Goal: Contribute content: Contribute content

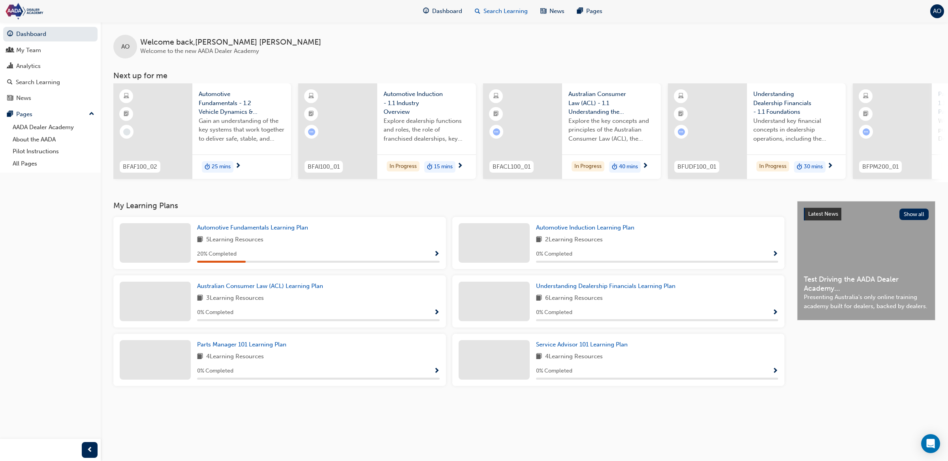
click at [516, 18] on div "Search Learning" at bounding box center [502, 11] width 66 height 16
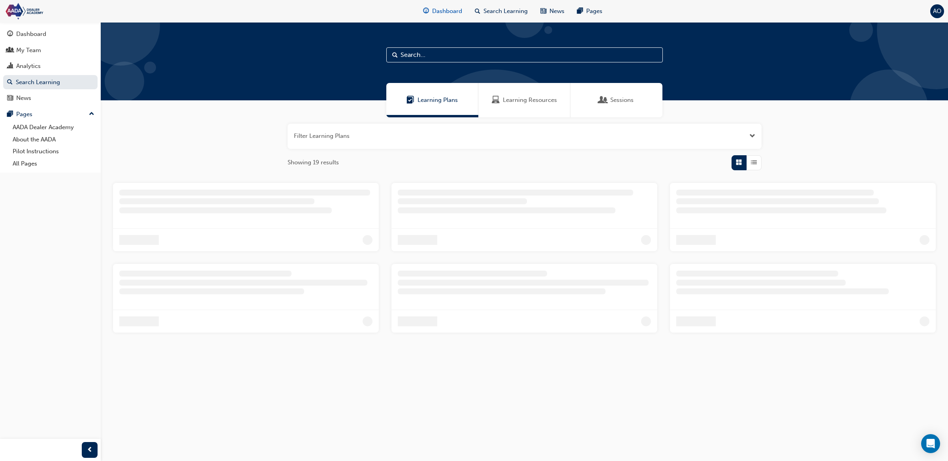
click at [440, 9] on span "Dashboard" at bounding box center [447, 11] width 30 height 9
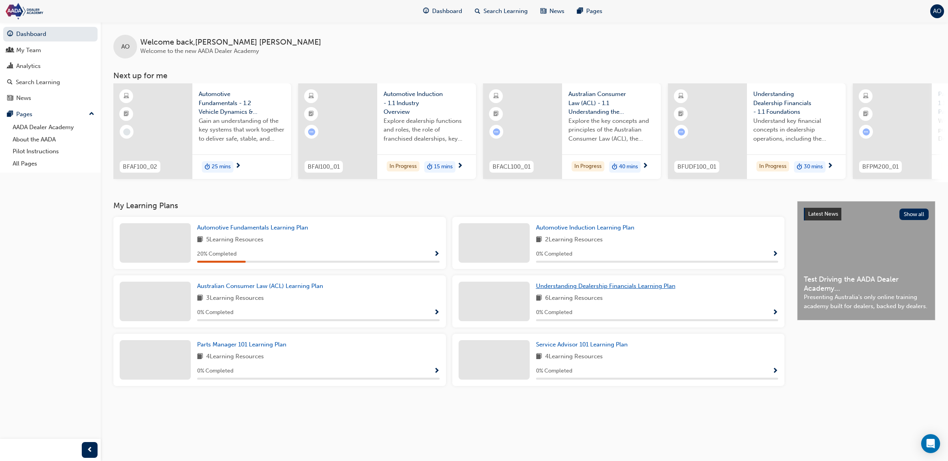
click at [628, 284] on link "Understanding Dealership Financials Learning Plan" at bounding box center [607, 286] width 143 height 9
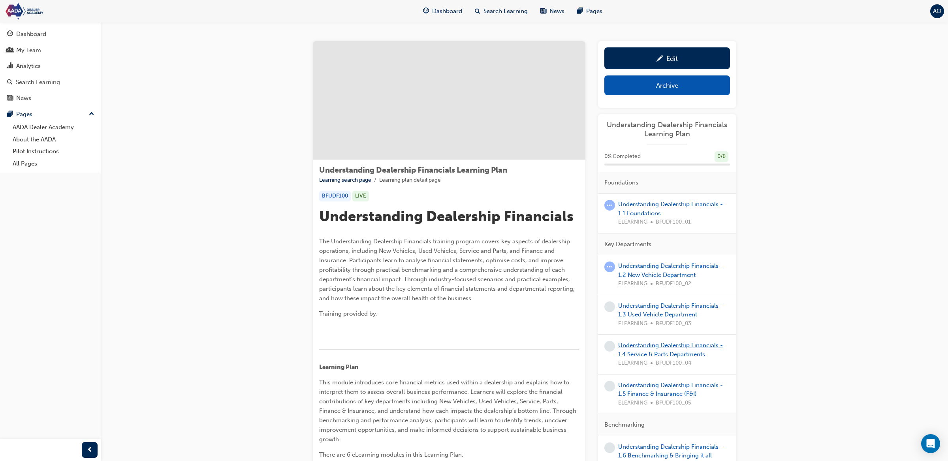
click at [657, 349] on link "Understanding Dealership Financials - 1.4 Service & Parts Departments" at bounding box center [670, 350] width 105 height 16
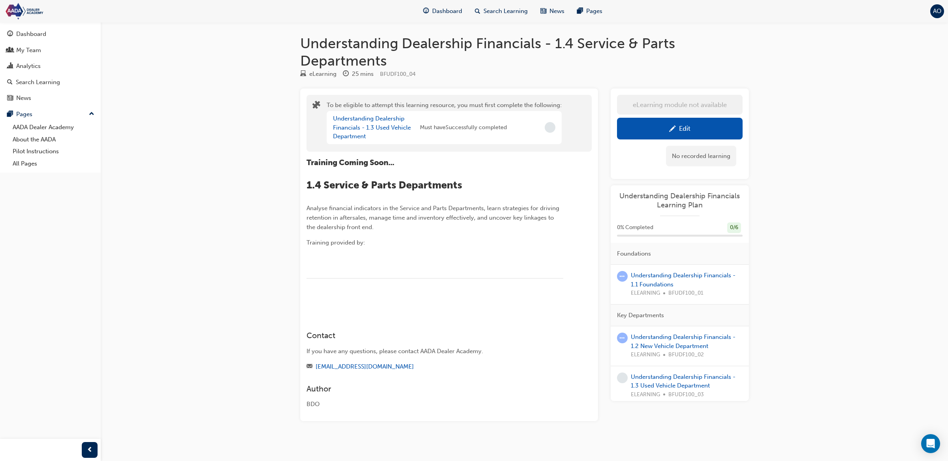
scroll to position [20, 0]
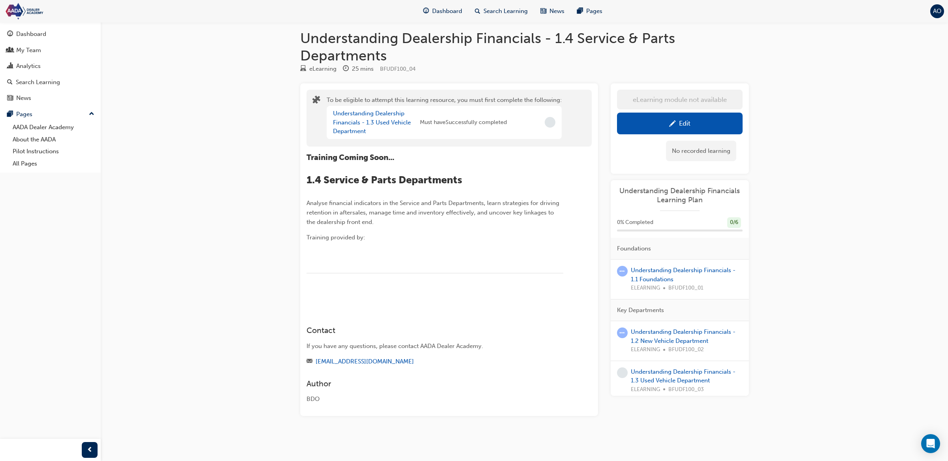
click at [659, 113] on link "Edit" at bounding box center [680, 124] width 126 height 22
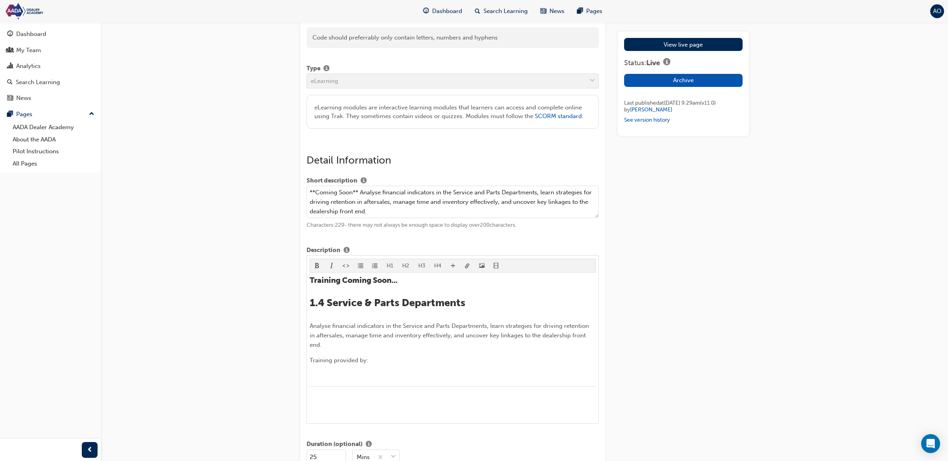
scroll to position [182, 0]
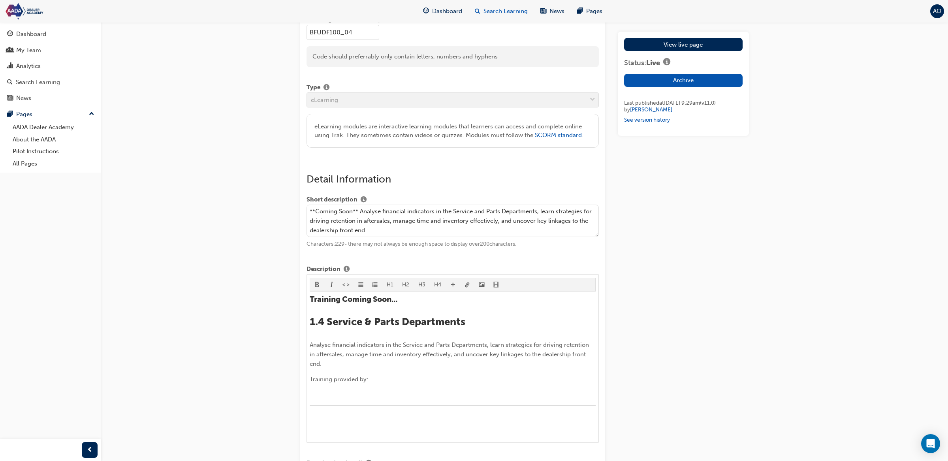
click at [512, 13] on span "Search Learning" at bounding box center [506, 11] width 44 height 9
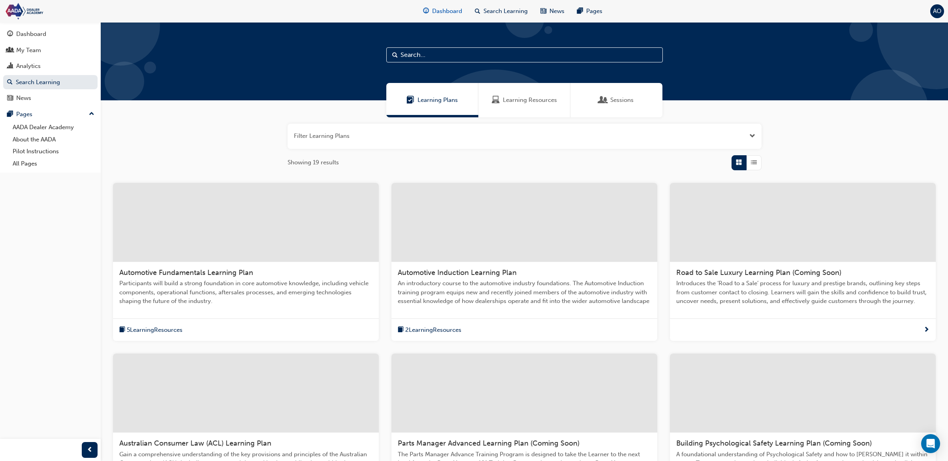
click at [456, 17] on div "Dashboard" at bounding box center [443, 11] width 52 height 16
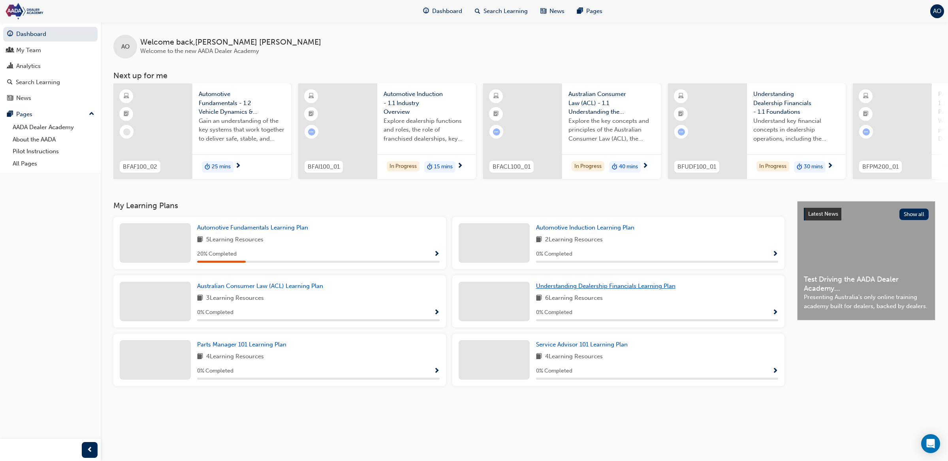
click at [611, 290] on span "Understanding Dealership Financials Learning Plan" at bounding box center [605, 286] width 139 height 7
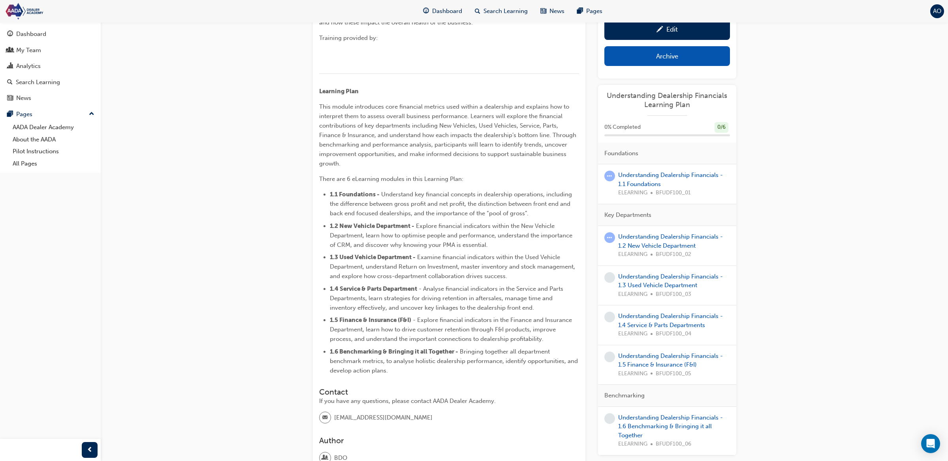
scroll to position [363, 0]
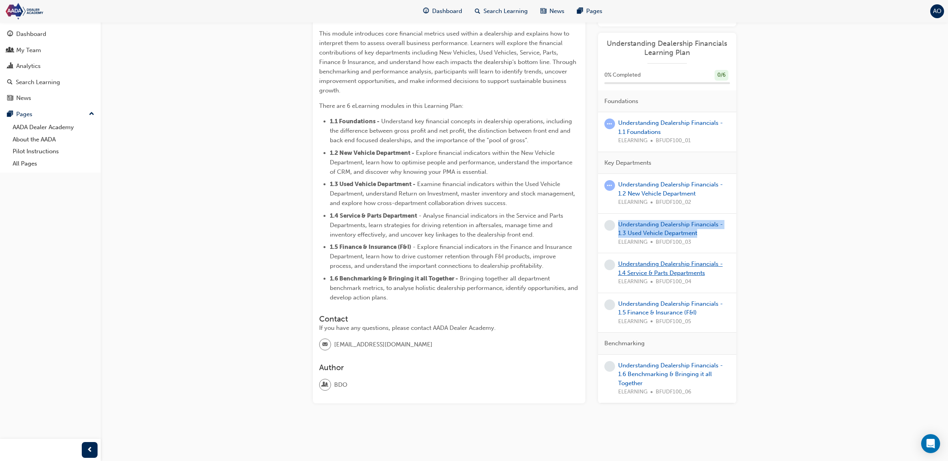
click at [659, 264] on link "Understanding Dealership Financials - 1.4 Service & Parts Departments" at bounding box center [670, 268] width 105 height 16
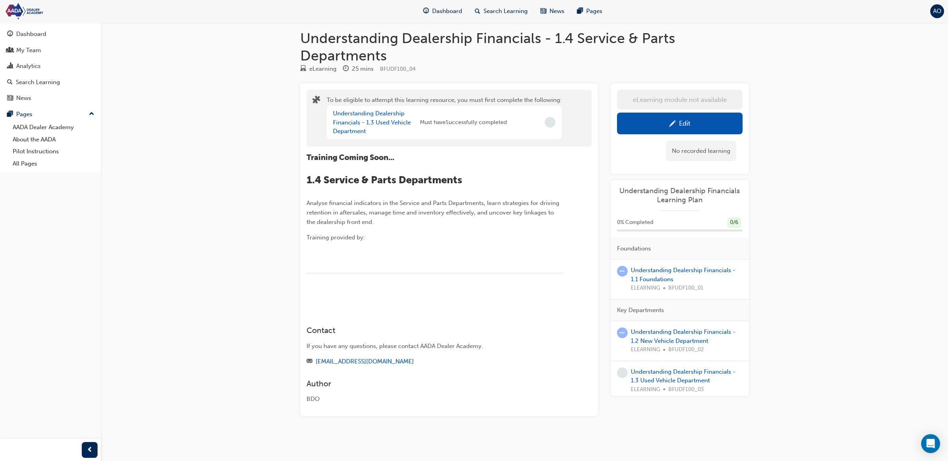
click at [691, 119] on div "Edit" at bounding box center [680, 124] width 114 height 10
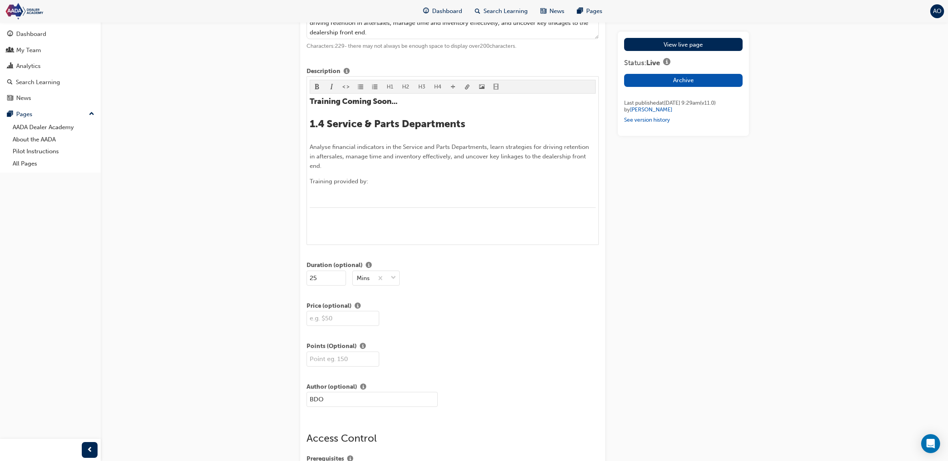
scroll to position [380, 0]
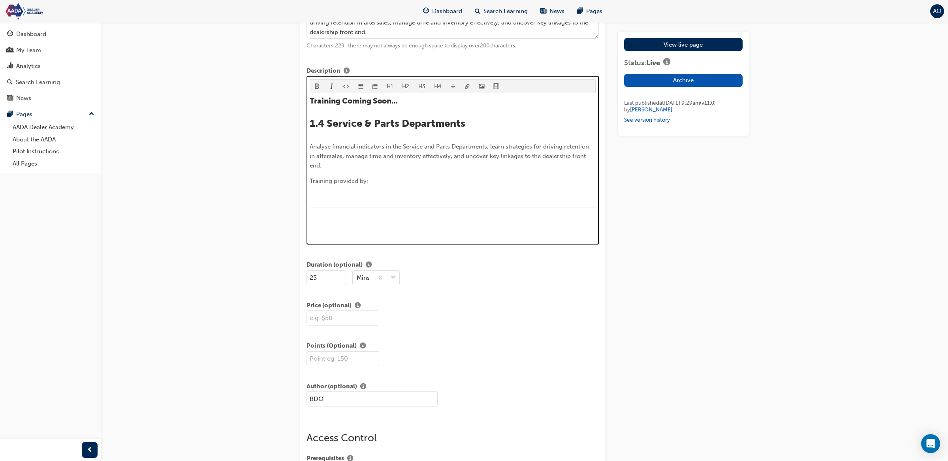
click at [332, 217] on div "﻿" at bounding box center [453, 212] width 286 height 10
click at [336, 229] on h3 "​" at bounding box center [453, 224] width 286 height 9
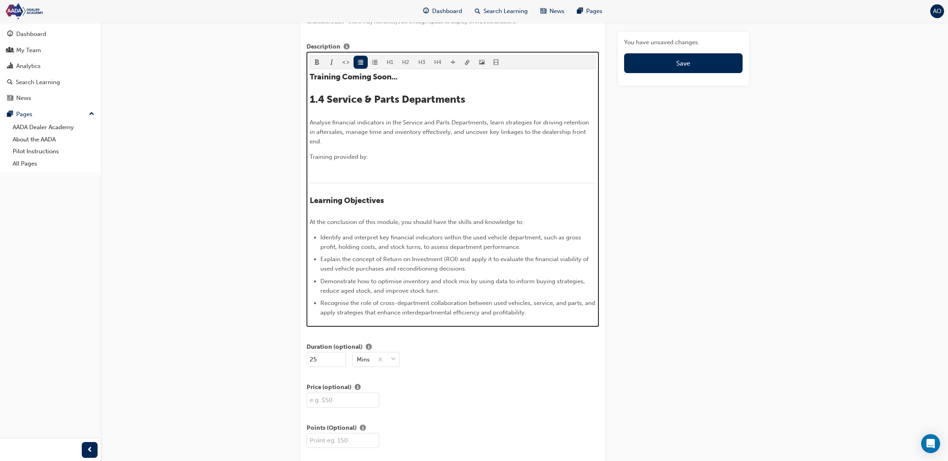
scroll to position [495, 0]
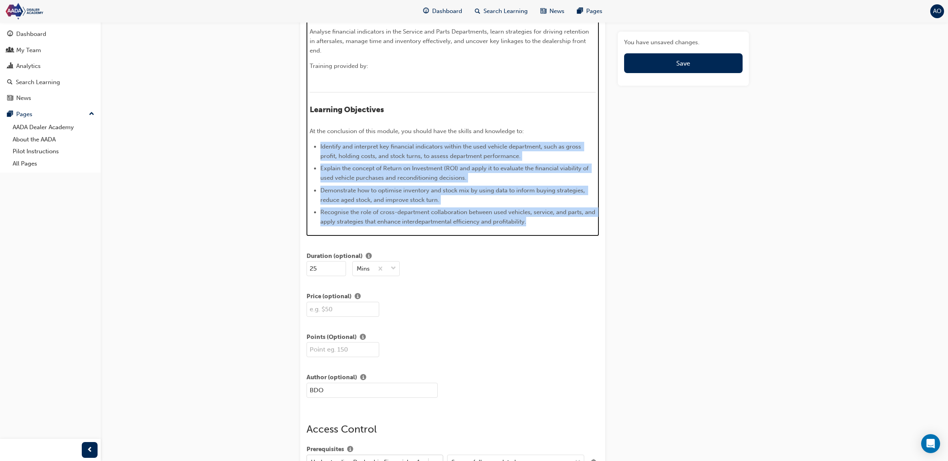
drag, startPoint x: 411, startPoint y: 187, endPoint x: 318, endPoint y: 156, distance: 97.7
click at [318, 156] on ul "Identify and interpret key financial indicators within the used vehicle departm…" at bounding box center [453, 184] width 286 height 85
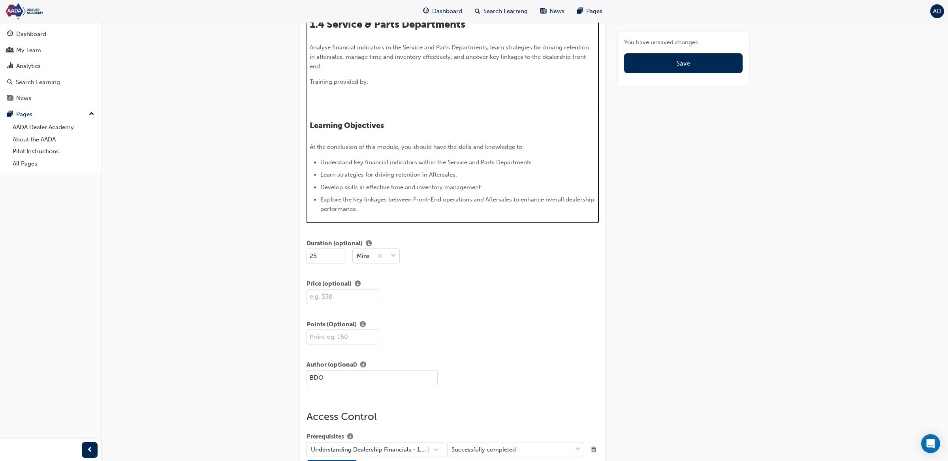
scroll to position [467, 0]
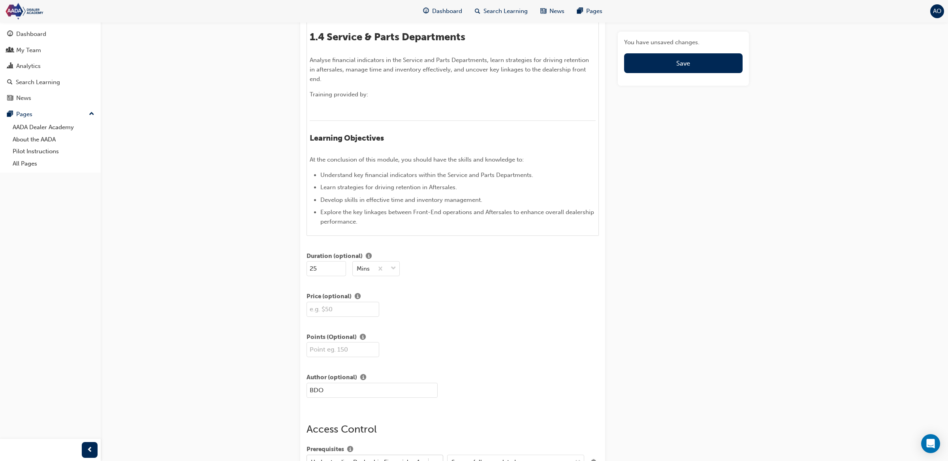
click at [780, 175] on div "Edit "Understanding Dealership Financials - 1.4 Service & Parts Departments" Ti…" at bounding box center [474, 333] width 948 height 1600
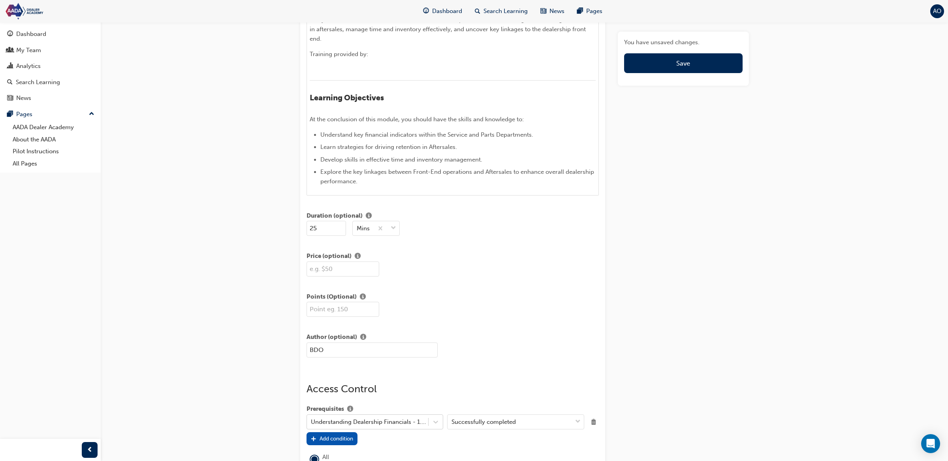
scroll to position [519, 0]
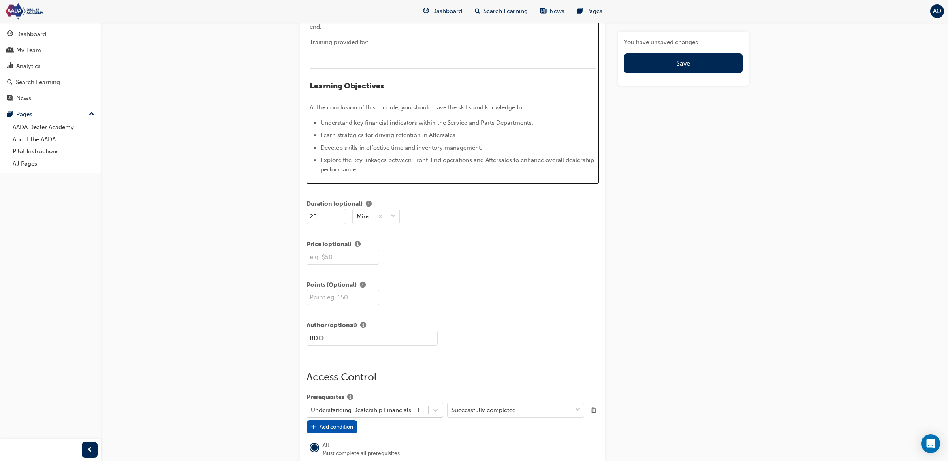
click at [366, 174] on li "Explore the key linkages between Front-End operations and Aftersales to enhance…" at bounding box center [457, 164] width 275 height 19
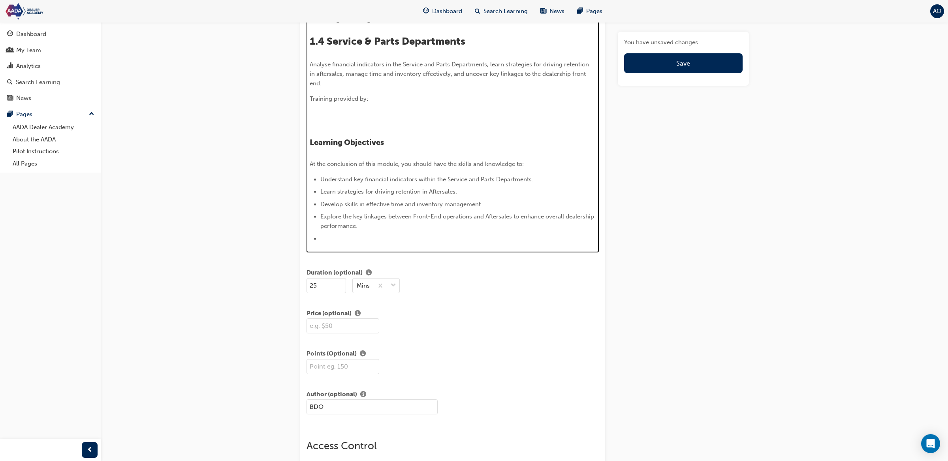
scroll to position [479, 0]
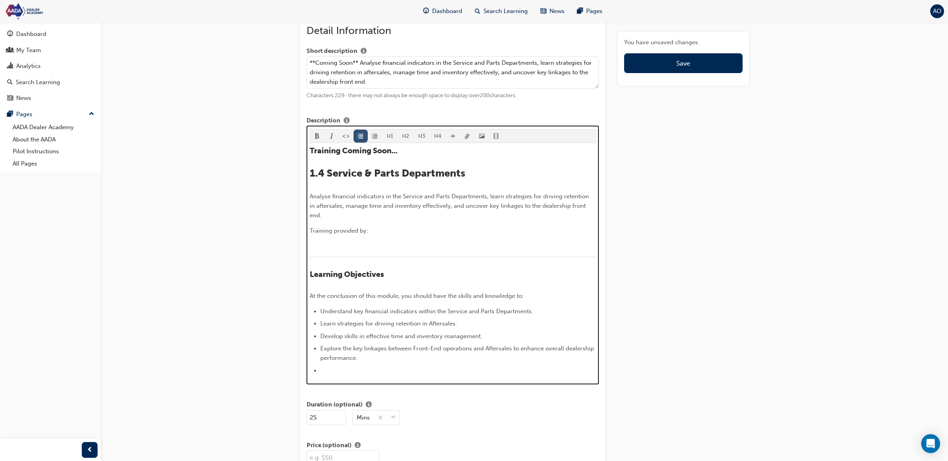
click at [364, 135] on div "H1 H2 H3 H4 Training Coming Soon... 1.4 Service & Parts Departments Analyse fin…" at bounding box center [453, 252] width 286 height 246
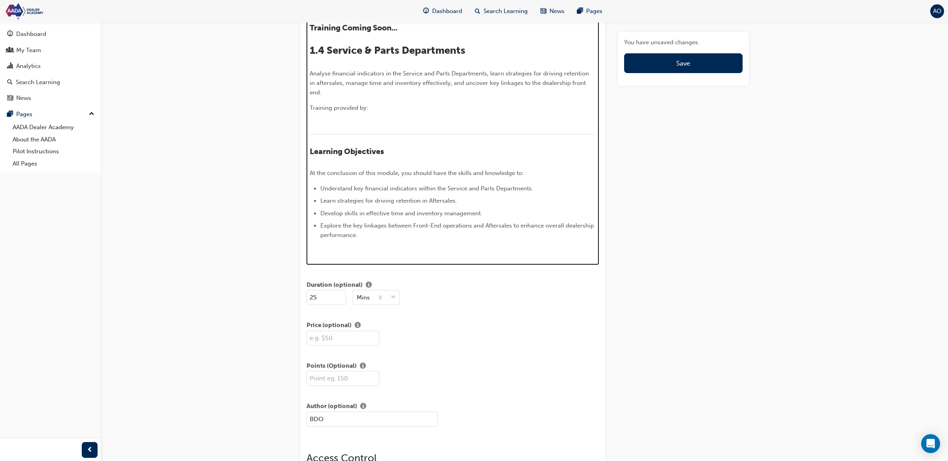
scroll to position [416, 0]
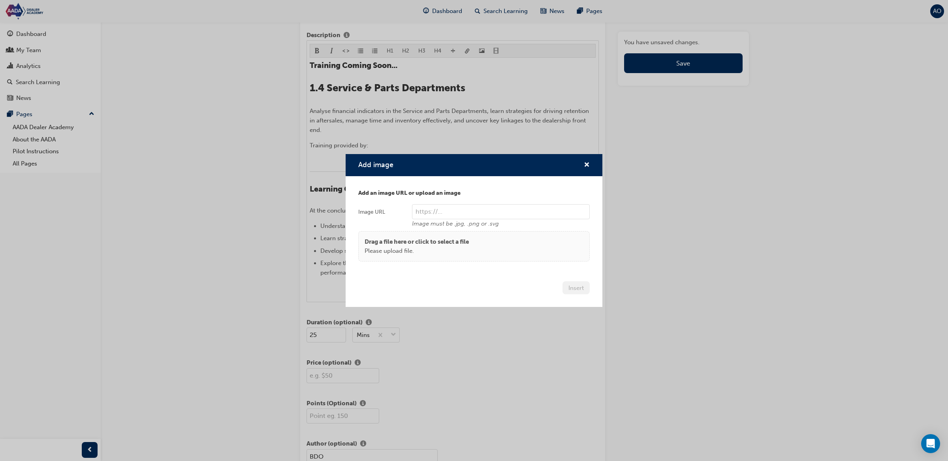
click at [462, 246] on p "Drag a file here or click to select a file" at bounding box center [417, 241] width 104 height 9
click at [467, 247] on p "Please upload file." at bounding box center [417, 251] width 104 height 9
click at [443, 242] on p "Drag a file here or click to select a file" at bounding box center [417, 241] width 104 height 9
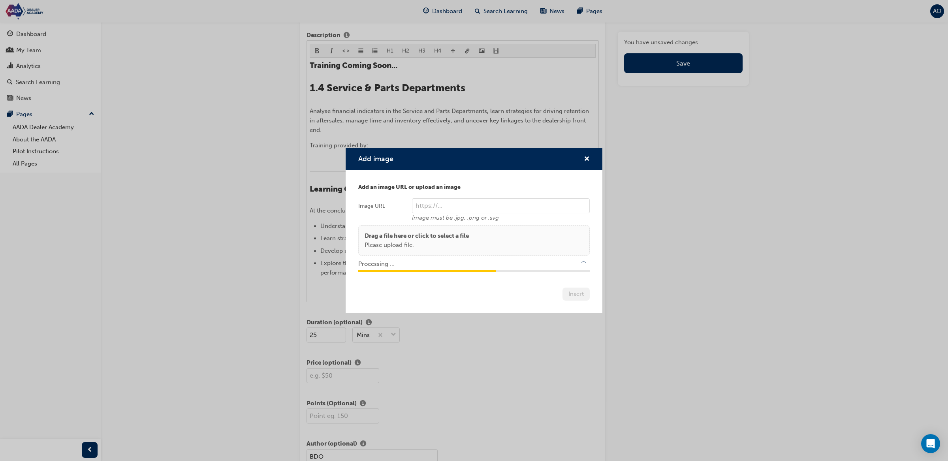
type input "/upload/aa88fd8f-3244-49af-9980-41ffd79361e7.png"
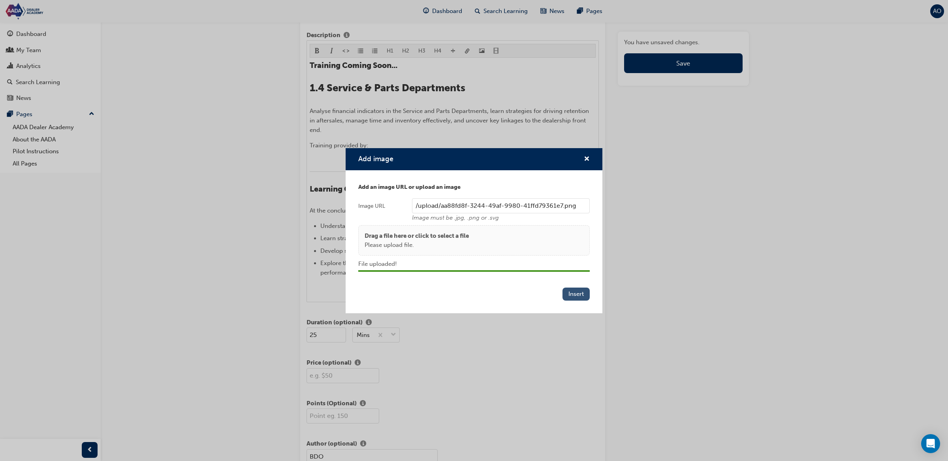
click at [578, 296] on button "Insert" at bounding box center [576, 294] width 27 height 13
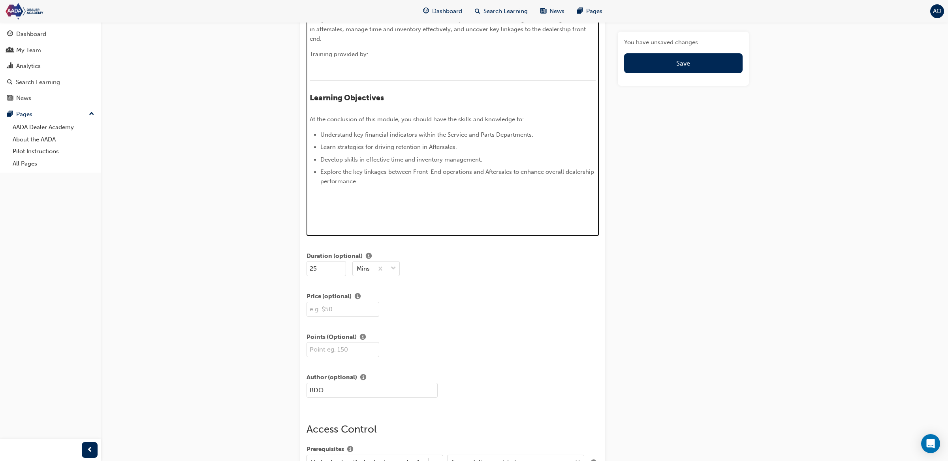
click at [310, 214] on img at bounding box center [310, 214] width 0 height 0
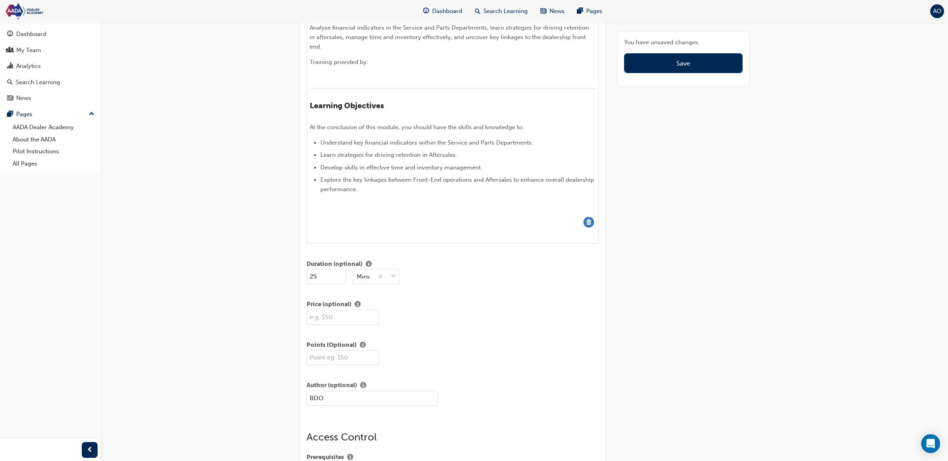
scroll to position [498, 0]
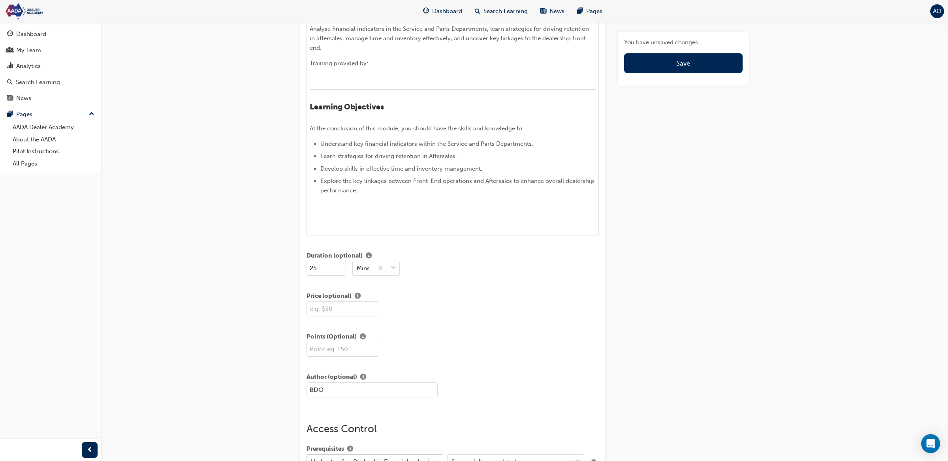
drag, startPoint x: 586, startPoint y: 229, endPoint x: 513, endPoint y: 248, distance: 75.9
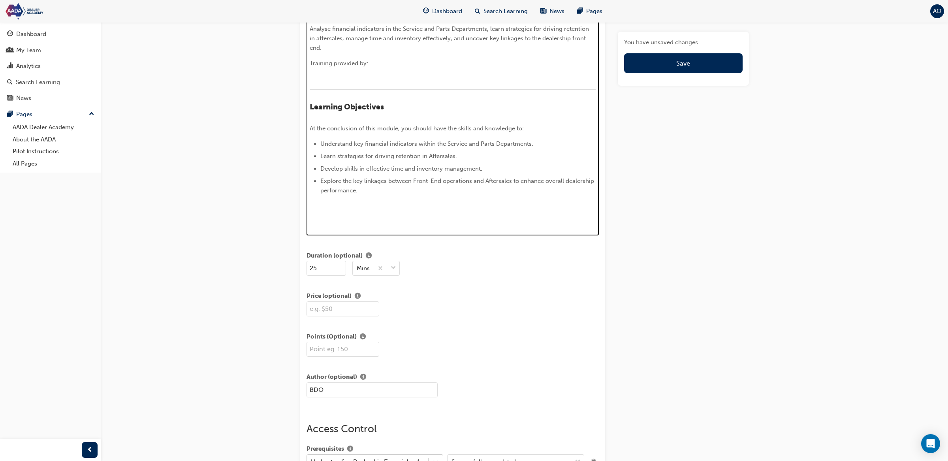
click at [380, 211] on p "﻿" at bounding box center [453, 205] width 286 height 9
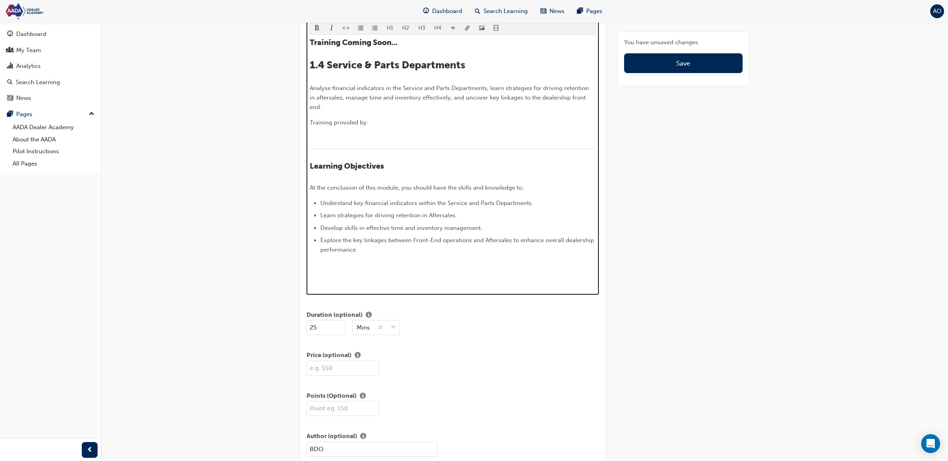
scroll to position [322, 0]
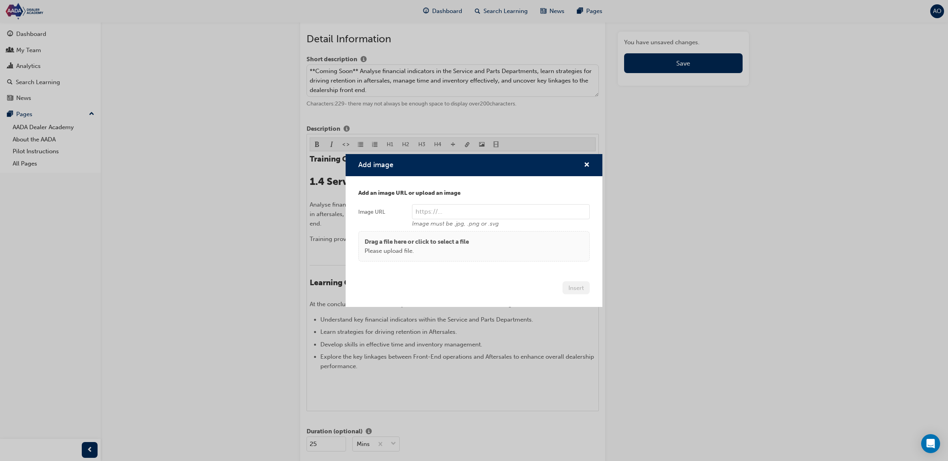
scroll to position [323, 0]
click at [460, 244] on p "Drag a file here or click to select a file" at bounding box center [417, 241] width 104 height 9
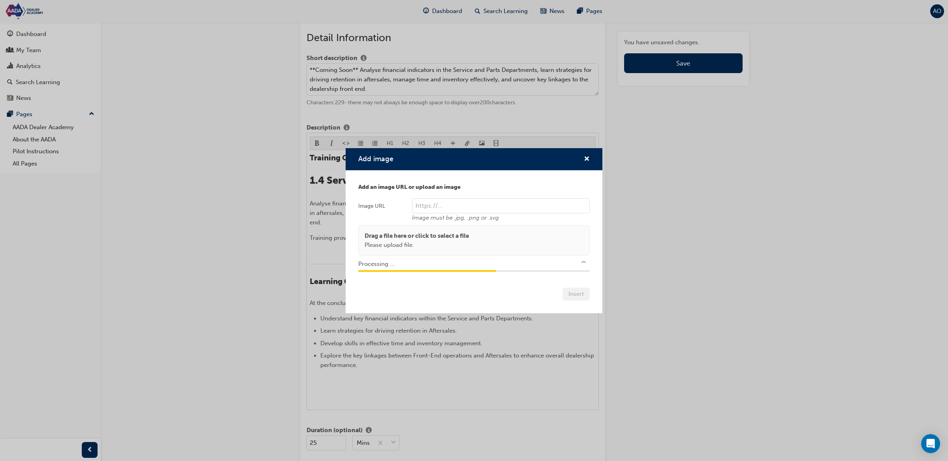
type input "/upload/18b74006-25bf-461a-afb0-3c4c311033ff.png"
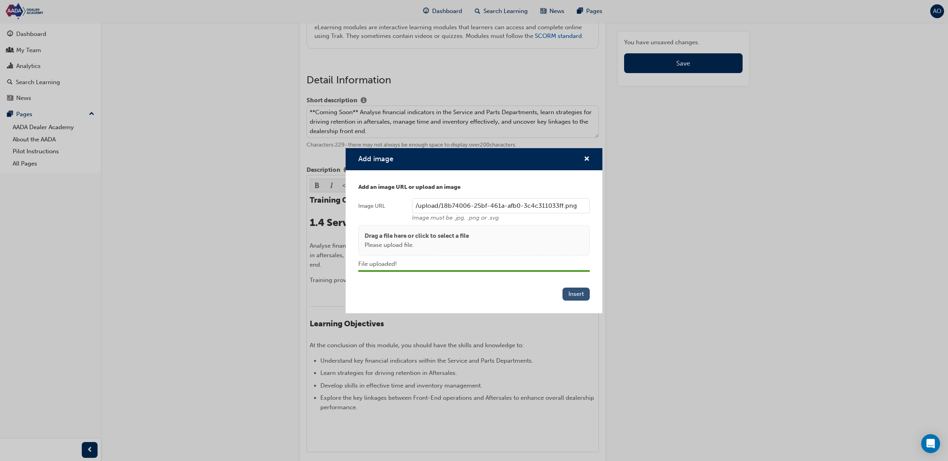
click at [576, 290] on button "Insert" at bounding box center [576, 294] width 27 height 13
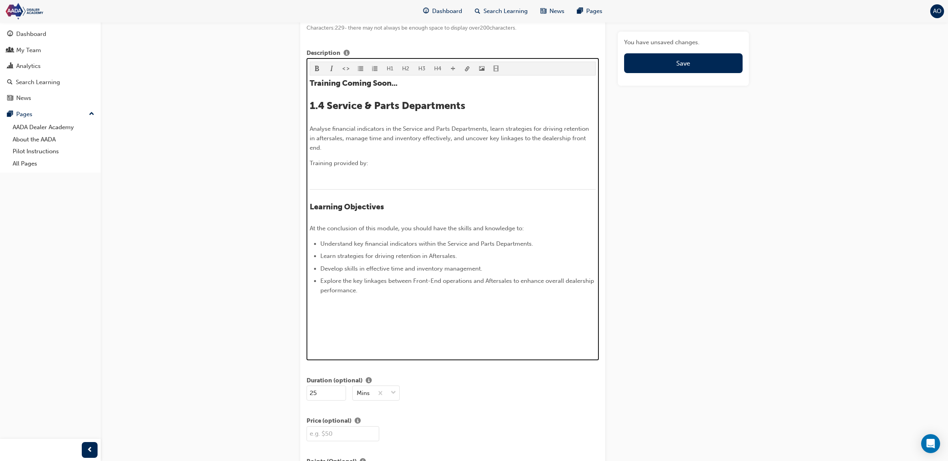
scroll to position [381, 0]
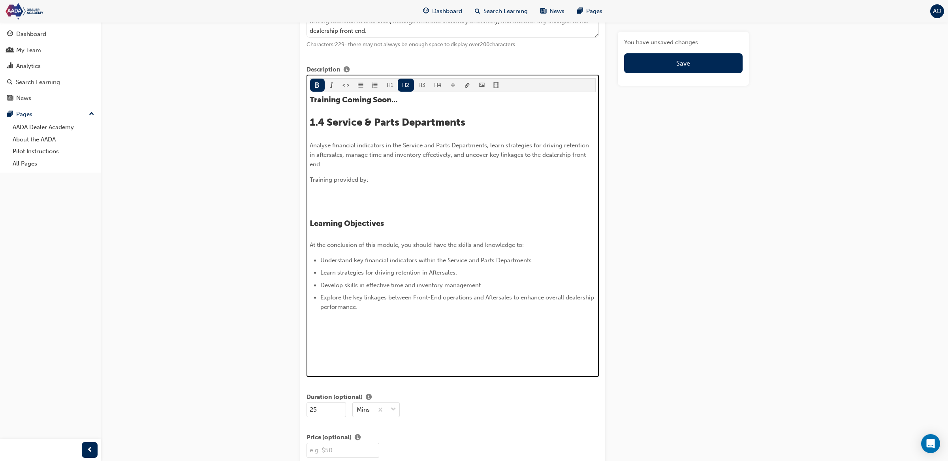
click at [373, 114] on div "Training Coming Soon... 1.4 Service & Parts Departments Analyse financial indic…" at bounding box center [453, 231] width 286 height 272
drag, startPoint x: 430, startPoint y: 101, endPoint x: 287, endPoint y: 106, distance: 142.3
click at [288, 106] on div "Edit "Understanding Dealership Financials - 1.4 Service & Parts Departments" Ti…" at bounding box center [525, 453] width 474 height 1601
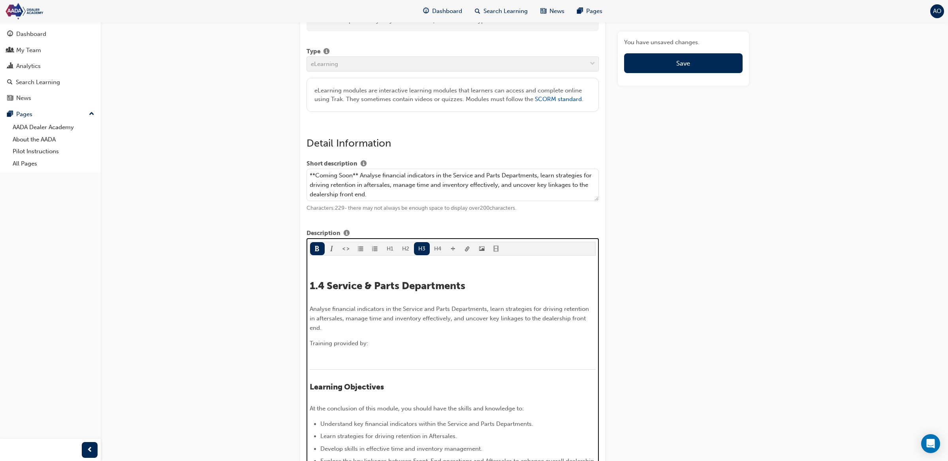
scroll to position [167, 0]
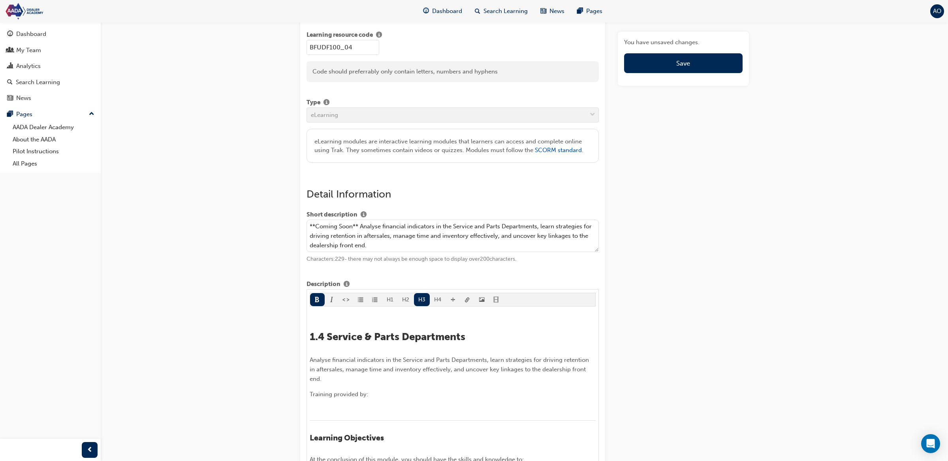
drag, startPoint x: 362, startPoint y: 229, endPoint x: 298, endPoint y: 230, distance: 63.6
type textarea "Analyse financial indicators in the Service and Parts Departments, learn strate…"
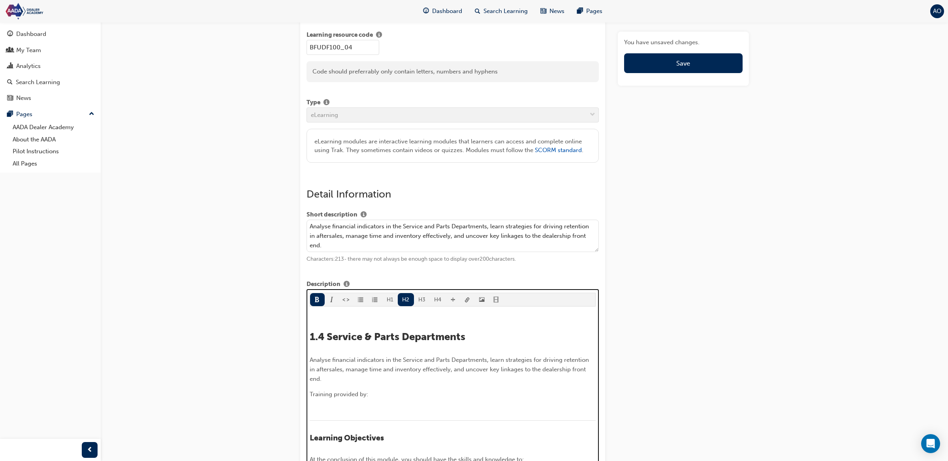
click at [311, 339] on span "1.4 Service & Parts Departments" at bounding box center [388, 337] width 156 height 12
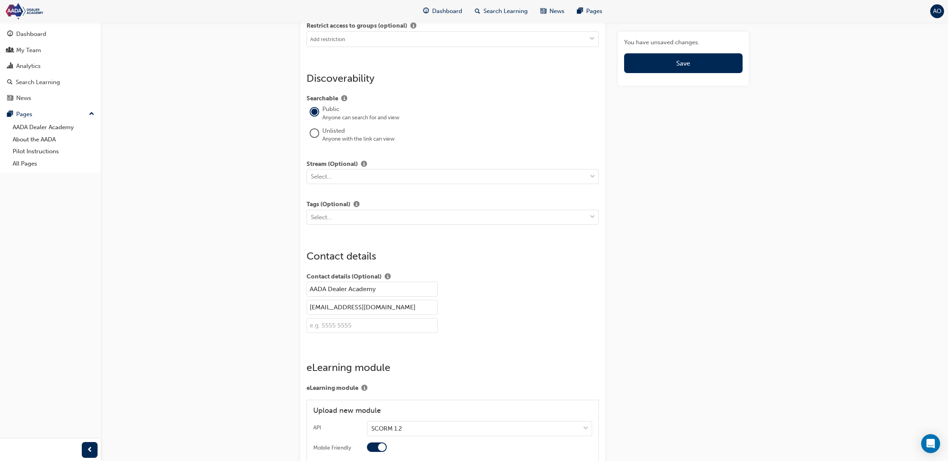
scroll to position [1022, 0]
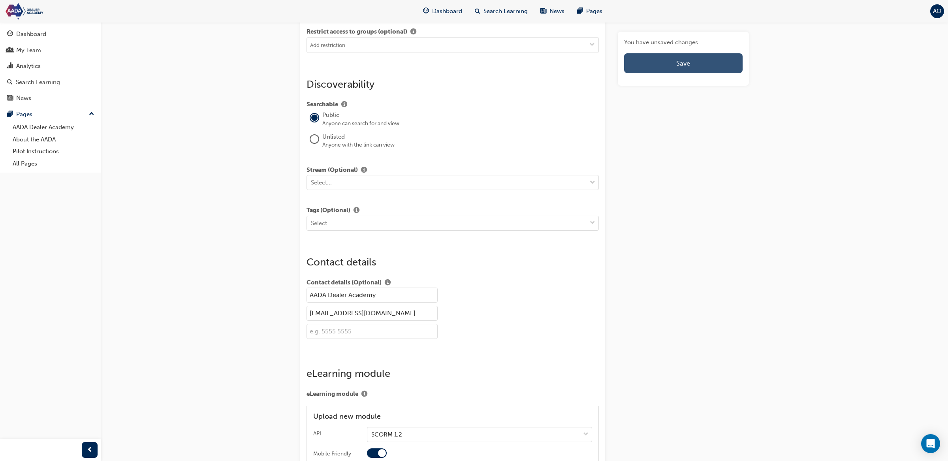
click at [722, 65] on button "Save" at bounding box center [683, 63] width 118 height 20
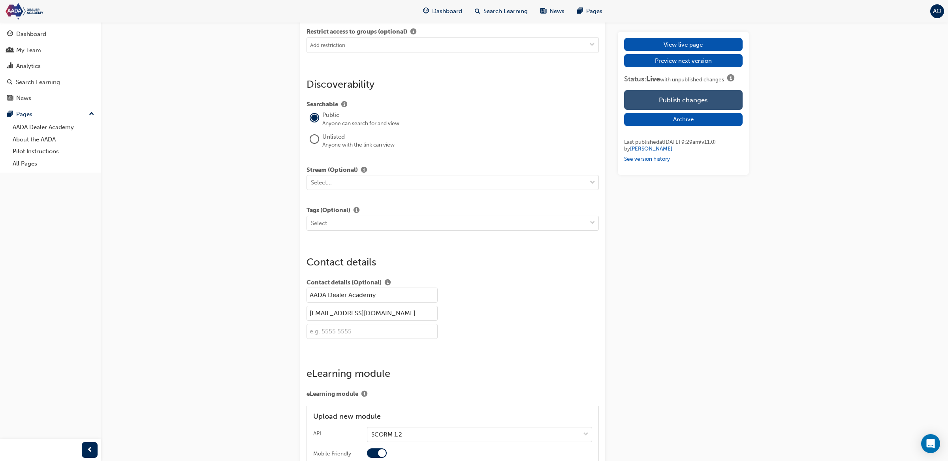
click at [710, 94] on button "Publish changes" at bounding box center [683, 100] width 118 height 20
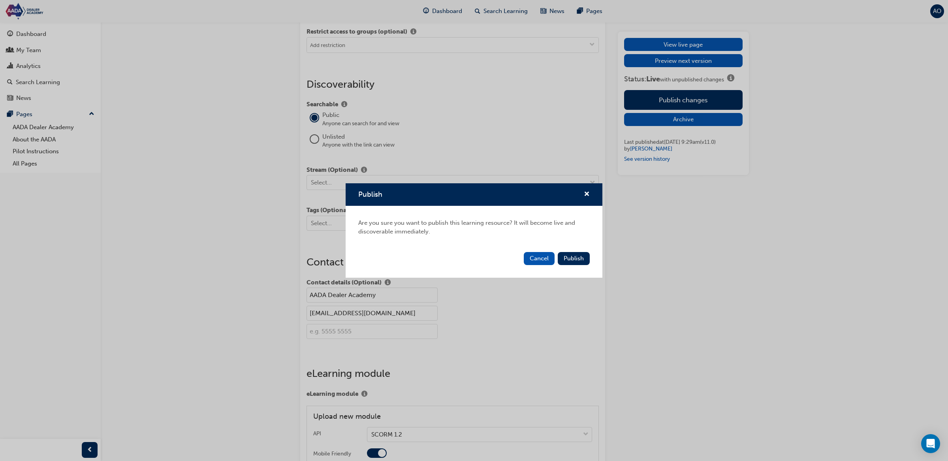
click at [533, 260] on button "Cancel" at bounding box center [539, 258] width 31 height 13
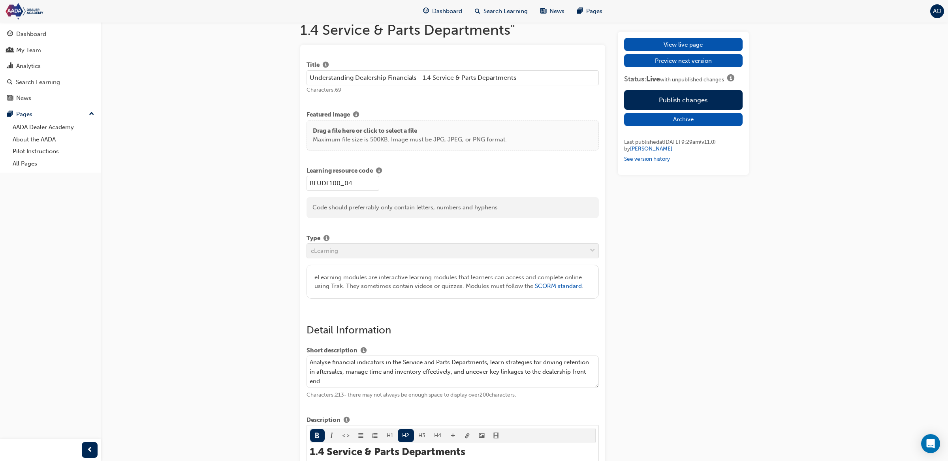
scroll to position [0, 0]
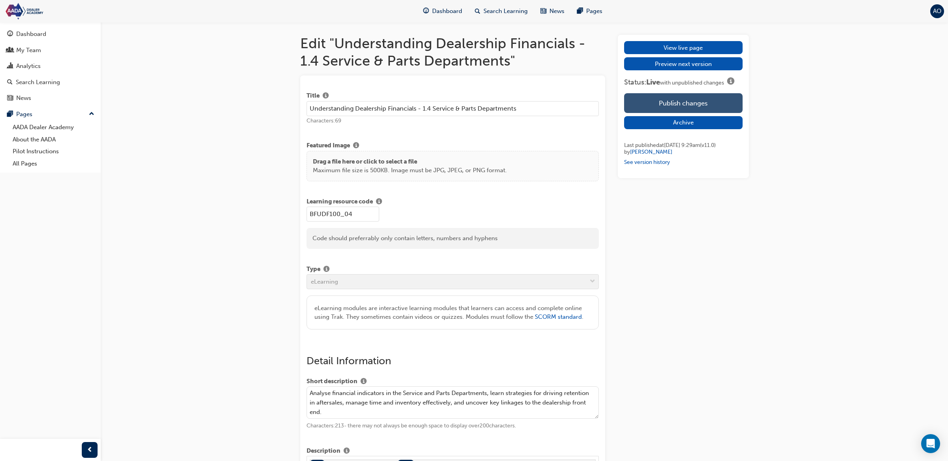
click at [711, 103] on button "Publish changes" at bounding box center [683, 103] width 118 height 20
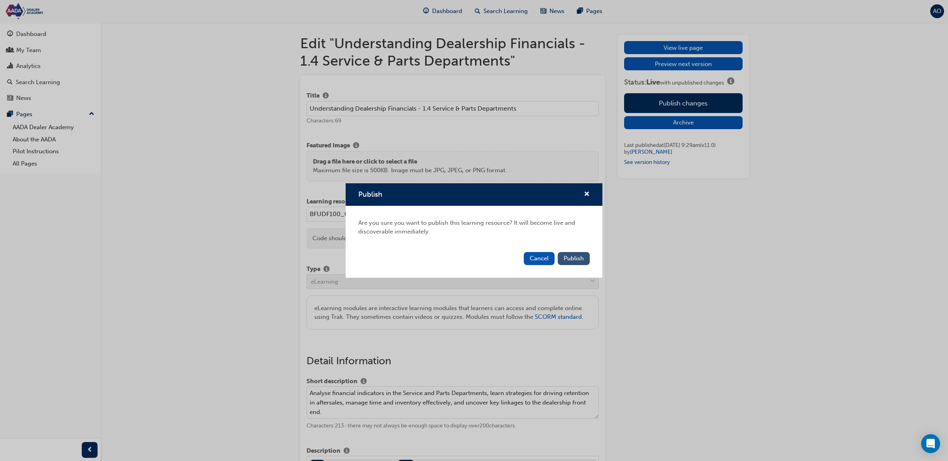
click at [573, 263] on button "Publish" at bounding box center [574, 258] width 32 height 13
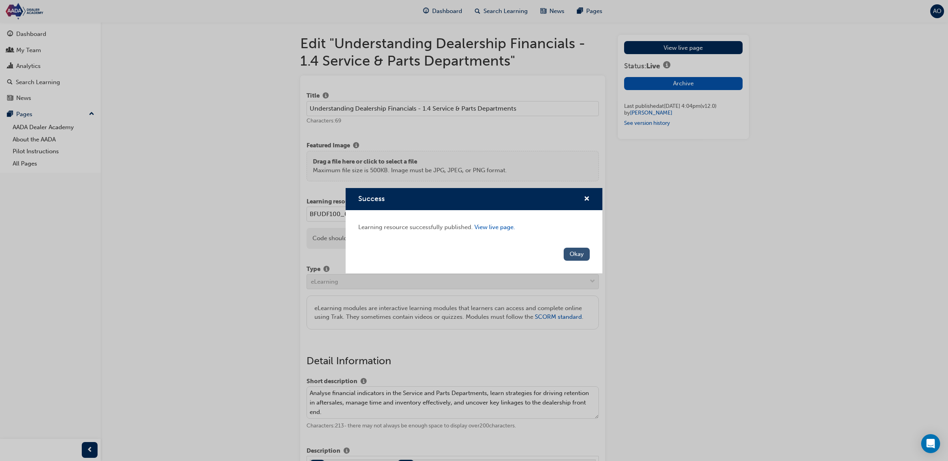
click at [582, 254] on button "Okay" at bounding box center [577, 254] width 26 height 13
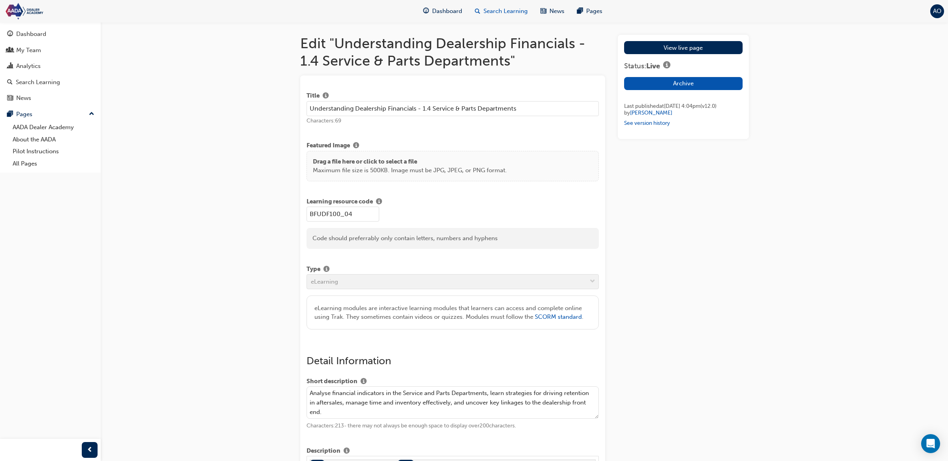
click at [496, 16] on div "Search Learning" at bounding box center [502, 11] width 66 height 16
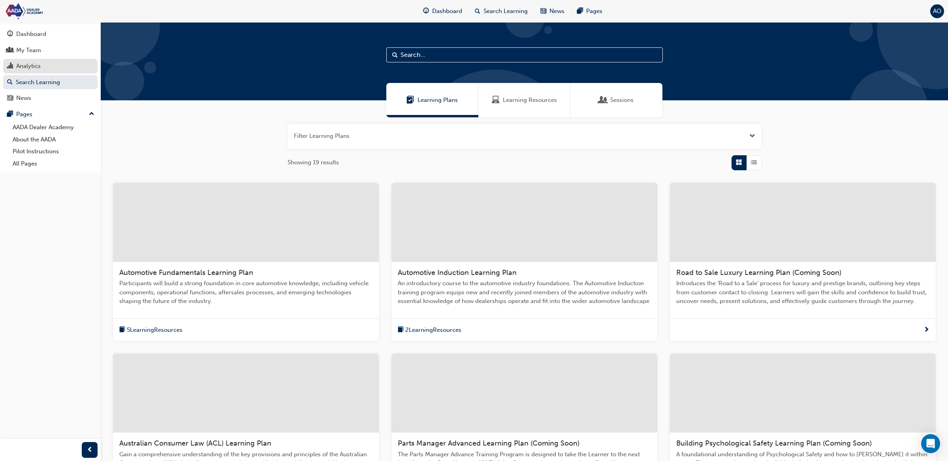
click at [27, 62] on div "Analytics" at bounding box center [28, 66] width 24 height 9
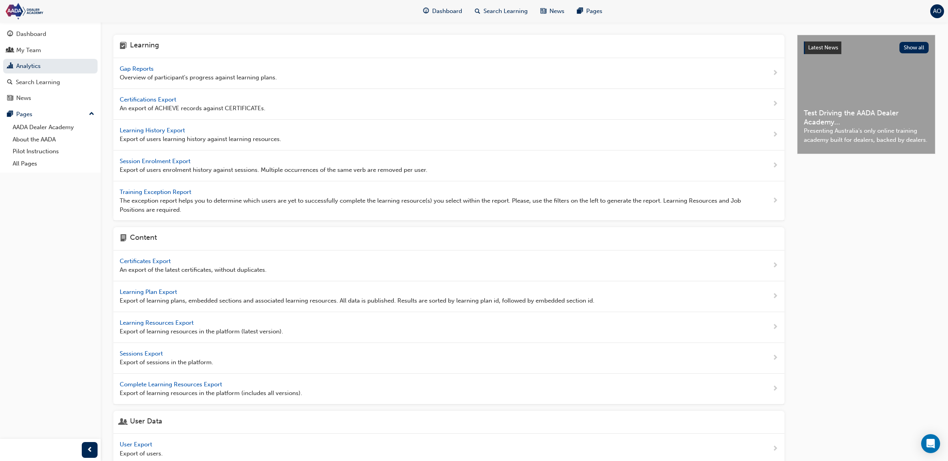
click at [143, 70] on span "Gap Reports" at bounding box center [138, 68] width 36 height 7
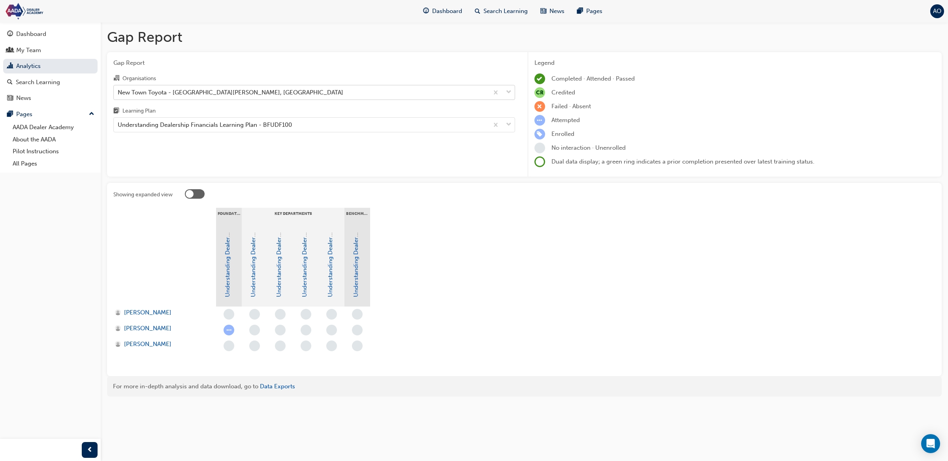
click at [195, 90] on div "New Town Toyota - [GEOGRAPHIC_DATA][PERSON_NAME], [GEOGRAPHIC_DATA]" at bounding box center [231, 92] width 226 height 9
click at [119, 90] on input "Organisations New Town Toyota - [GEOGRAPHIC_DATA][PERSON_NAME], [GEOGRAPHIC_DAT…" at bounding box center [118, 92] width 1 height 7
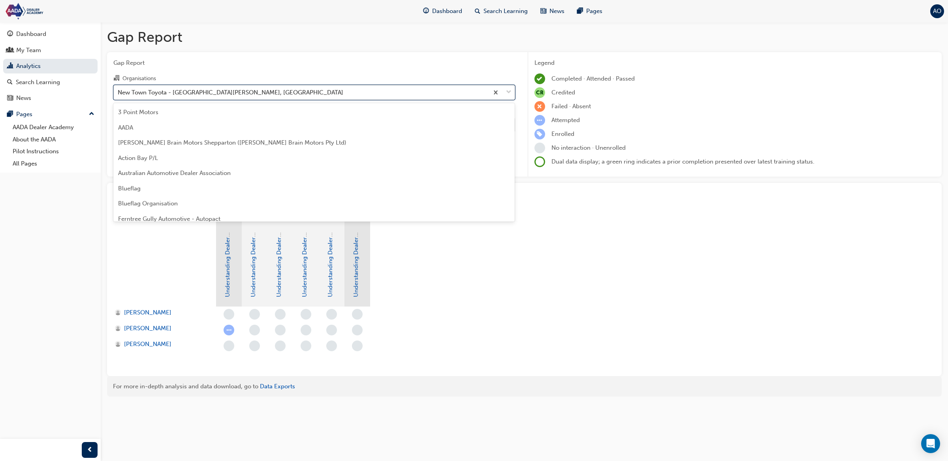
scroll to position [70, 0]
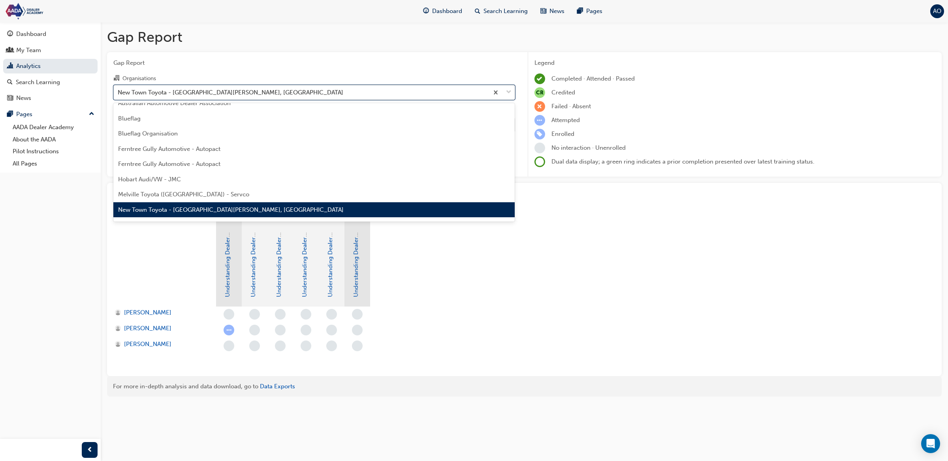
click at [221, 206] on span "New Town Toyota - [GEOGRAPHIC_DATA][PERSON_NAME], [GEOGRAPHIC_DATA]" at bounding box center [231, 209] width 226 height 7
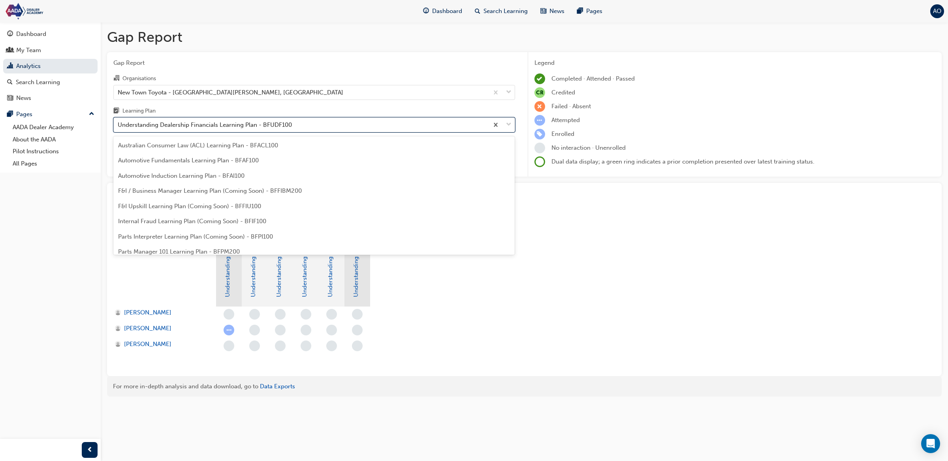
click at [215, 130] on div "Understanding Dealership Financials Learning Plan - BFUDF100" at bounding box center [301, 125] width 375 height 14
click at [119, 128] on input "Learning Plan option Understanding Dealership Financials Learning Plan - BFUDF1…" at bounding box center [118, 124] width 1 height 7
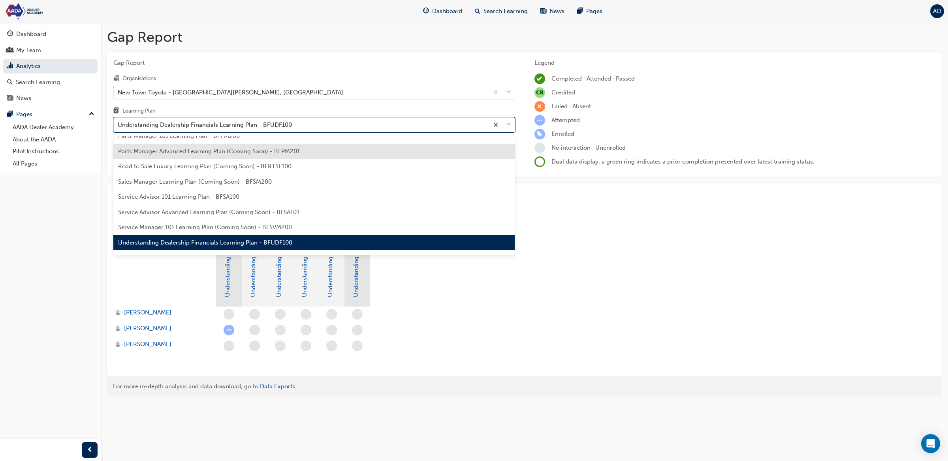
scroll to position [0, 0]
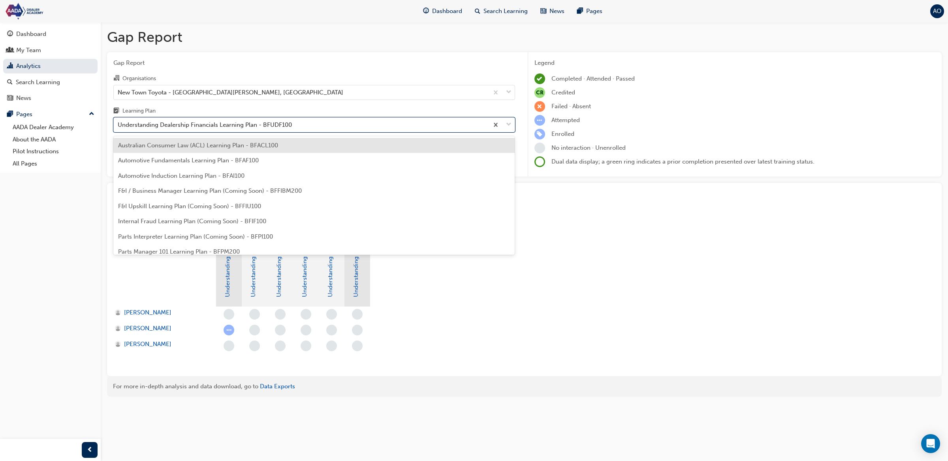
click at [213, 151] on div "Australian Consumer Law (ACL) Learning Plan - BFACL100" at bounding box center [314, 145] width 402 height 15
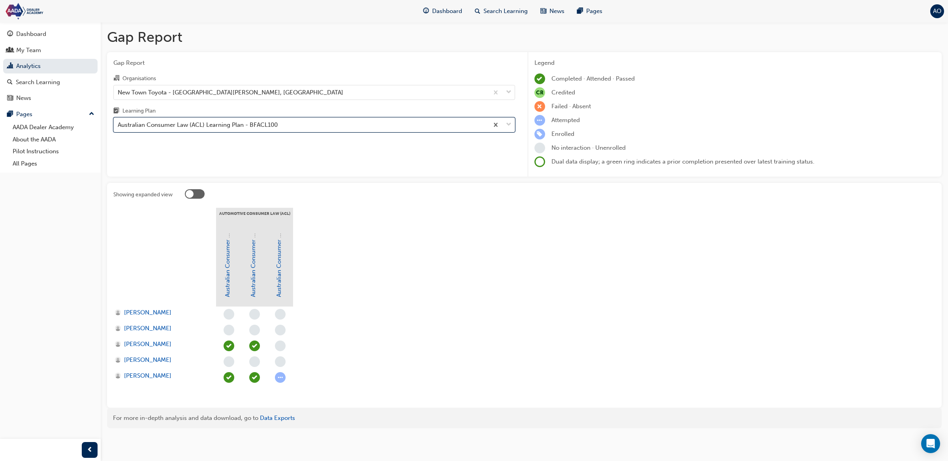
click at [215, 128] on div "Australian Consumer Law (ACL) Learning Plan - BFACL100" at bounding box center [198, 125] width 160 height 9
click at [119, 128] on input "Learning Plan option Australian Consumer Law (ACL) Learning Plan - BFACL100, se…" at bounding box center [118, 124] width 1 height 7
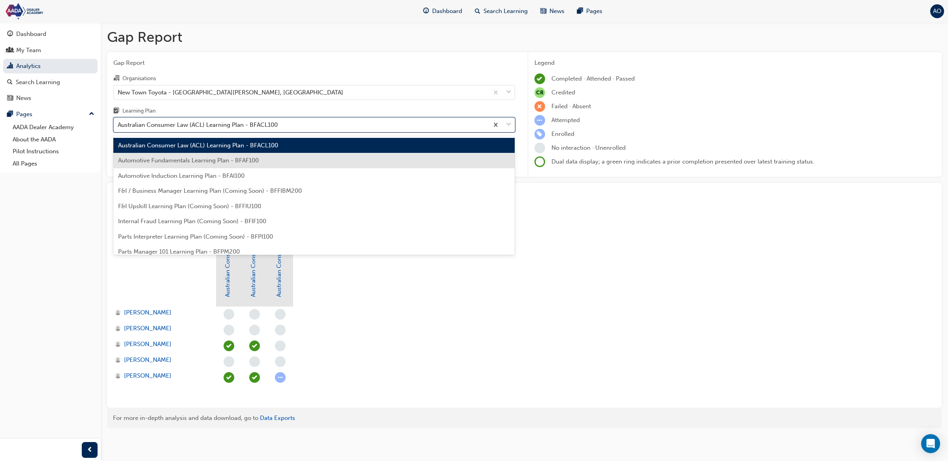
click at [212, 158] on span "Automotive Fundamentals Learning Plan - BFAF100" at bounding box center [188, 160] width 141 height 7
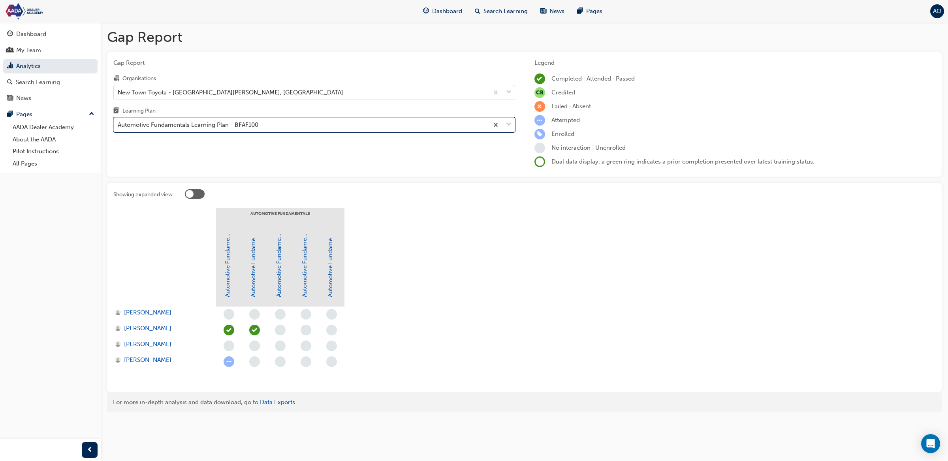
click at [219, 126] on div "Automotive Fundamentals Learning Plan - BFAF100" at bounding box center [188, 125] width 141 height 9
click at [119, 126] on input "Learning Plan option Automotive Fundamentals Learning Plan - BFAF100, selected.…" at bounding box center [118, 124] width 1 height 7
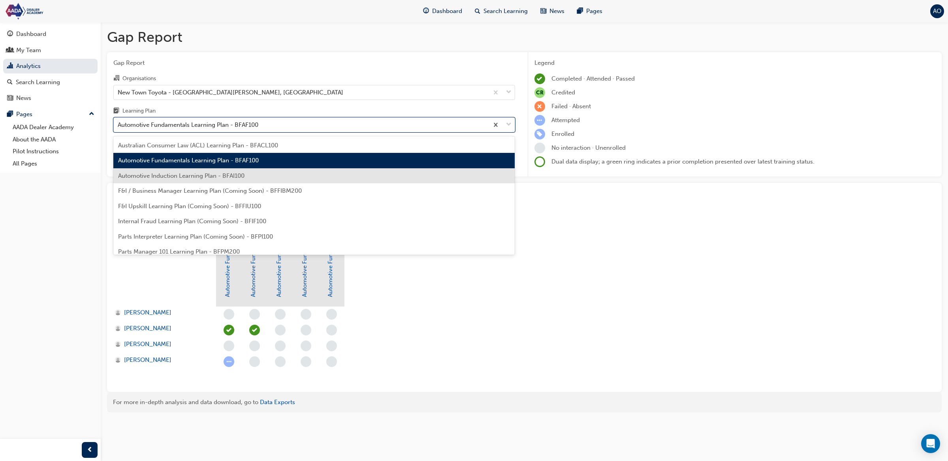
click at [207, 173] on span "Automotive Induction Learning Plan - BFAI100" at bounding box center [181, 175] width 126 height 7
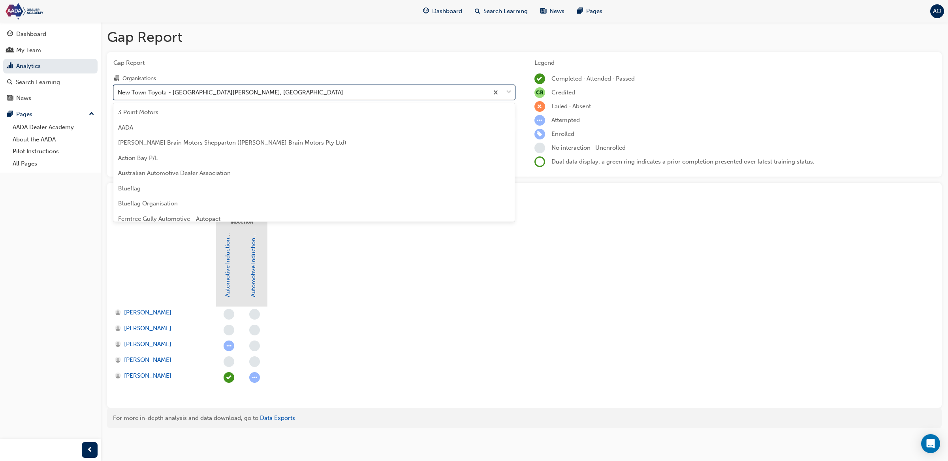
drag, startPoint x: 237, startPoint y: 93, endPoint x: 236, endPoint y: 98, distance: 4.8
click at [237, 93] on div "New Town Toyota - [GEOGRAPHIC_DATA][PERSON_NAME], [GEOGRAPHIC_DATA]" at bounding box center [301, 92] width 375 height 14
click at [119, 93] on input "Organisations option New Town Toyota - [GEOGRAPHIC_DATA][PERSON_NAME], [GEOGRAP…" at bounding box center [118, 92] width 1 height 7
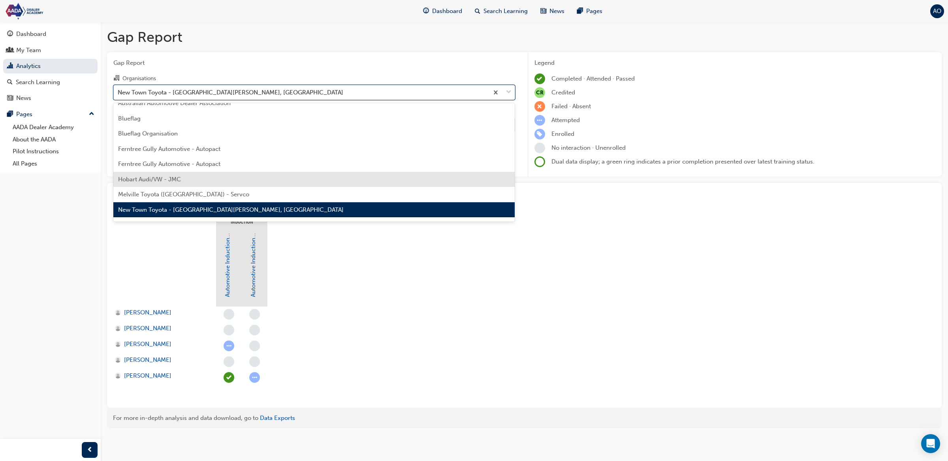
scroll to position [113, 0]
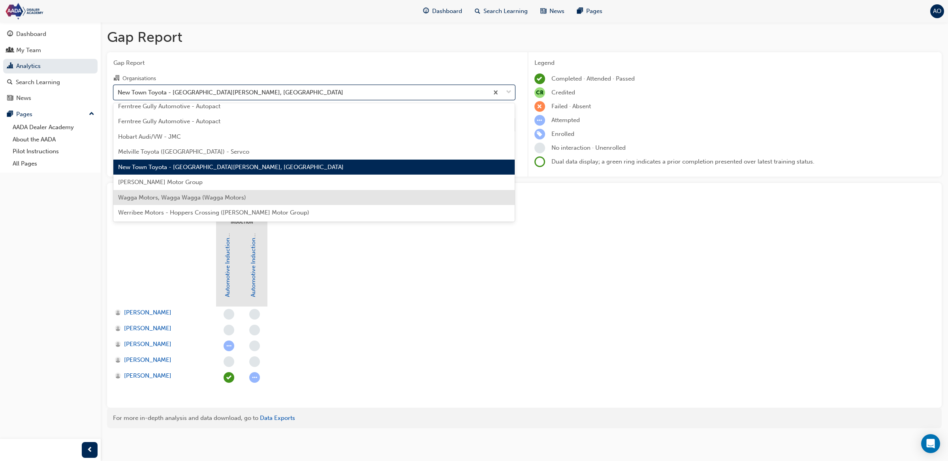
click at [246, 198] on div "Wagga Motors, Wagga Wagga (Wagga Motors)" at bounding box center [314, 197] width 402 height 15
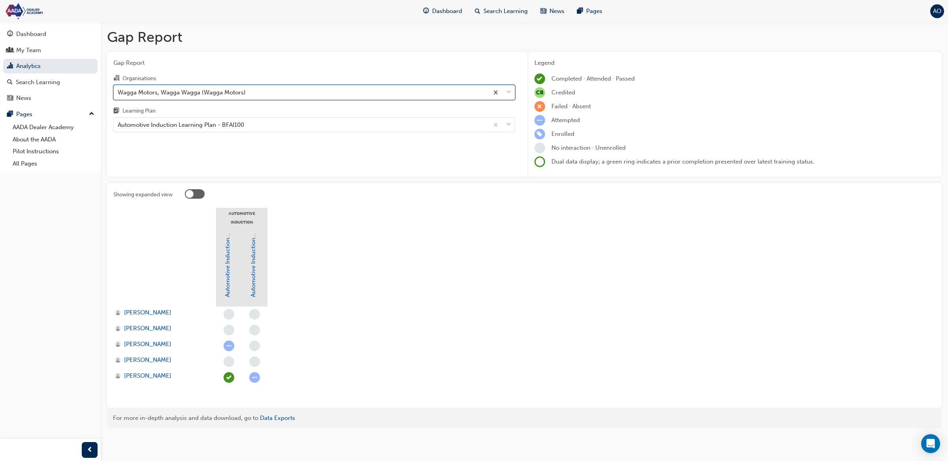
drag, startPoint x: 238, startPoint y: 125, endPoint x: 236, endPoint y: 134, distance: 9.7
click at [238, 126] on div "Automotive Induction Learning Plan - BFAI100" at bounding box center [181, 125] width 126 height 9
click at [119, 126] on input "Learning Plan Automotive Induction Learning Plan - BFAI100" at bounding box center [118, 124] width 1 height 7
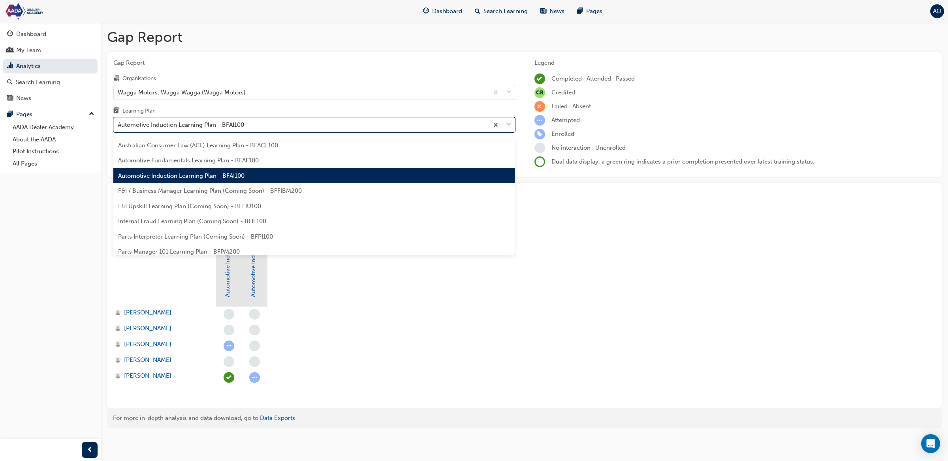
click at [235, 176] on span "Automotive Induction Learning Plan - BFAI100" at bounding box center [181, 175] width 126 height 7
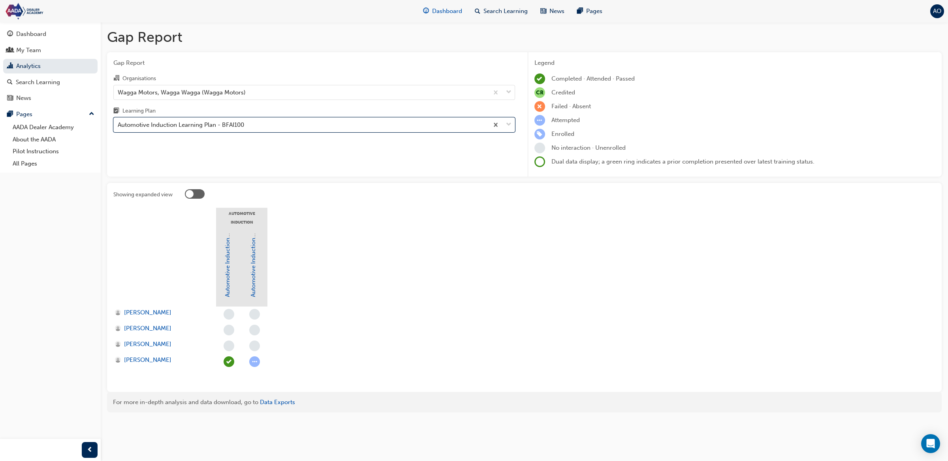
click at [436, 9] on span "Dashboard" at bounding box center [447, 11] width 30 height 9
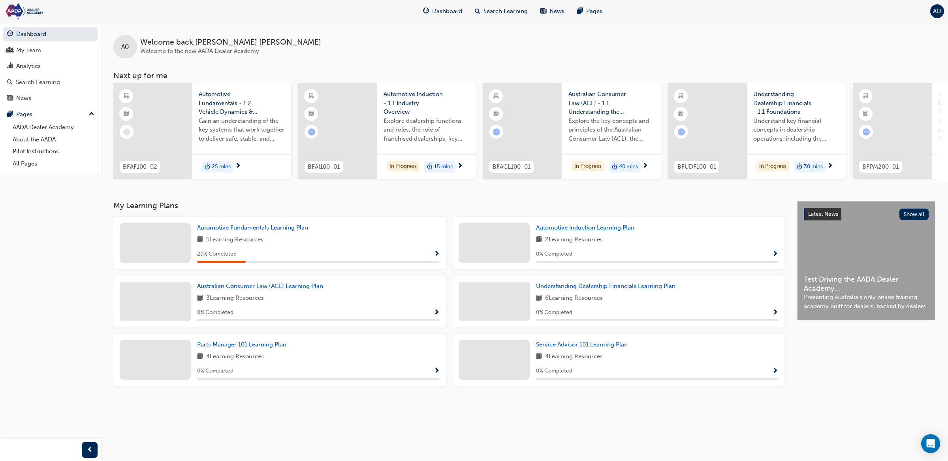
click at [559, 231] on span "Automotive Induction Learning Plan" at bounding box center [585, 227] width 98 height 7
click at [574, 287] on span "Understanding Dealership Financials Learning Plan" at bounding box center [605, 286] width 139 height 7
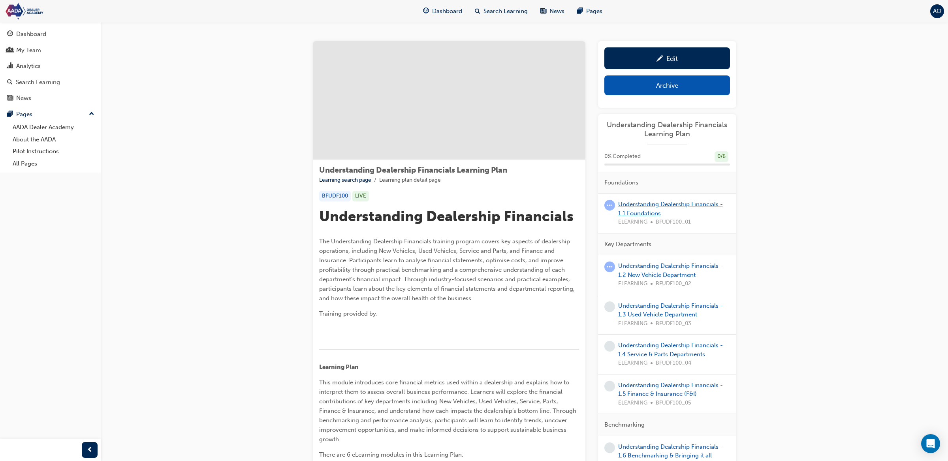
click at [642, 211] on link "Understanding Dealership Financials - 1.1 Foundations" at bounding box center [670, 209] width 105 height 16
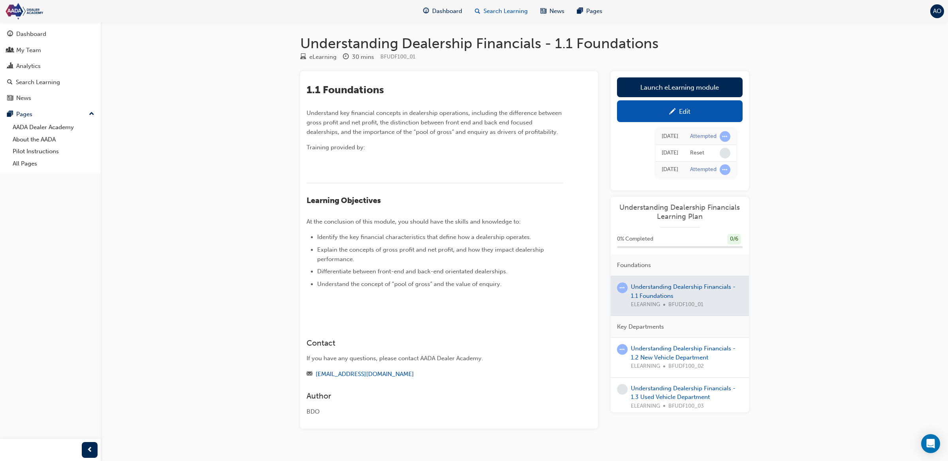
click at [480, 10] on div "Search Learning" at bounding box center [502, 11] width 66 height 16
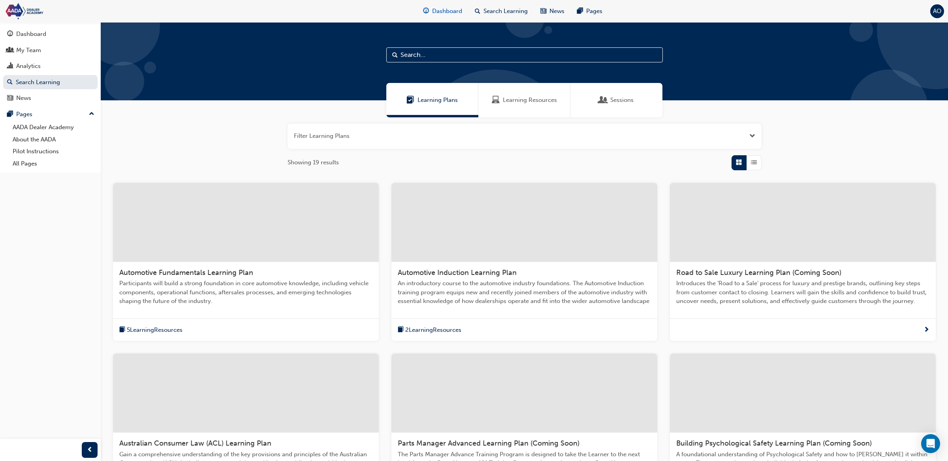
click at [430, 5] on div "Dashboard" at bounding box center [443, 11] width 52 height 16
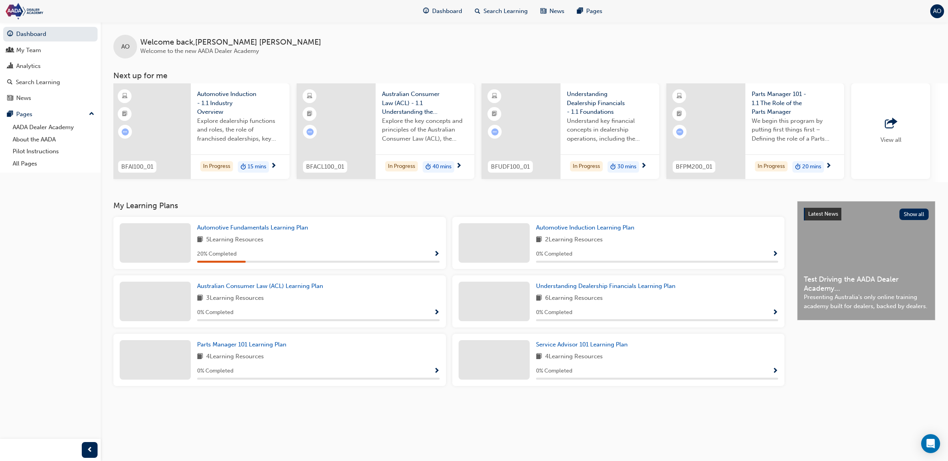
scroll to position [0, 196]
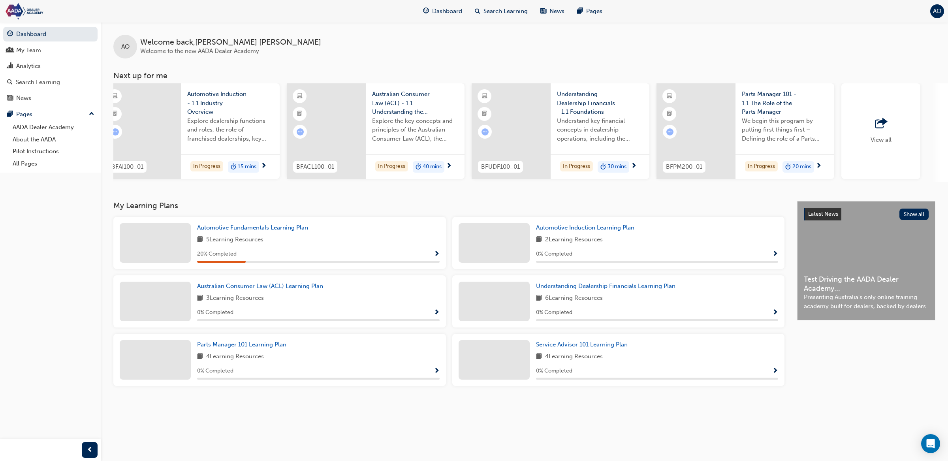
click at [616, 92] on span "Understanding Dealership Financials - 1.1 Foundations" at bounding box center [600, 103] width 86 height 27
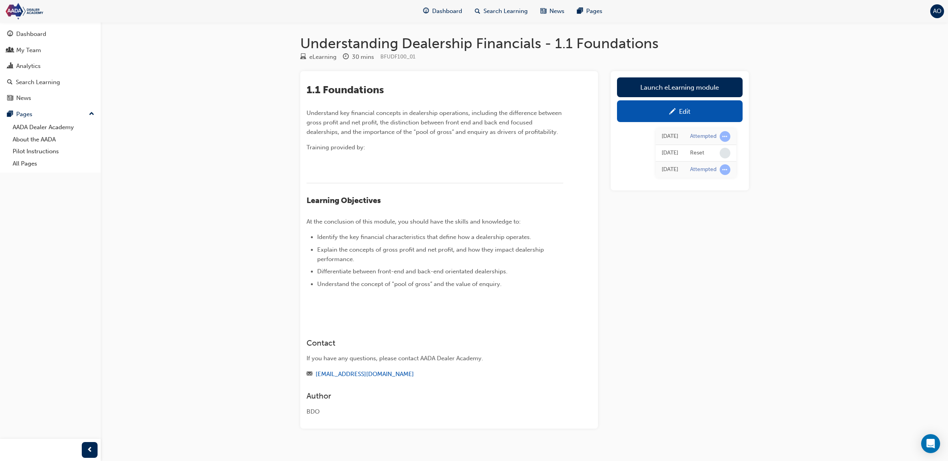
click at [669, 116] on link "Edit" at bounding box center [680, 111] width 126 height 22
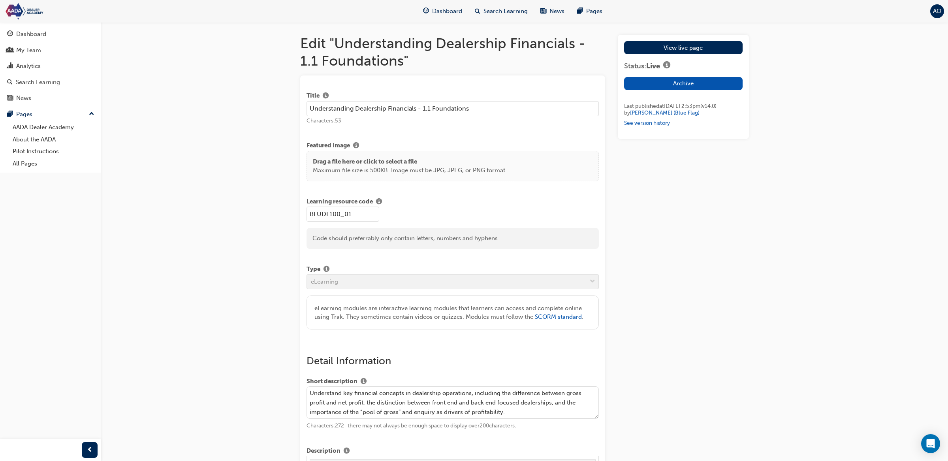
click at [383, 169] on p "Maximum file size is 500KB. Image must be JPG, JPEG, or PNG format." at bounding box center [410, 170] width 194 height 9
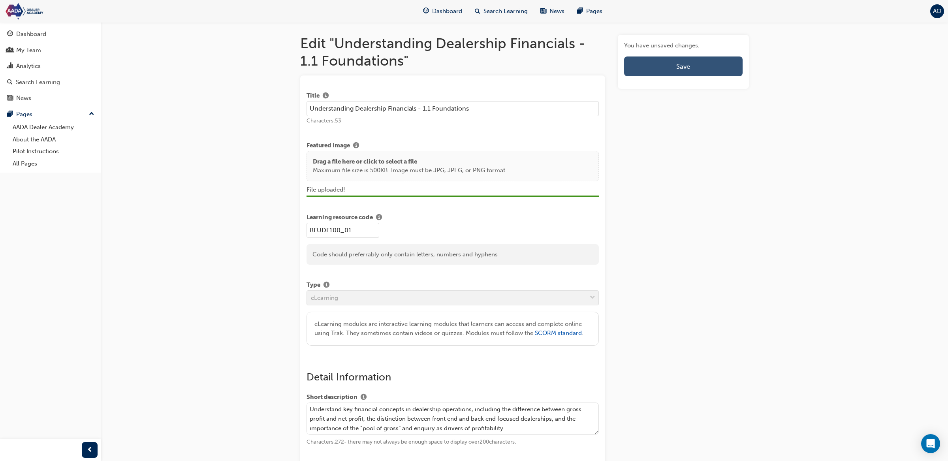
click at [671, 72] on button "Save" at bounding box center [683, 67] width 118 height 20
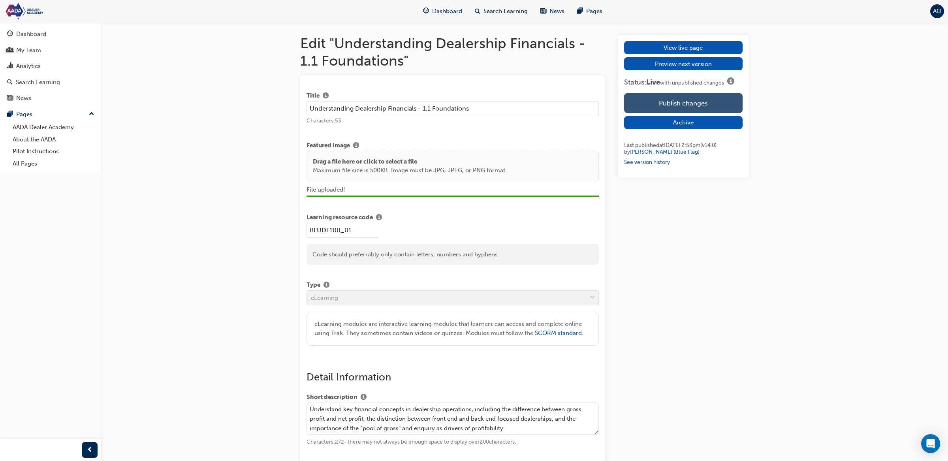
click at [653, 102] on button "Publish changes" at bounding box center [683, 103] width 118 height 20
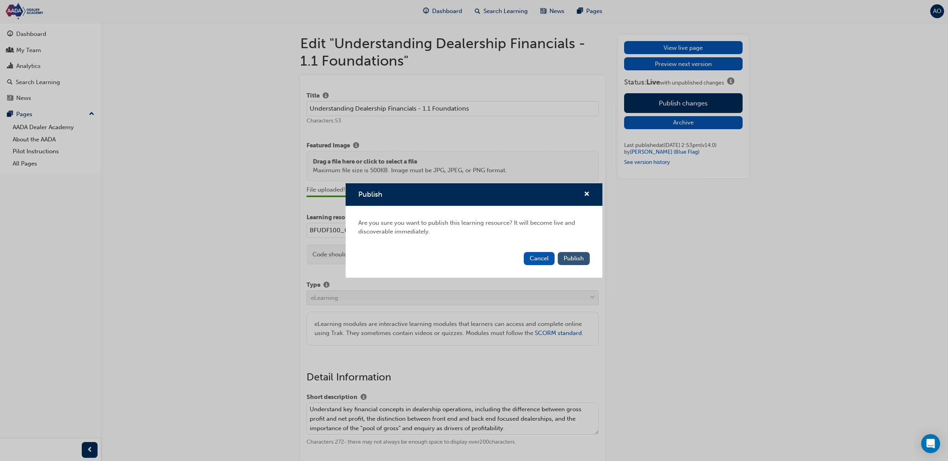
click at [576, 263] on button "Publish" at bounding box center [574, 258] width 32 height 13
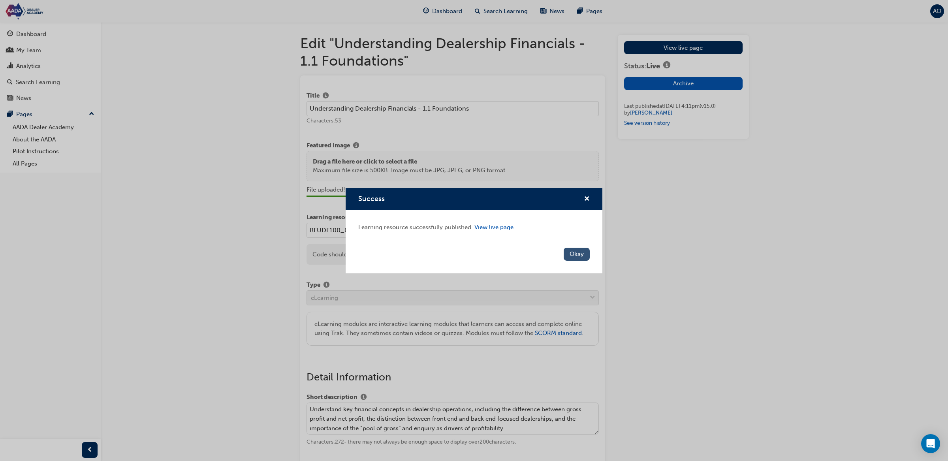
click at [580, 256] on button "Okay" at bounding box center [577, 254] width 26 height 13
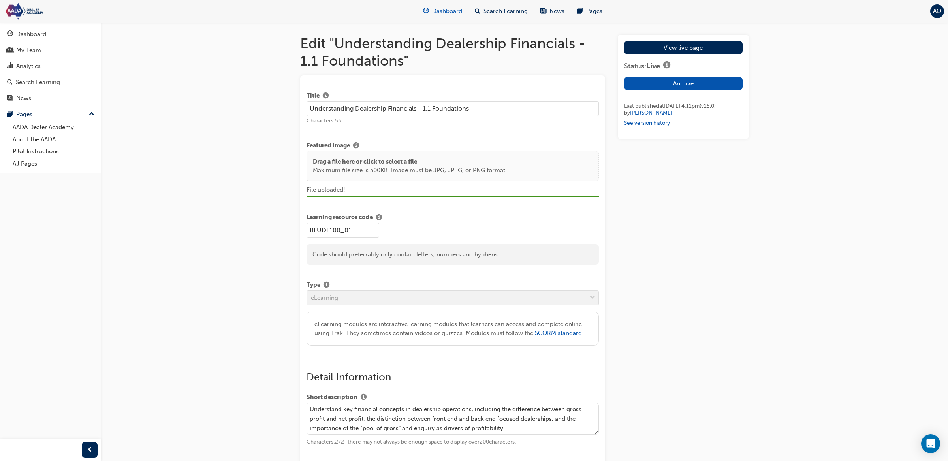
click at [450, 12] on span "Dashboard" at bounding box center [447, 11] width 30 height 9
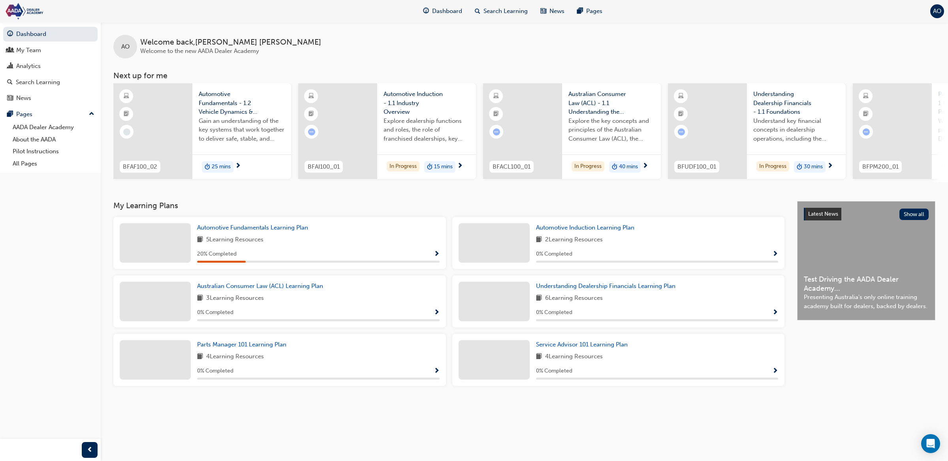
click at [403, 101] on span "Automotive Induction - 1.1 Industry Overview" at bounding box center [427, 103] width 86 height 27
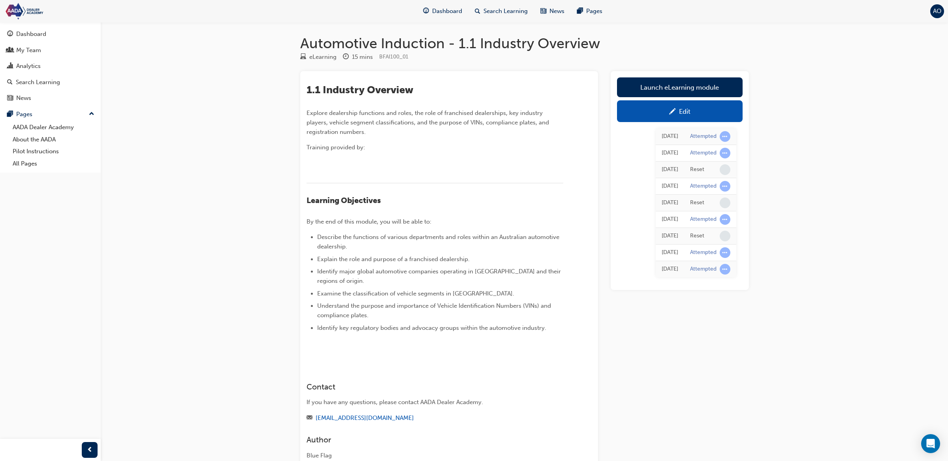
click at [659, 106] on div "Edit" at bounding box center [680, 111] width 114 height 10
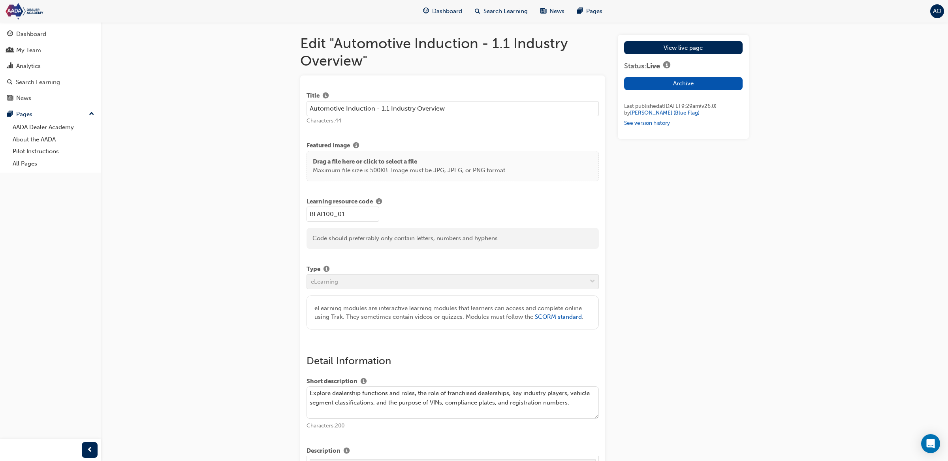
click at [399, 175] on p "Maximum file size is 500KB. Image must be JPG, JPEG, or PNG format." at bounding box center [410, 170] width 194 height 9
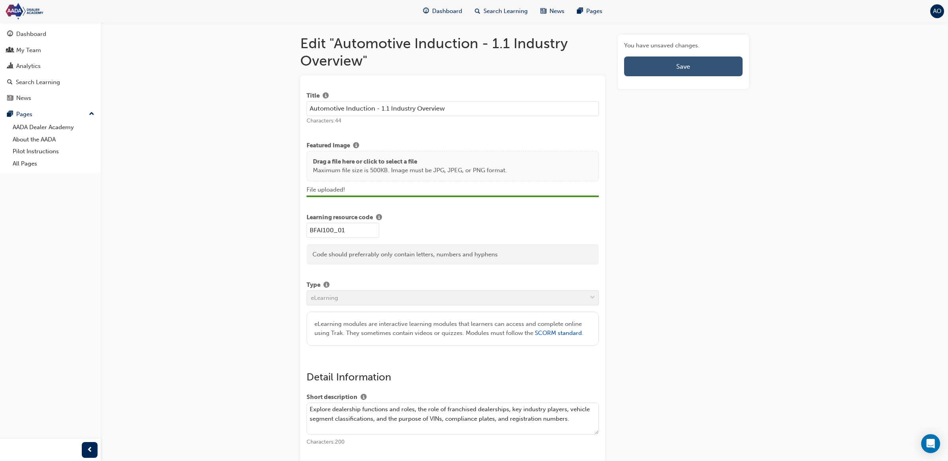
click at [701, 68] on button "Save" at bounding box center [683, 67] width 118 height 20
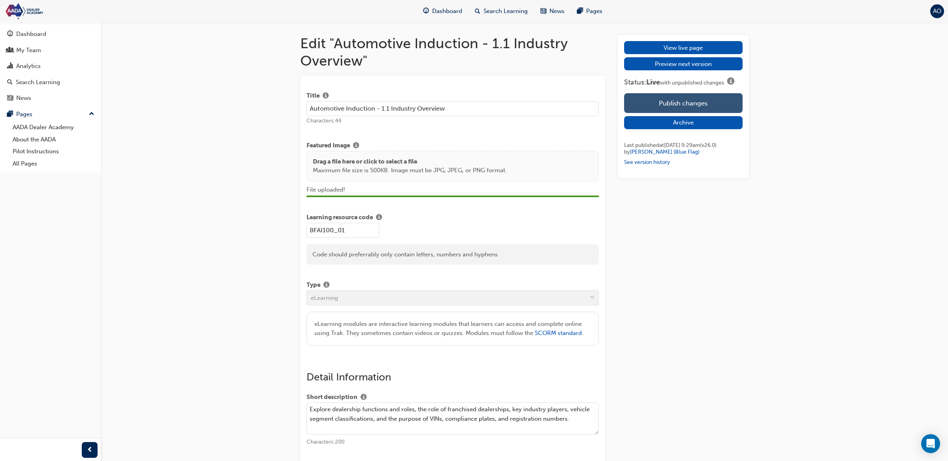
click at [712, 104] on button "Publish changes" at bounding box center [683, 103] width 118 height 20
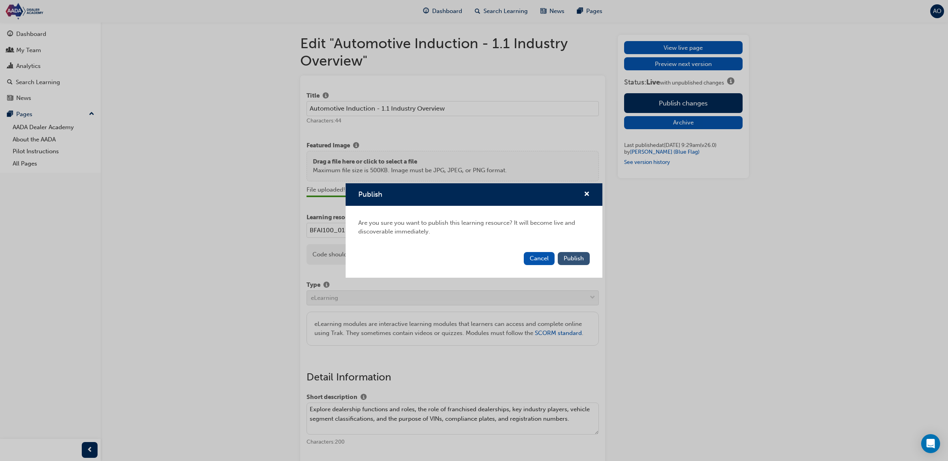
click at [574, 258] on span "Publish" at bounding box center [574, 258] width 20 height 7
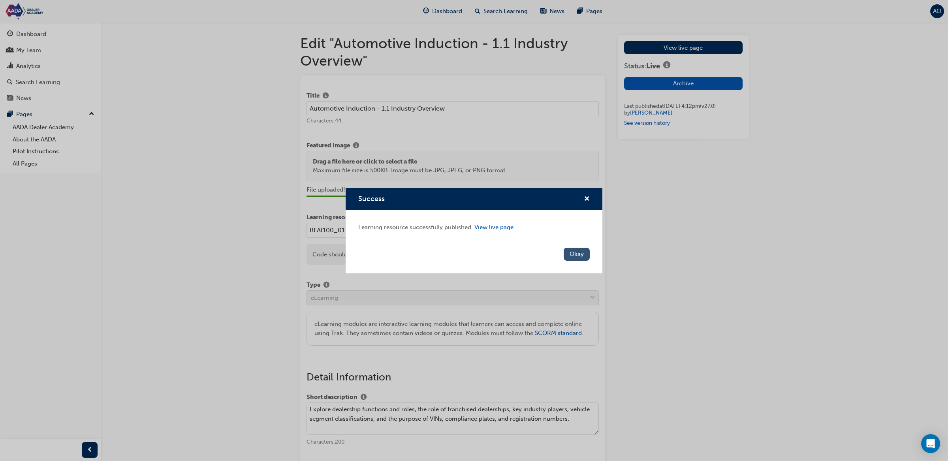
click at [578, 256] on button "Okay" at bounding box center [577, 254] width 26 height 13
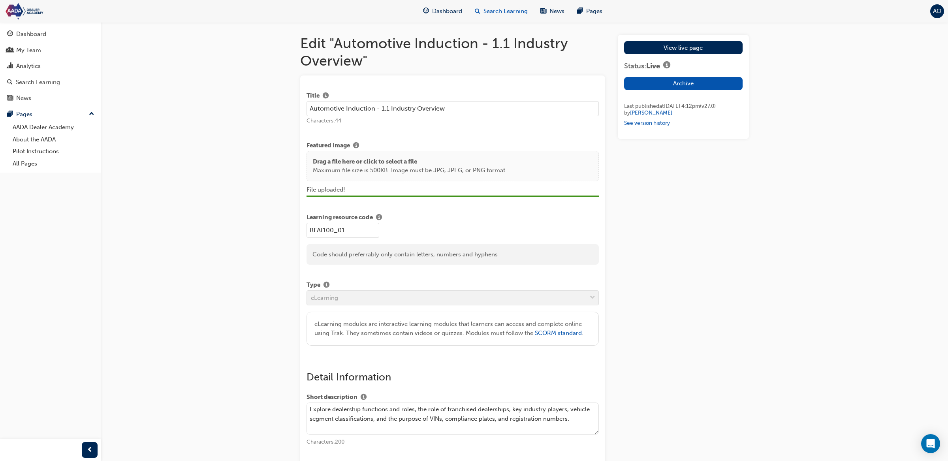
click at [500, 12] on span "Search Learning" at bounding box center [506, 11] width 44 height 9
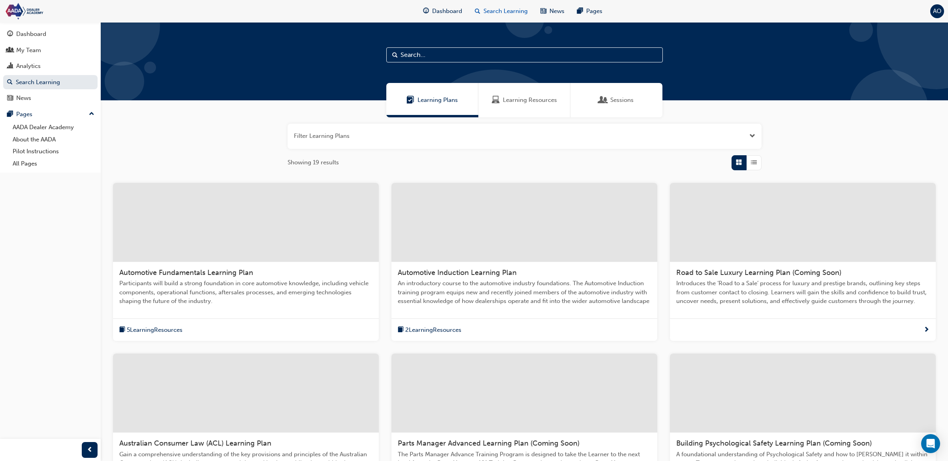
click at [469, 12] on div "Search Learning" at bounding box center [502, 11] width 66 height 16
click at [454, 12] on span "Dashboard" at bounding box center [447, 11] width 30 height 9
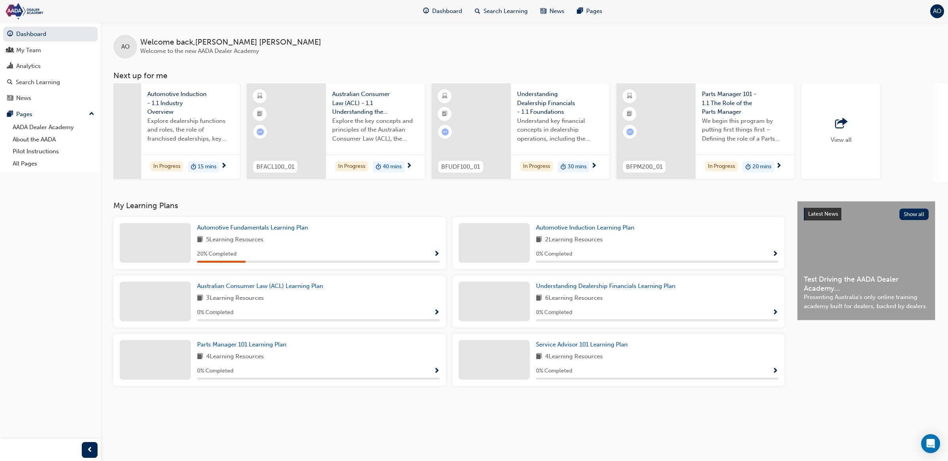
scroll to position [0, 273]
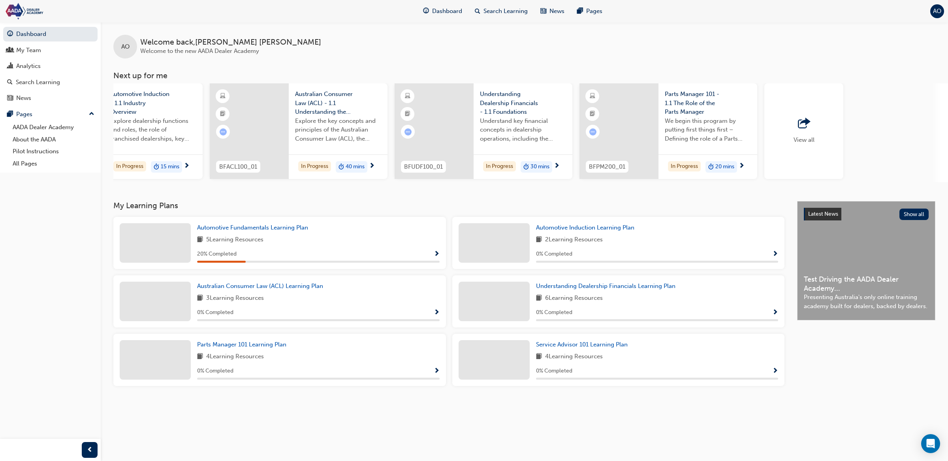
click at [802, 138] on span "View all" at bounding box center [804, 139] width 21 height 7
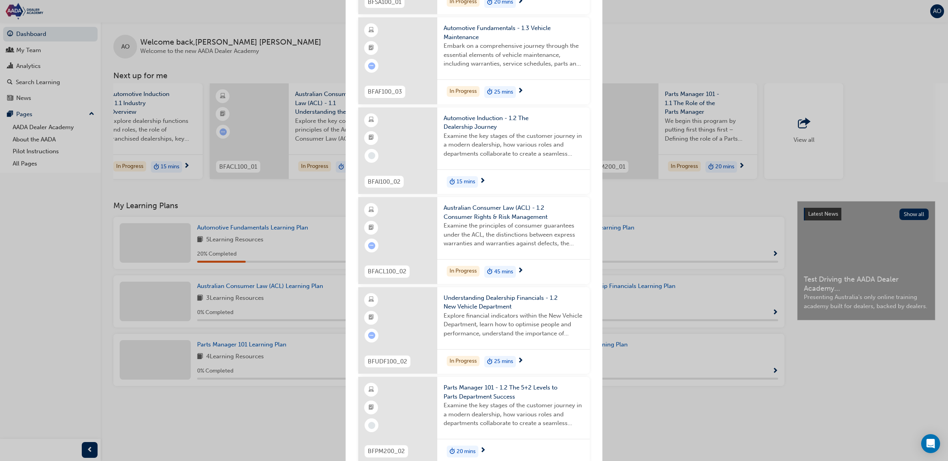
scroll to position [567, 0]
click at [480, 114] on span "Automotive Induction - 1.2 The Dealership Journey" at bounding box center [514, 122] width 140 height 18
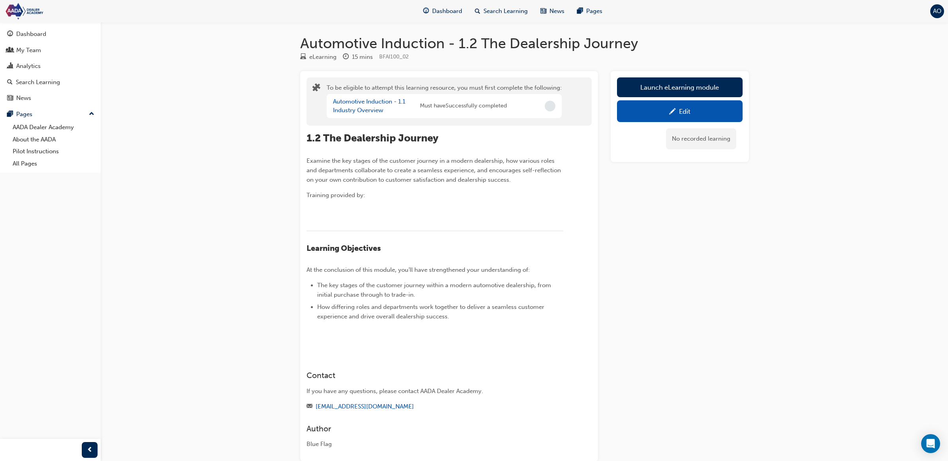
click at [702, 107] on div "Edit" at bounding box center [680, 111] width 114 height 10
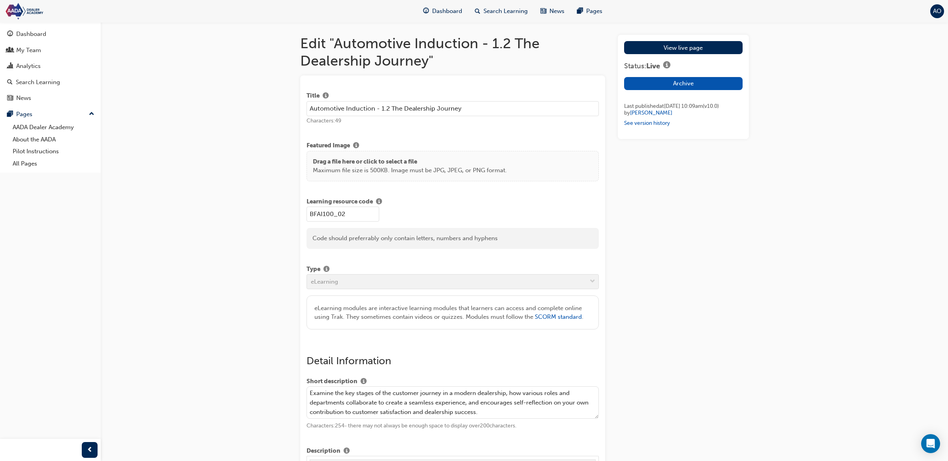
click at [386, 166] on p "Maximum file size is 500KB. Image must be JPG, JPEG, or PNG format." at bounding box center [410, 170] width 194 height 9
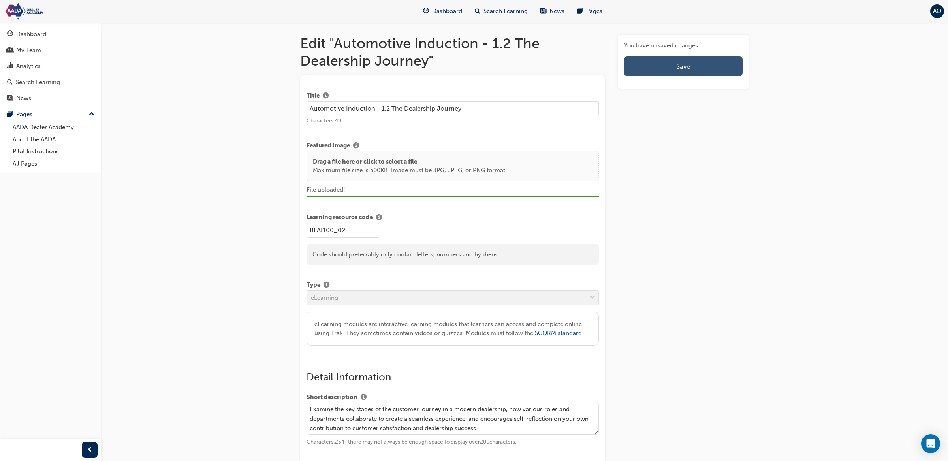
click at [695, 73] on button "Save" at bounding box center [683, 67] width 118 height 20
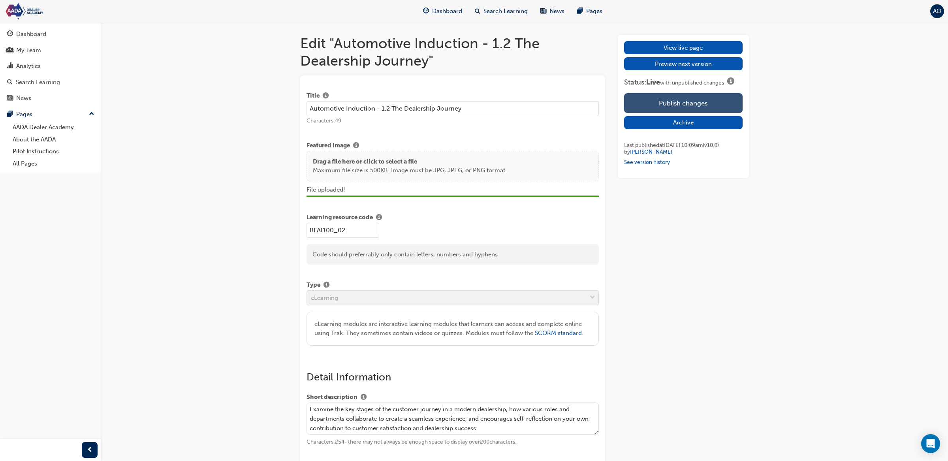
click at [691, 99] on button "Publish changes" at bounding box center [683, 103] width 118 height 20
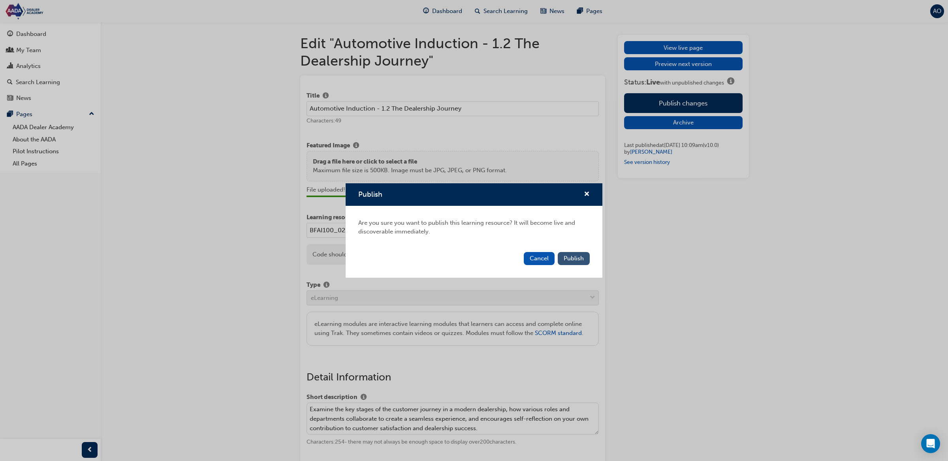
click at [580, 262] on span "Publish" at bounding box center [574, 258] width 20 height 7
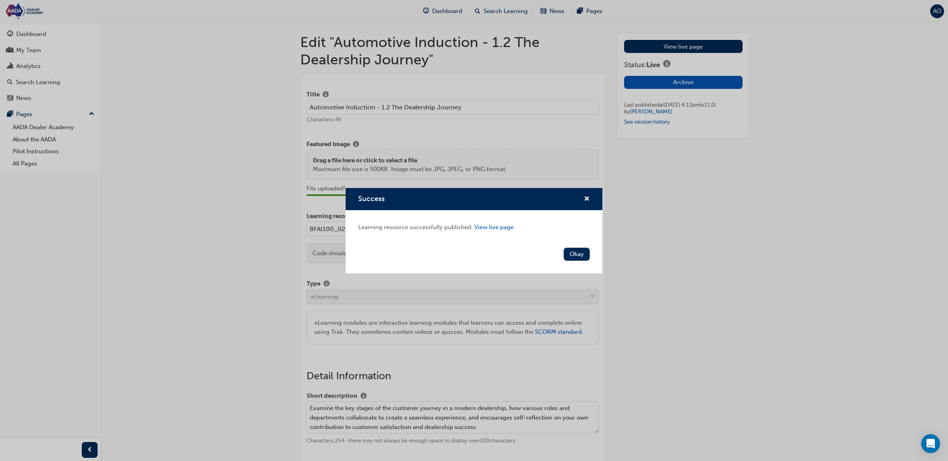
click at [582, 248] on div "Okay" at bounding box center [577, 254] width 26 height 13
click at [582, 253] on button "Okay" at bounding box center [577, 254] width 26 height 13
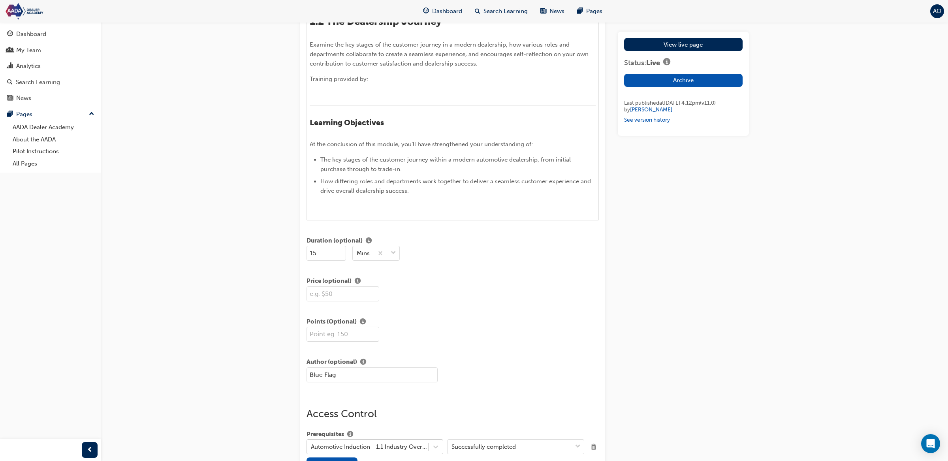
scroll to position [0, 0]
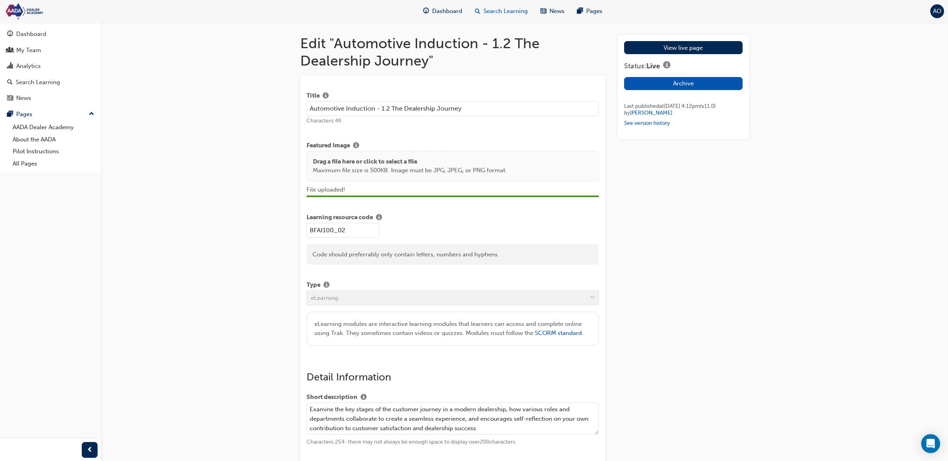
click at [511, 13] on span "Search Learning" at bounding box center [506, 11] width 44 height 9
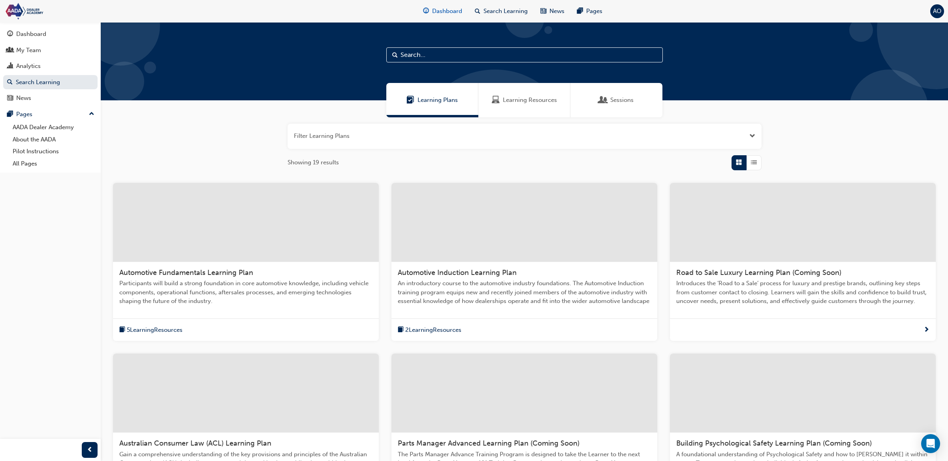
click at [443, 14] on span "Dashboard" at bounding box center [447, 11] width 30 height 9
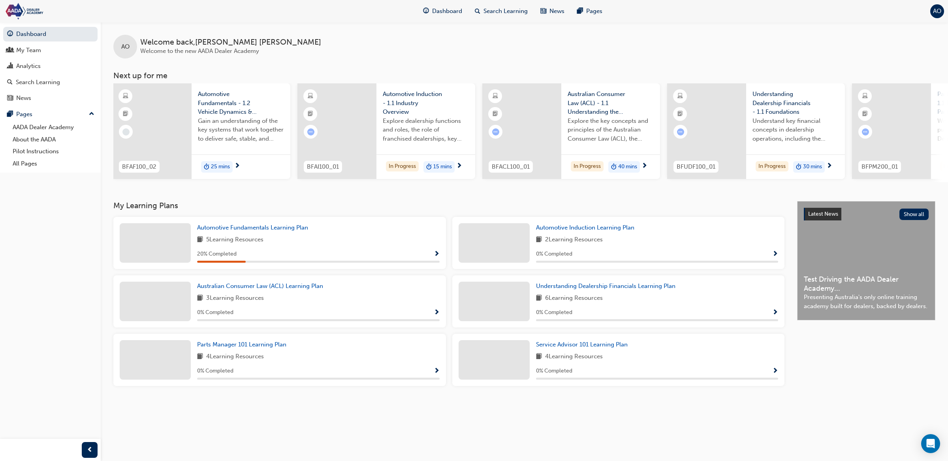
scroll to position [0, 273]
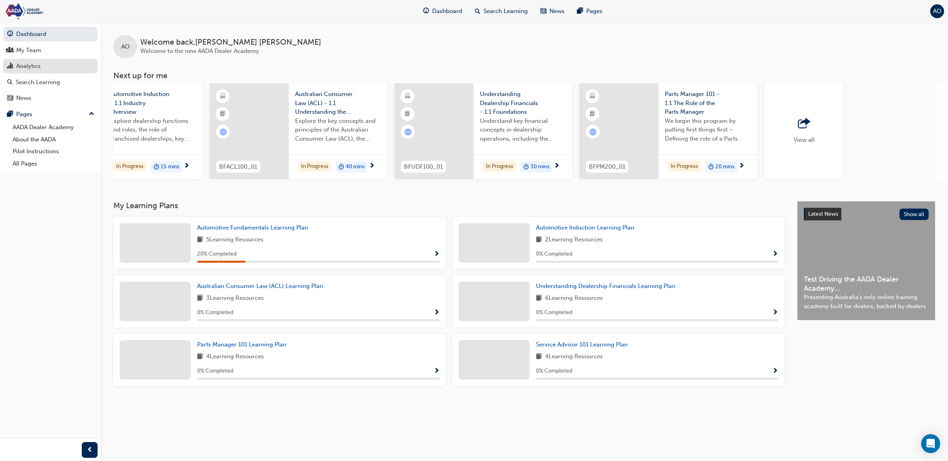
click at [57, 62] on div "Analytics" at bounding box center [50, 66] width 87 height 10
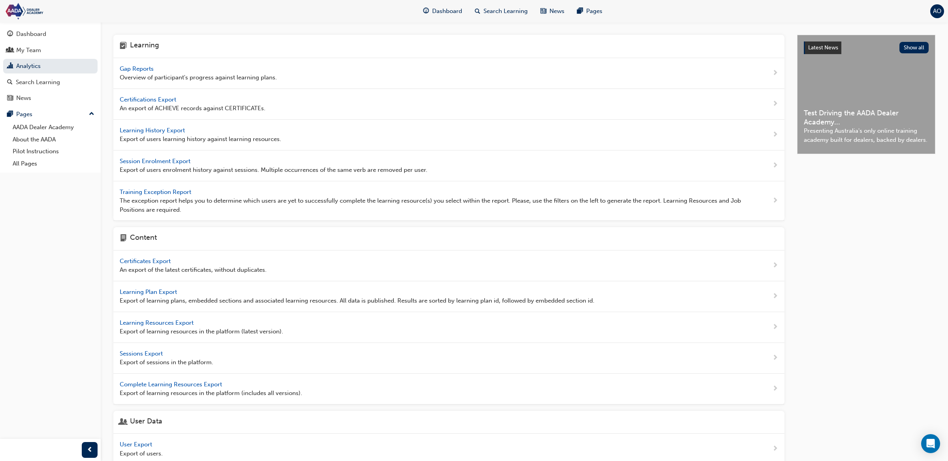
click at [136, 70] on span "Gap Reports" at bounding box center [138, 68] width 36 height 7
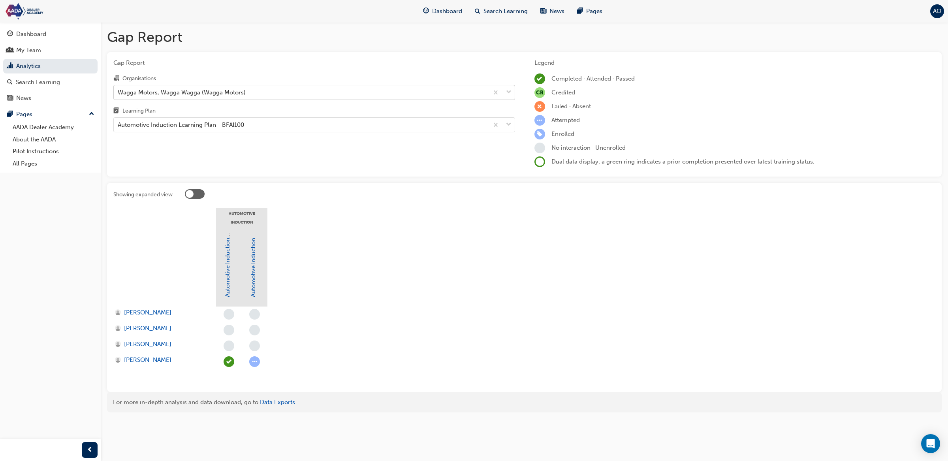
click at [198, 91] on div "Wagga Motors, Wagga Wagga (Wagga Motors)" at bounding box center [182, 92] width 128 height 9
click at [119, 91] on input "Organisations Wagga Motors, Wagga Wagga (Wagga Motors)" at bounding box center [118, 92] width 1 height 7
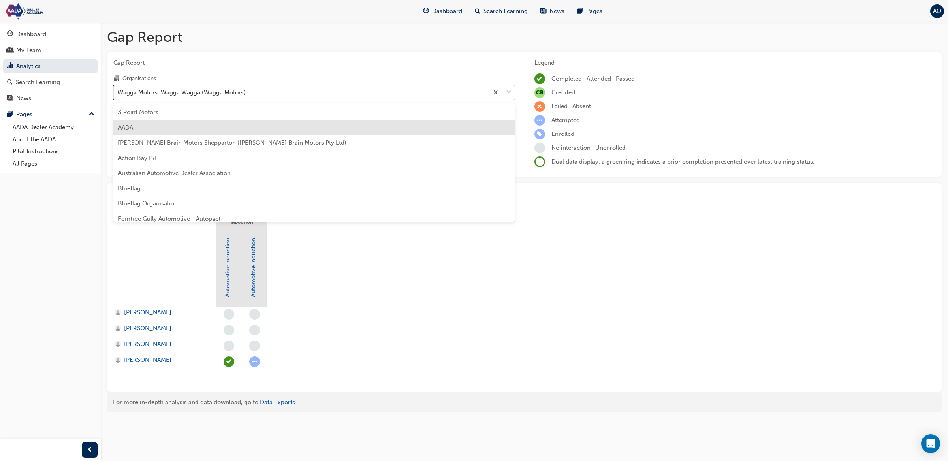
scroll to position [113, 0]
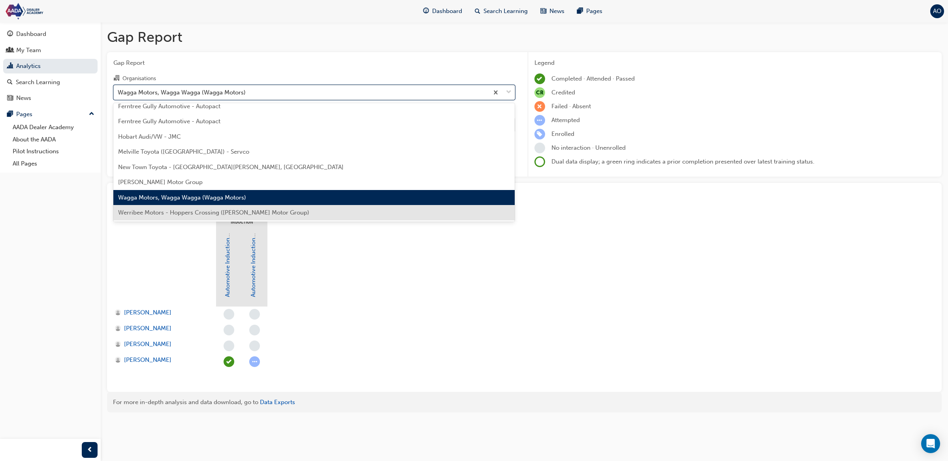
click at [194, 216] on span "Werribee Motors - Hoppers Crossing ([PERSON_NAME] Motor Group)" at bounding box center [213, 212] width 191 height 7
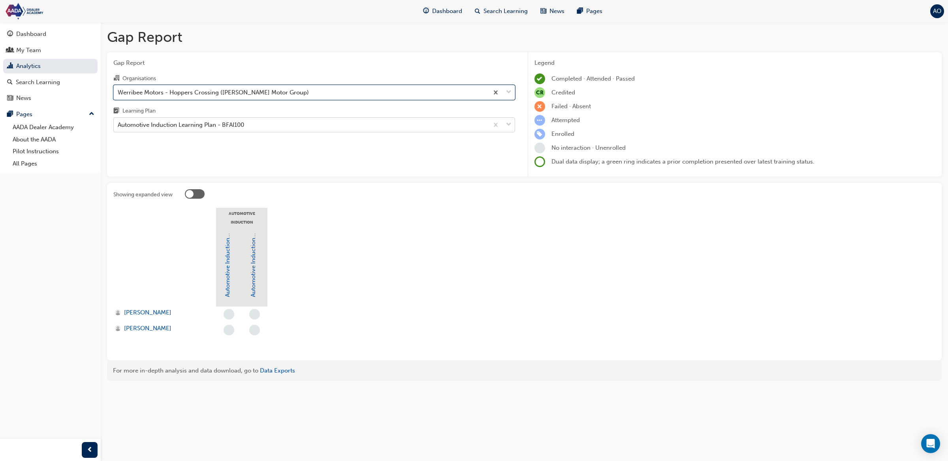
click at [220, 127] on div "Automotive Induction Learning Plan - BFAI100" at bounding box center [181, 125] width 126 height 9
click at [119, 127] on input "Learning Plan Automotive Induction Learning Plan - BFAI100" at bounding box center [118, 124] width 1 height 7
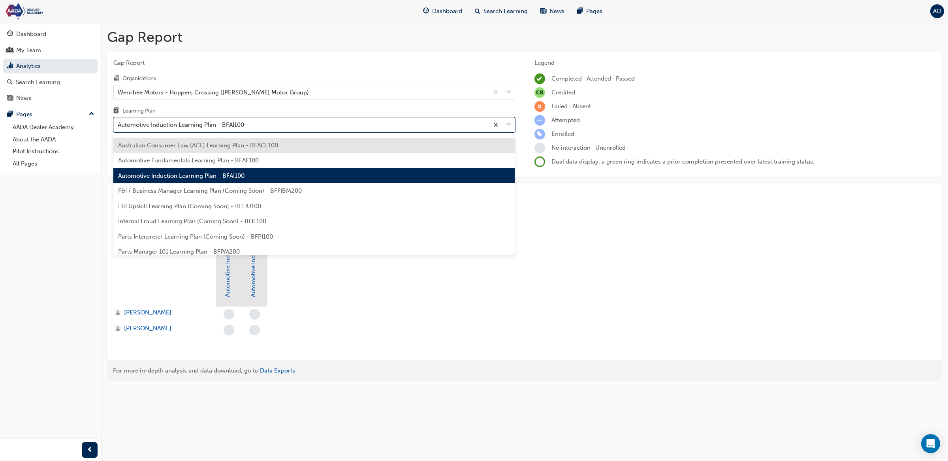
click at [222, 140] on div "Australian Consumer Law (ACL) Learning Plan - BFACL100" at bounding box center [314, 145] width 402 height 15
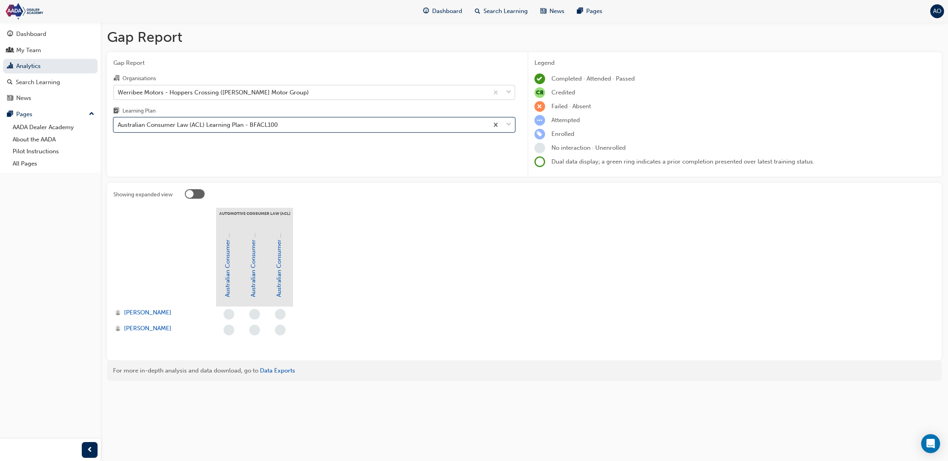
click at [236, 95] on div "Werribee Motors - Hoppers Crossing ([PERSON_NAME] Motor Group)" at bounding box center [213, 92] width 191 height 9
click at [119, 95] on input "Organisations Werribee Motors - Hoppers Crossing ([PERSON_NAME] Motor Group)" at bounding box center [118, 92] width 1 height 7
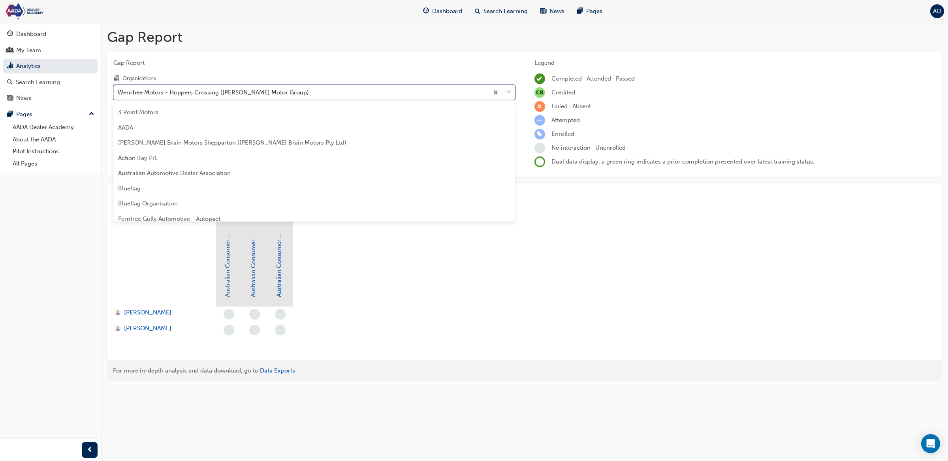
scroll to position [113, 0]
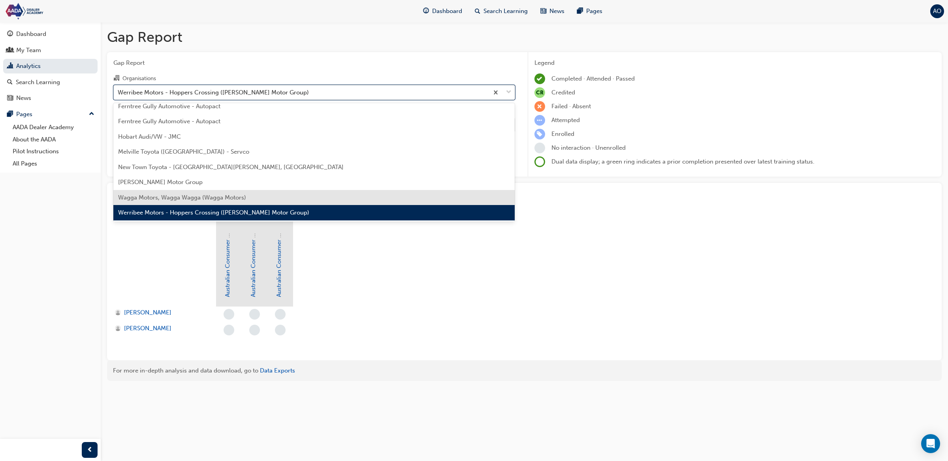
drag, startPoint x: 217, startPoint y: 192, endPoint x: 216, endPoint y: 183, distance: 9.9
click at [217, 192] on div "Wagga Motors, Wagga Wagga (Wagga Motors)" at bounding box center [314, 197] width 402 height 15
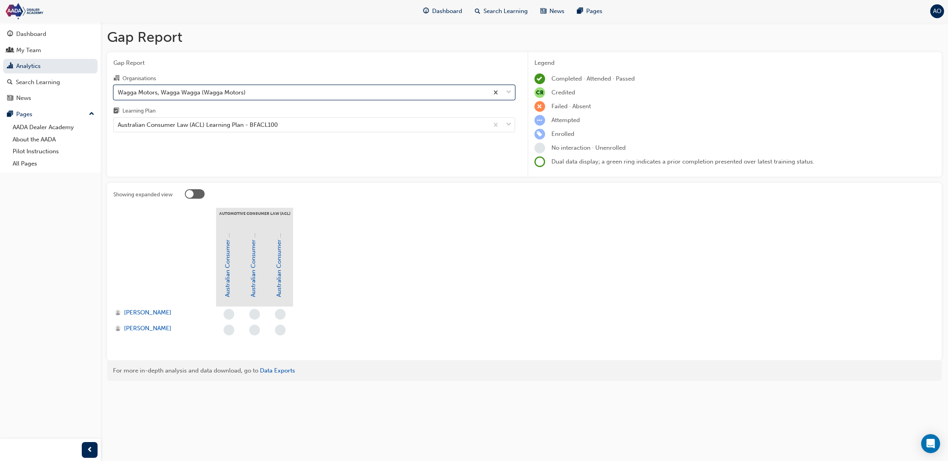
click at [239, 91] on div "Wagga Motors, Wagga Wagga (Wagga Motors)" at bounding box center [182, 92] width 128 height 9
click at [119, 91] on input "Organisations option Wagga Motors, Wagga Wagga (Wagga Motors), selected. 0 resu…" at bounding box center [118, 92] width 1 height 7
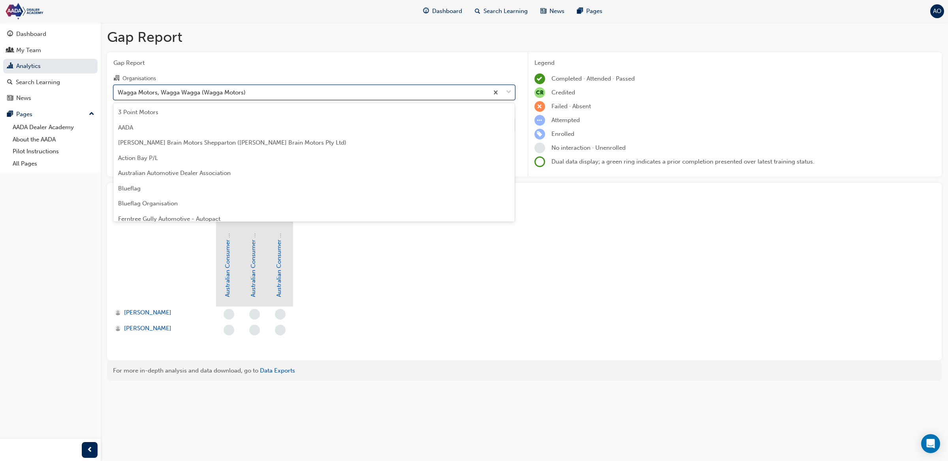
scroll to position [101, 0]
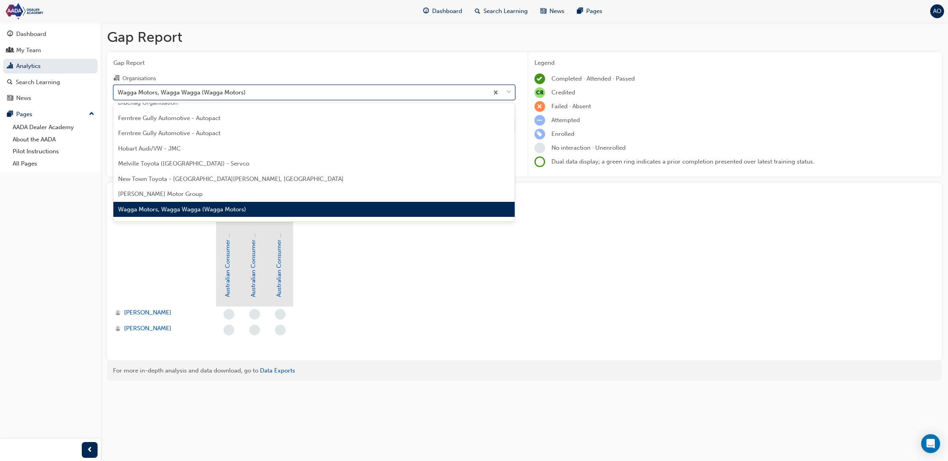
click at [239, 92] on div "Wagga Motors, Wagga Wagga (Wagga Motors)" at bounding box center [182, 92] width 128 height 9
click at [119, 92] on input "Organisations option Wagga Motors, Wagga Wagga (Wagga Motors), selected. option…" at bounding box center [118, 92] width 1 height 7
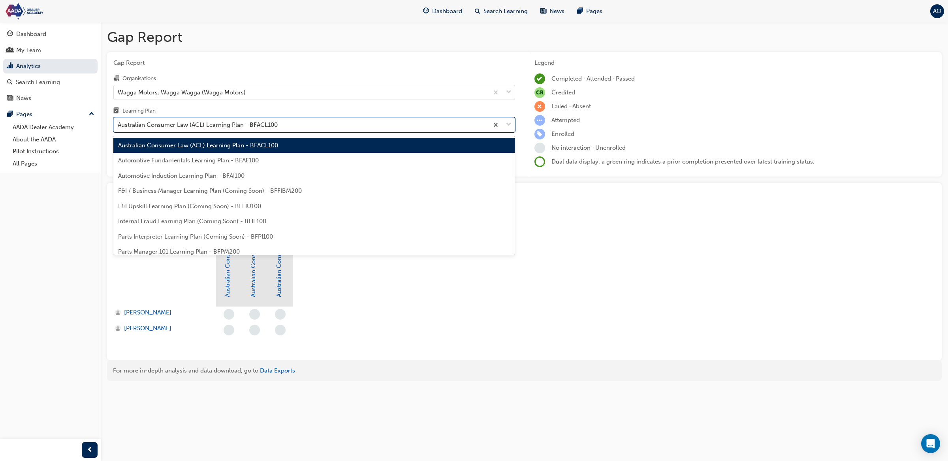
click at [236, 129] on div "Australian Consumer Law (ACL) Learning Plan - BFACL100" at bounding box center [198, 125] width 160 height 9
click at [119, 128] on input "Learning Plan option Australian Consumer Law (ACL) Learning Plan - BFACL100, se…" at bounding box center [118, 124] width 1 height 7
click at [231, 147] on span "Australian Consumer Law (ACL) Learning Plan - BFACL100" at bounding box center [198, 145] width 160 height 7
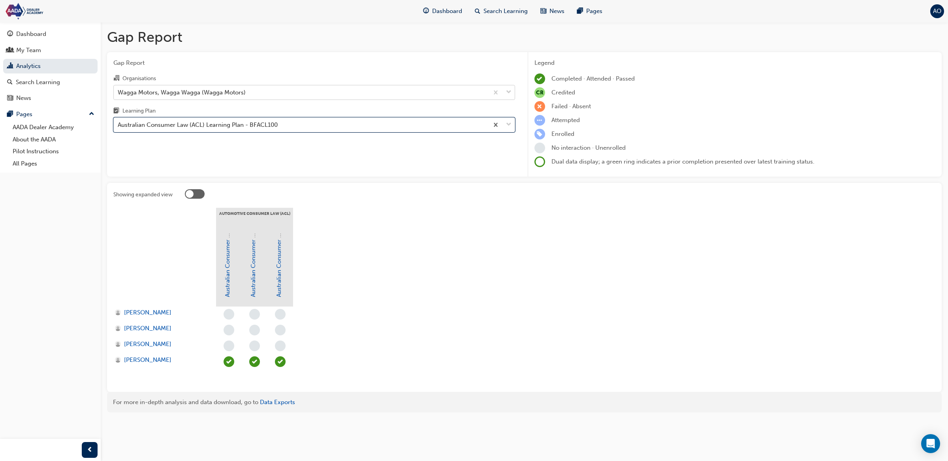
click at [239, 93] on div "Wagga Motors, Wagga Wagga (Wagga Motors)" at bounding box center [182, 92] width 128 height 9
click at [119, 93] on input "Organisations Wagga Motors, Wagga Wagga (Wagga Motors)" at bounding box center [118, 92] width 1 height 7
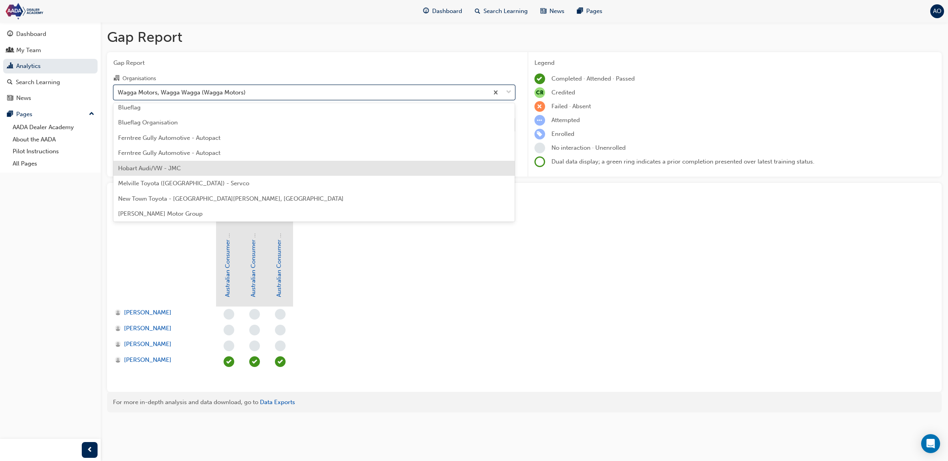
scroll to position [77, 0]
click at [248, 168] on div "Hobart Audi/VW - JMC" at bounding box center [314, 171] width 402 height 15
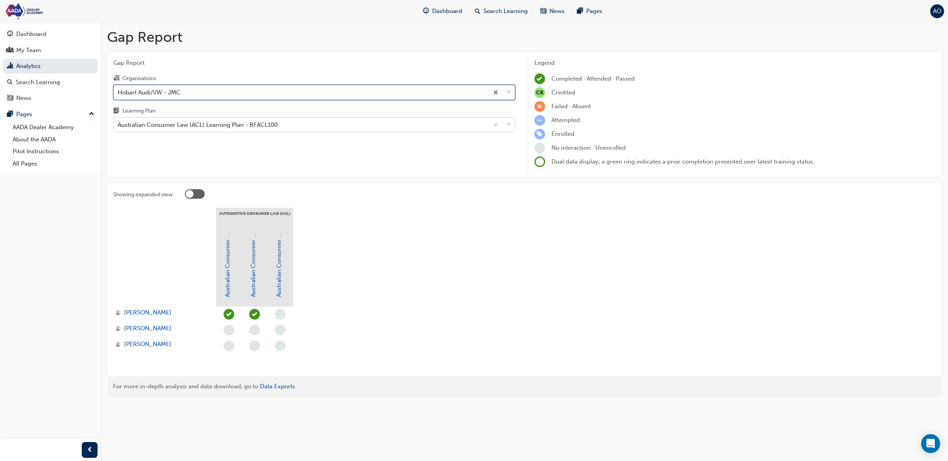
click at [247, 123] on div "Australian Consumer Law (ACL) Learning Plan - BFACL100" at bounding box center [198, 125] width 160 height 9
click at [119, 123] on input "Learning Plan Australian Consumer Law (ACL) Learning Plan - BFACL100" at bounding box center [118, 124] width 1 height 7
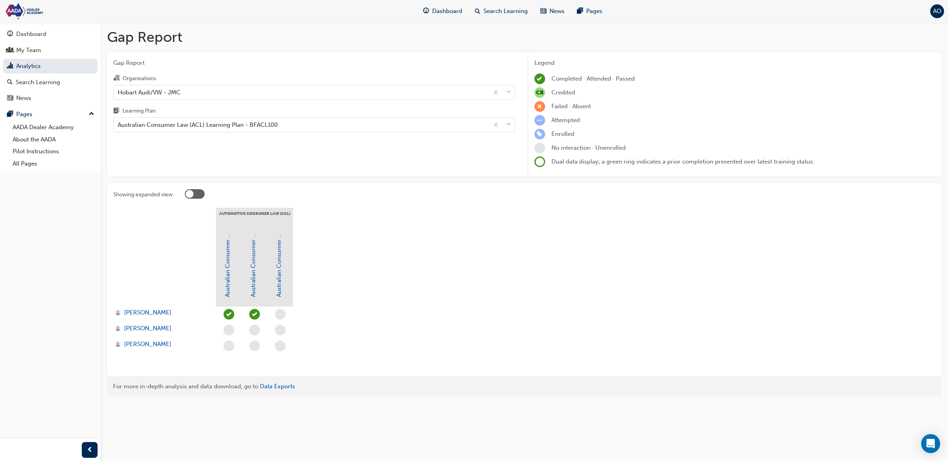
drag, startPoint x: 440, startPoint y: 338, endPoint x: 438, endPoint y: 328, distance: 10.8
click at [440, 335] on section "Automotive Consumer Law (ACL) Australian Consumer Law (ACL) - 1.1 Understanding…" at bounding box center [524, 289] width 822 height 162
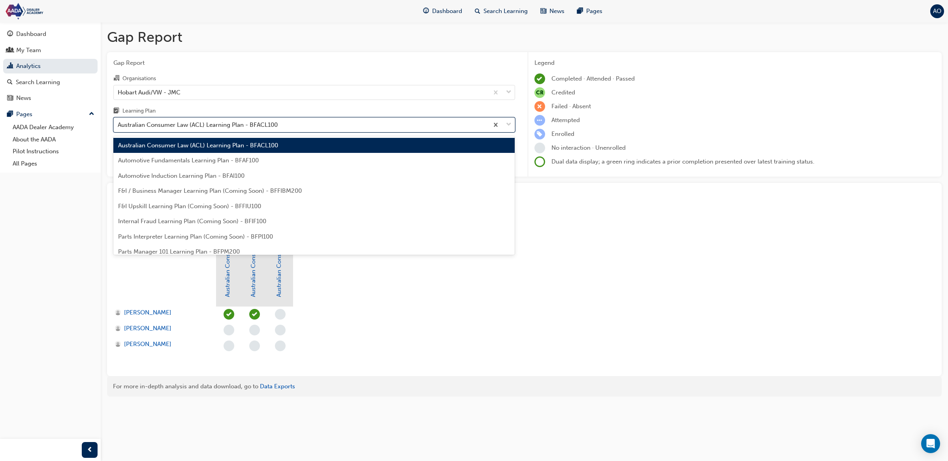
drag, startPoint x: 216, startPoint y: 118, endPoint x: 215, endPoint y: 128, distance: 9.9
click at [216, 119] on div "Australian Consumer Law (ACL) Learning Plan - BFACL100" at bounding box center [314, 124] width 402 height 15
click at [119, 121] on input "Learning Plan option Australian Consumer Law (ACL) Learning Plan - BFACL100, se…" at bounding box center [118, 124] width 1 height 7
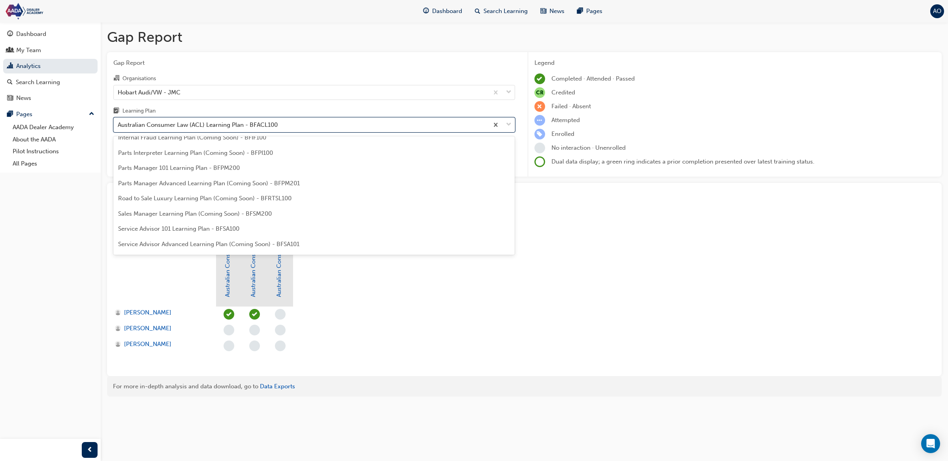
scroll to position [84, 0]
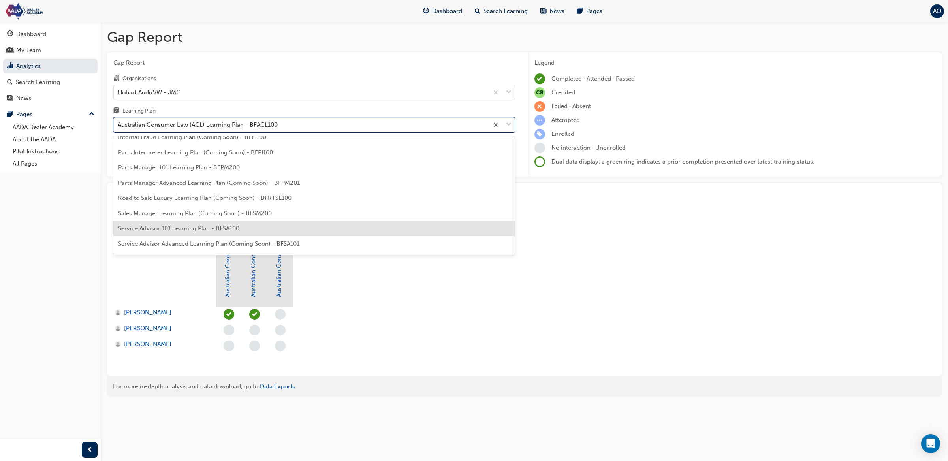
click at [225, 227] on span "Service Advisor 101 Learning Plan - BFSA100" at bounding box center [178, 228] width 121 height 7
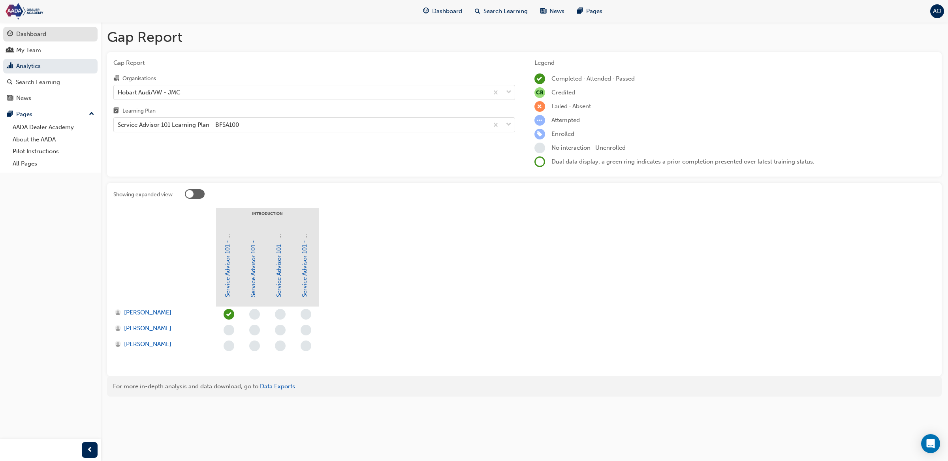
click at [43, 34] on div "Dashboard" at bounding box center [31, 34] width 30 height 9
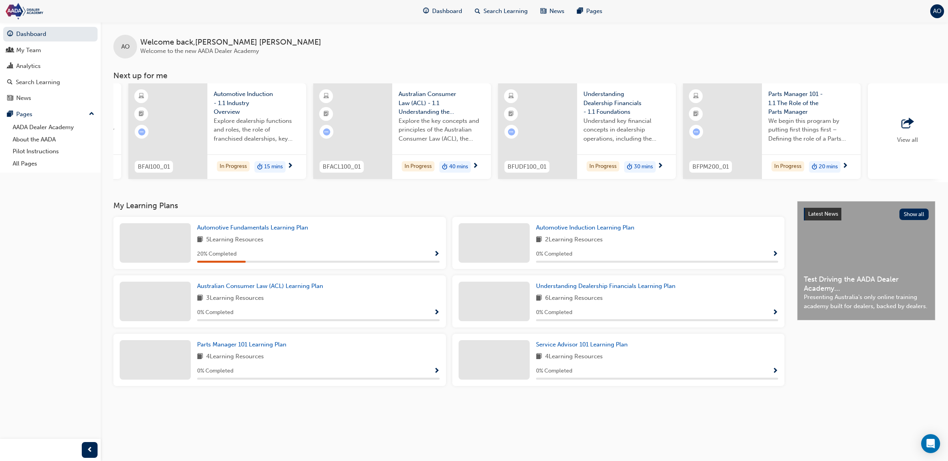
scroll to position [0, 273]
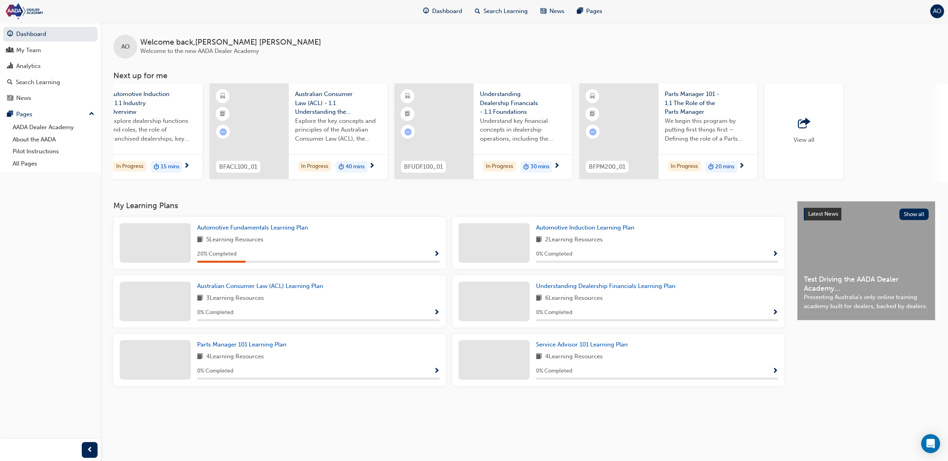
click at [801, 129] on span "outbound-icon" at bounding box center [804, 123] width 12 height 11
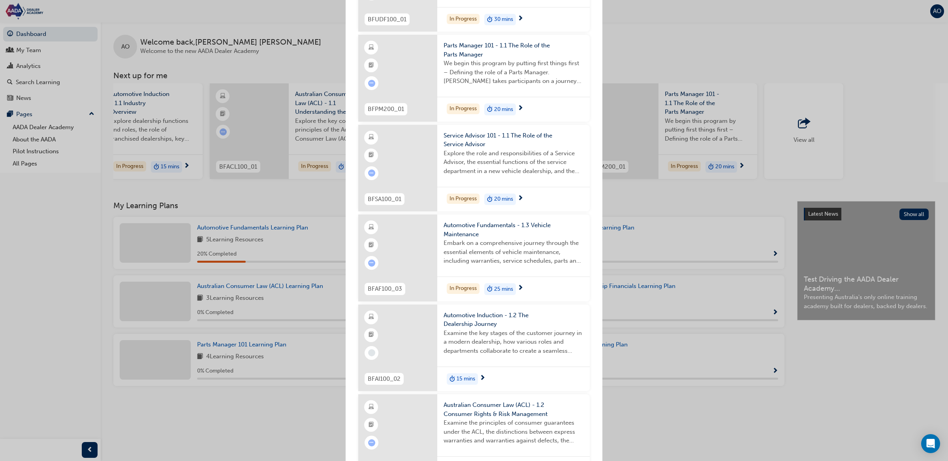
scroll to position [364, 0]
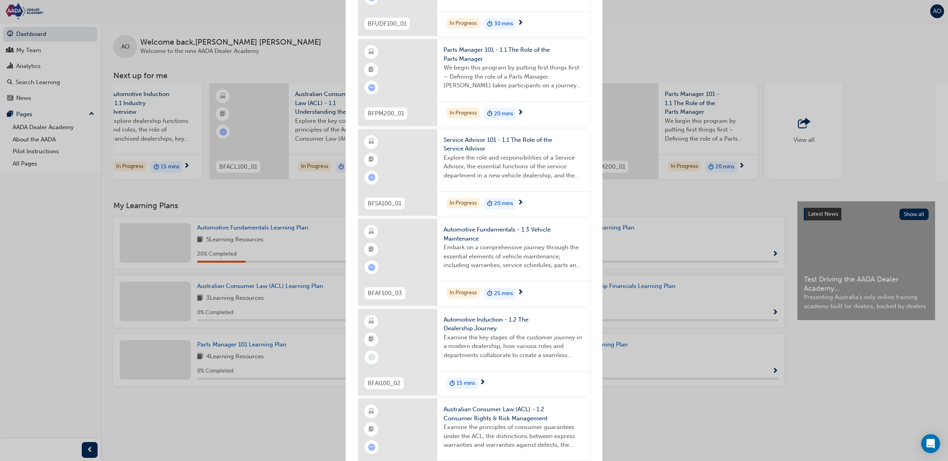
click at [492, 139] on span "Service Advisor 101 - 1.1 The Role of the Service Advisor" at bounding box center [514, 145] width 140 height 18
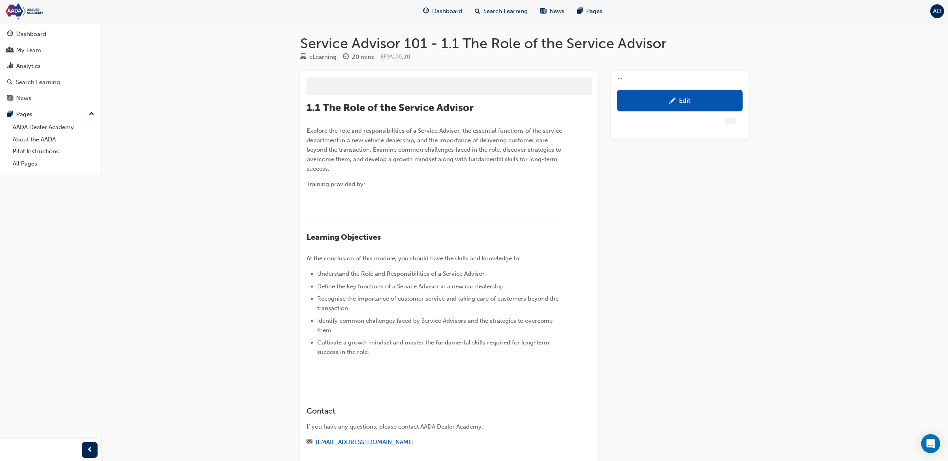
scroll to position [3, 0]
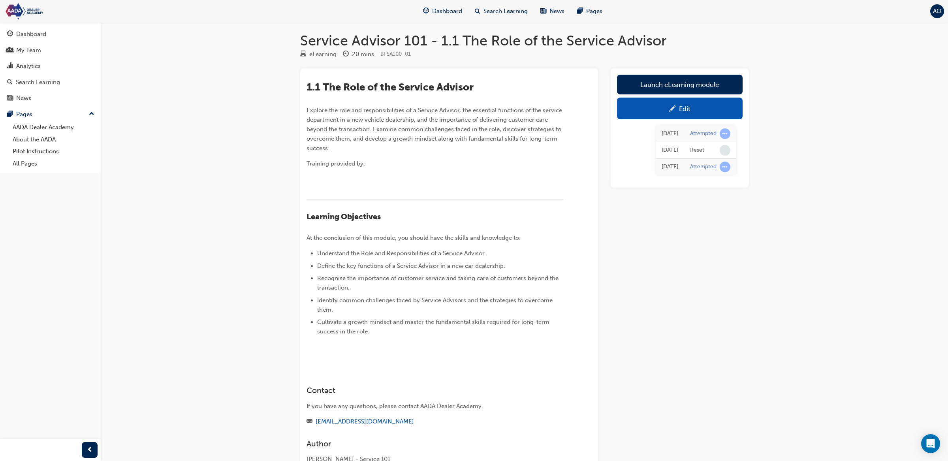
click at [661, 106] on div "Edit" at bounding box center [680, 109] width 114 height 10
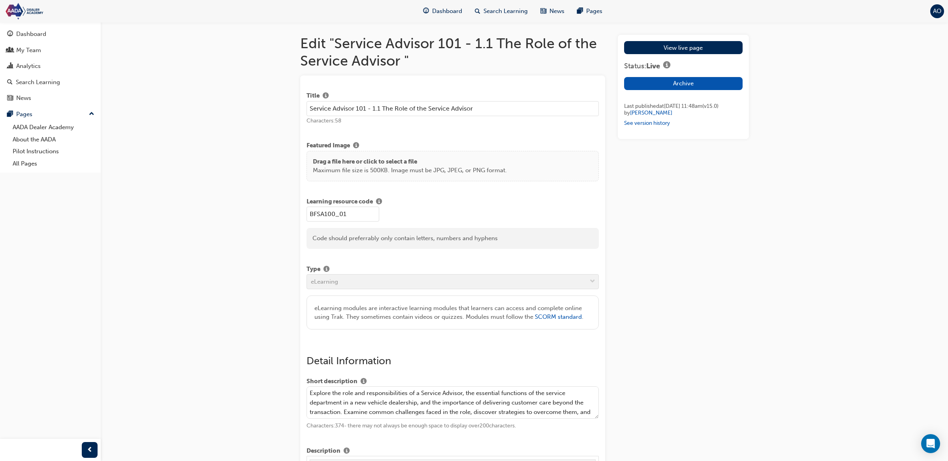
click at [410, 169] on p "Maximum file size is 500KB. Image must be JPG, JPEG, or PNG format." at bounding box center [410, 170] width 194 height 9
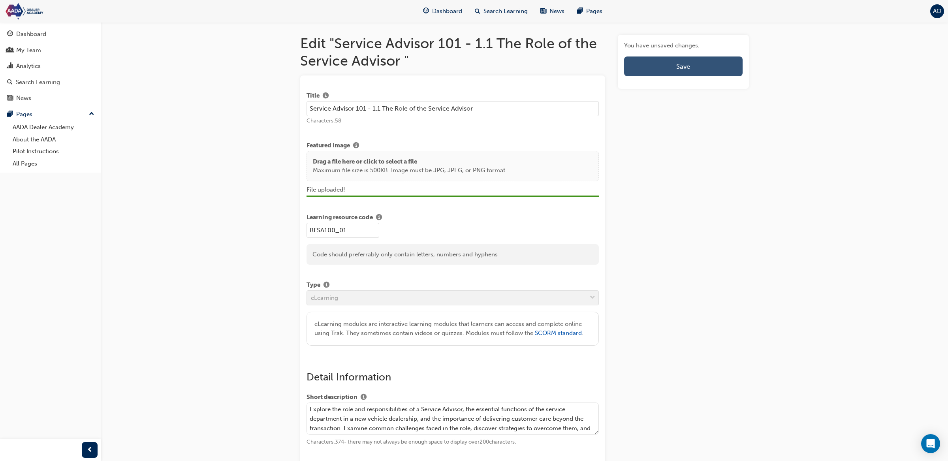
click at [675, 63] on button "Save" at bounding box center [683, 67] width 118 height 20
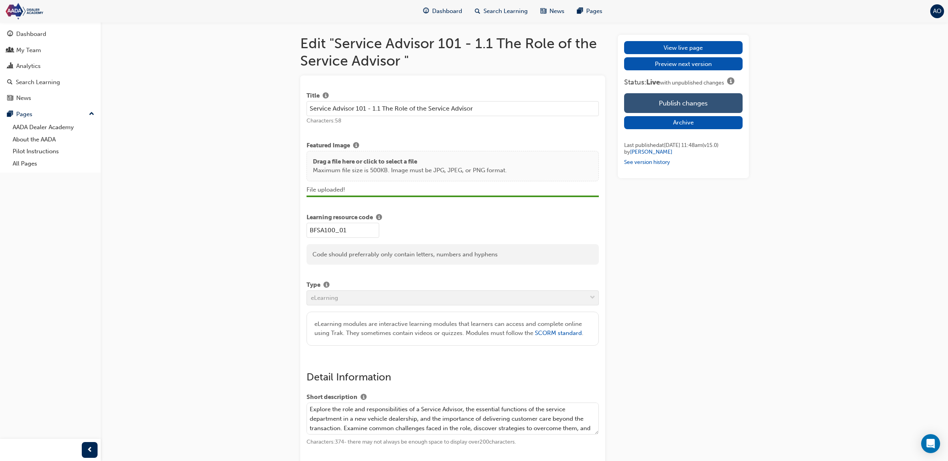
click at [678, 105] on button "Publish changes" at bounding box center [683, 103] width 118 height 20
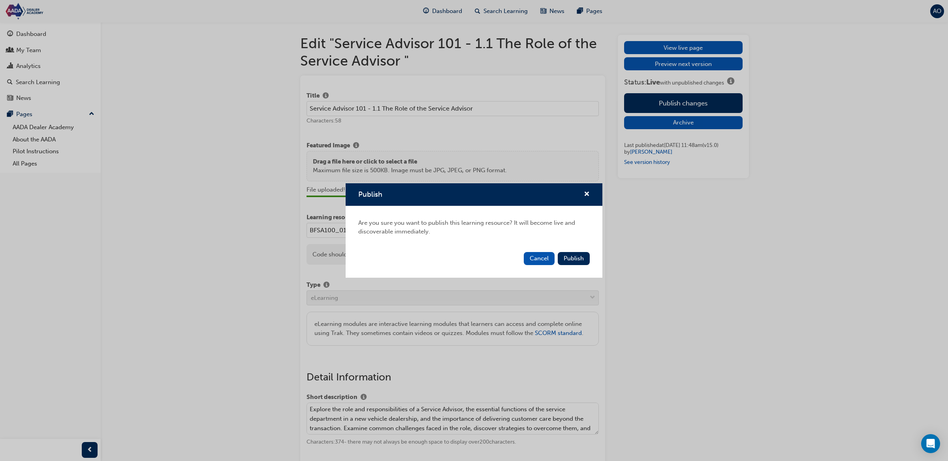
drag, startPoint x: 577, startPoint y: 256, endPoint x: 578, endPoint y: 242, distance: 13.9
click at [577, 256] on span "Publish" at bounding box center [574, 258] width 20 height 7
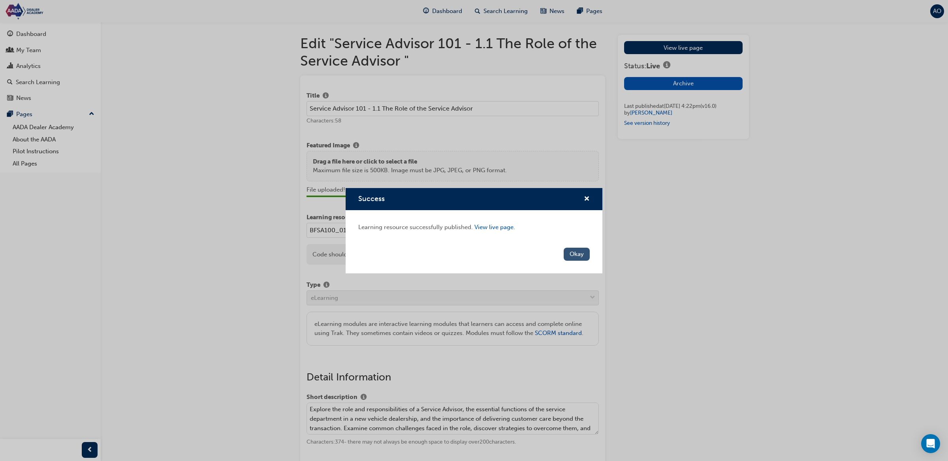
click at [577, 258] on button "Okay" at bounding box center [577, 254] width 26 height 13
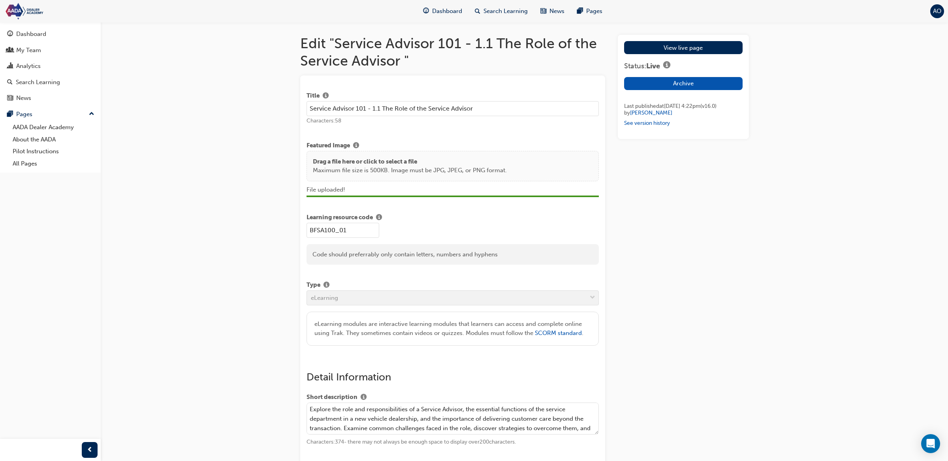
click at [666, 38] on div "View live page Status: Live Archive Last published at [DATE] 4:22pm (v 16 . 0 )…" at bounding box center [683, 87] width 131 height 104
click at [445, 12] on span "Dashboard" at bounding box center [447, 11] width 30 height 9
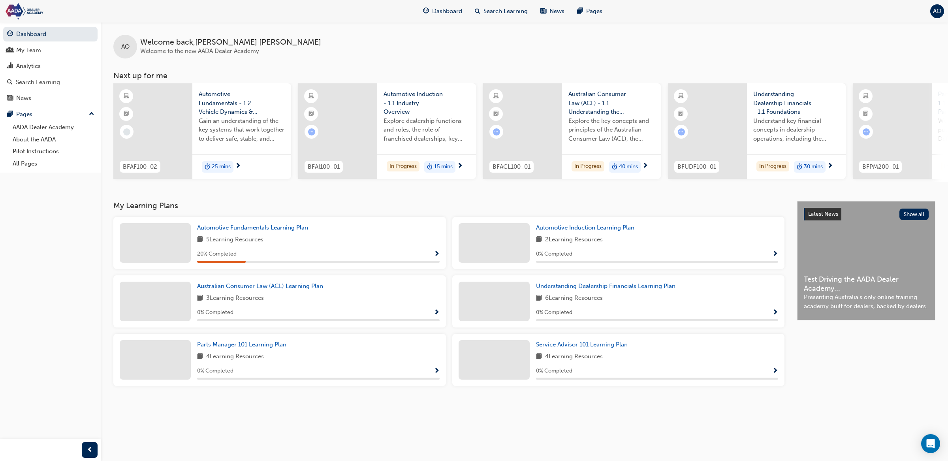
scroll to position [0, 273]
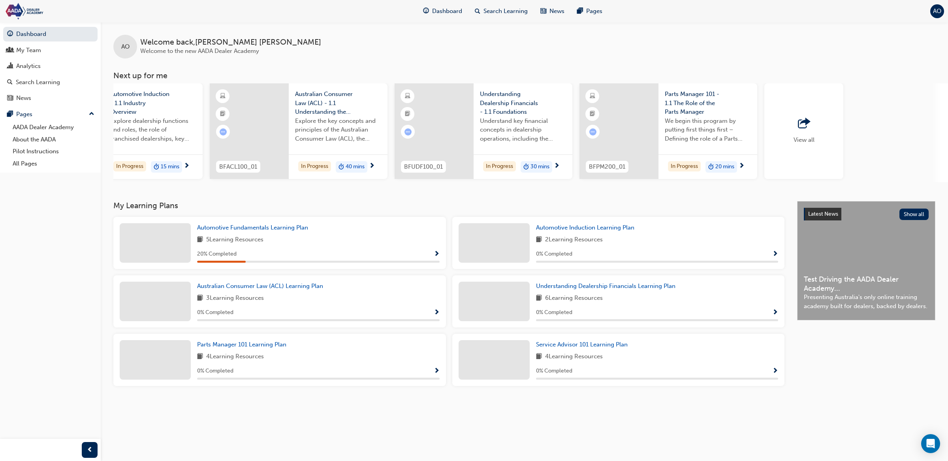
click at [816, 134] on div "View all" at bounding box center [804, 131] width 79 height 96
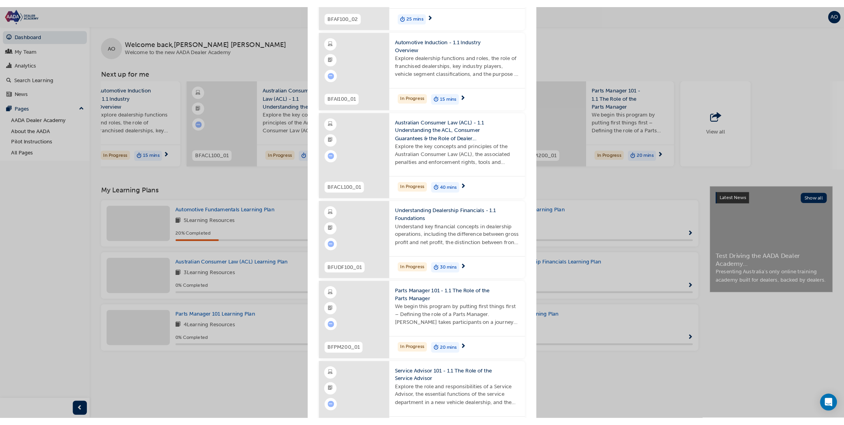
scroll to position [0, 0]
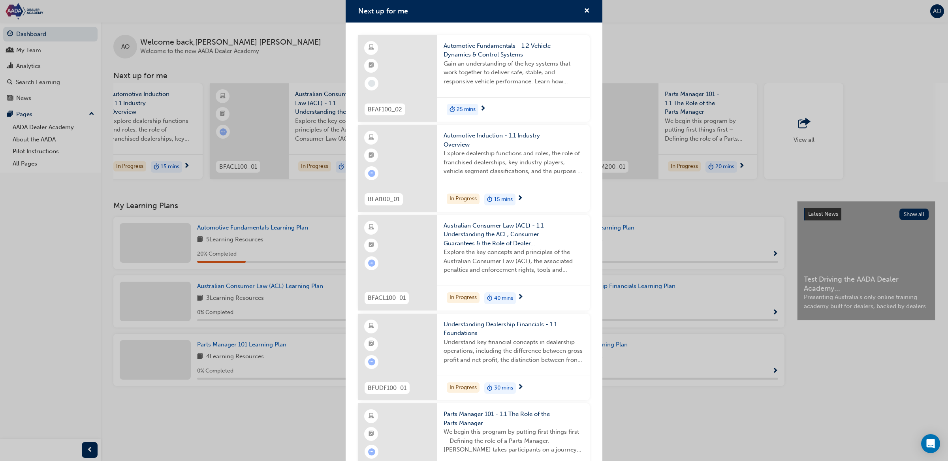
click at [710, 56] on div "Next up for me BFAF100_02 Automotive Fundamentals - 1.2 Vehicle Dynamics & Cont…" at bounding box center [474, 230] width 948 height 461
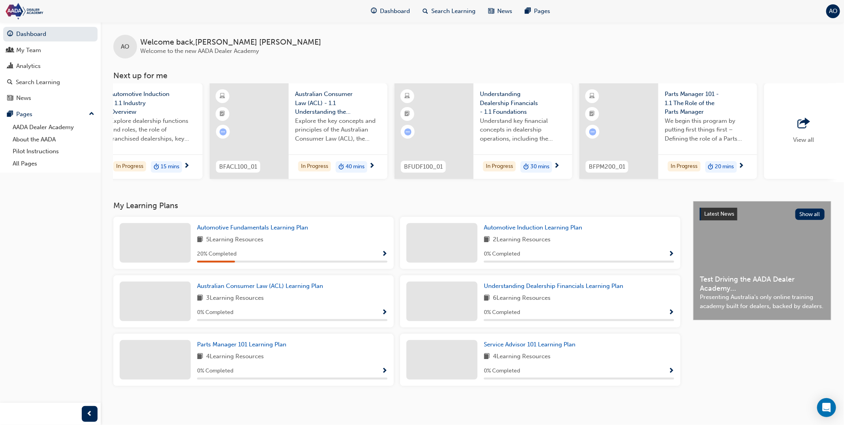
scroll to position [0, 273]
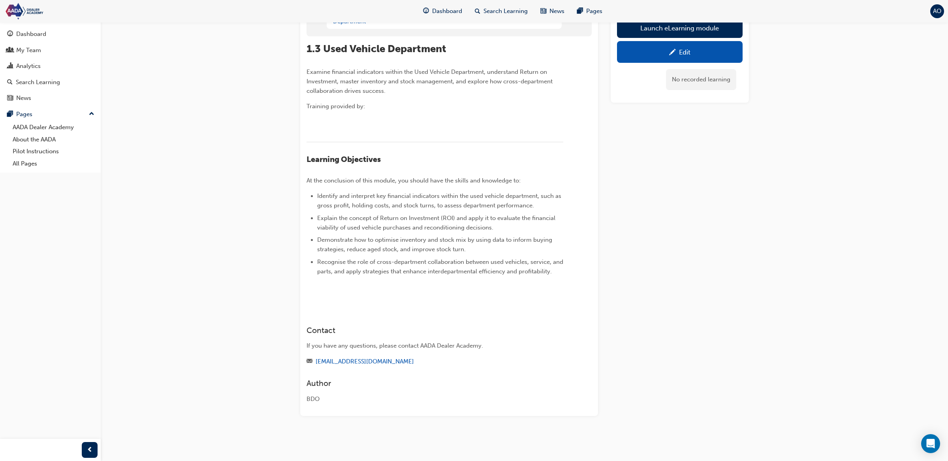
scroll to position [116, 0]
click at [712, 56] on link "Edit" at bounding box center [680, 52] width 126 height 22
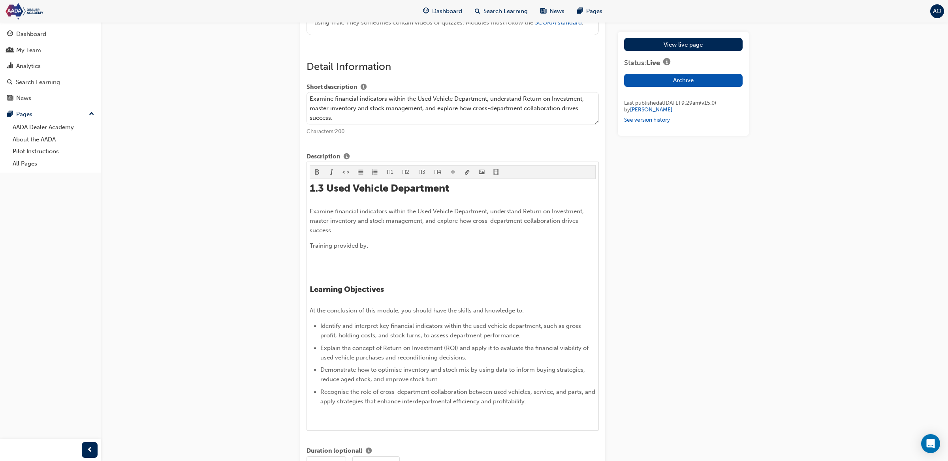
scroll to position [404, 0]
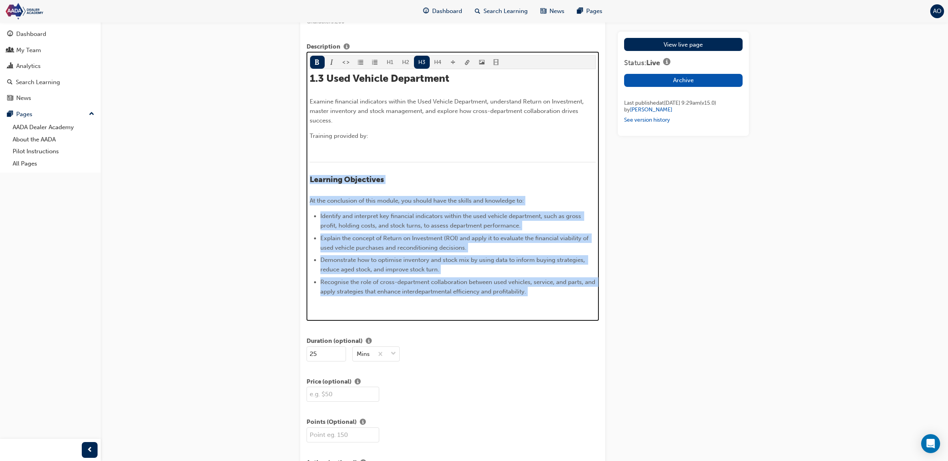
drag, startPoint x: 314, startPoint y: 200, endPoint x: 329, endPoint y: 408, distance: 208.0
click at [328, 409] on div "Detail Information Short description Examine financial indicators within the Us…" at bounding box center [453, 217] width 293 height 532
click at [378, 252] on li "Explain the concept of Return on Investment (ROI) and apply it to evaluate the …" at bounding box center [457, 243] width 275 height 19
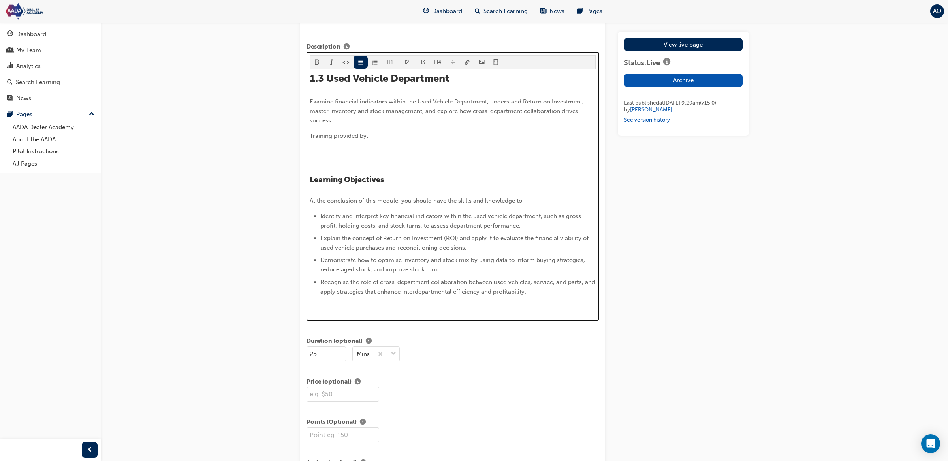
click at [406, 252] on li "Explain the concept of Return on Investment (ROI) and apply it to evaluate the …" at bounding box center [457, 243] width 275 height 19
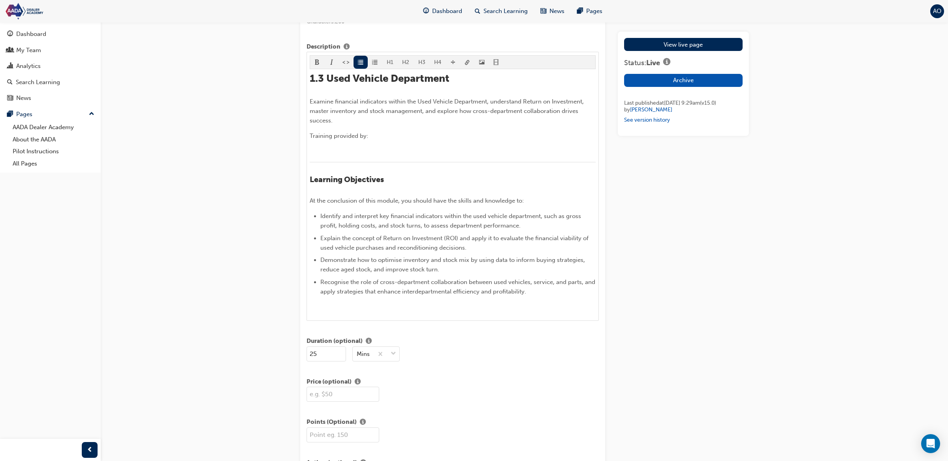
click at [371, 321] on div "H1 H2 H3 H4 1.3 Used Vehicle Department Examine financial indicators within the…" at bounding box center [453, 186] width 293 height 269
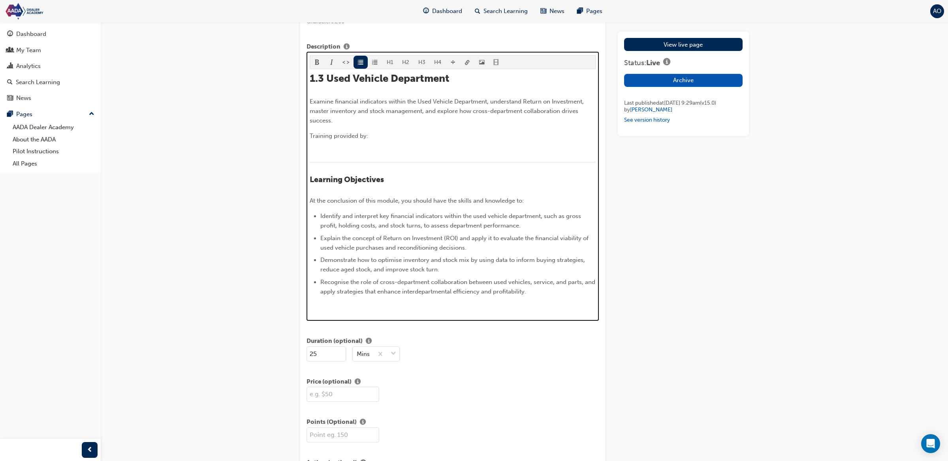
drag, startPoint x: 547, startPoint y: 311, endPoint x: 511, endPoint y: 309, distance: 36.4
click at [547, 296] on li "Recognise the role of cross-department collaboration between used vehicles, ser…" at bounding box center [457, 286] width 275 height 19
drag, startPoint x: 312, startPoint y: 198, endPoint x: 364, endPoint y: 288, distance: 104.2
click at [414, 442] on div "Detail Information Short description Examine financial indicators within the Us…" at bounding box center [453, 217] width 293 height 532
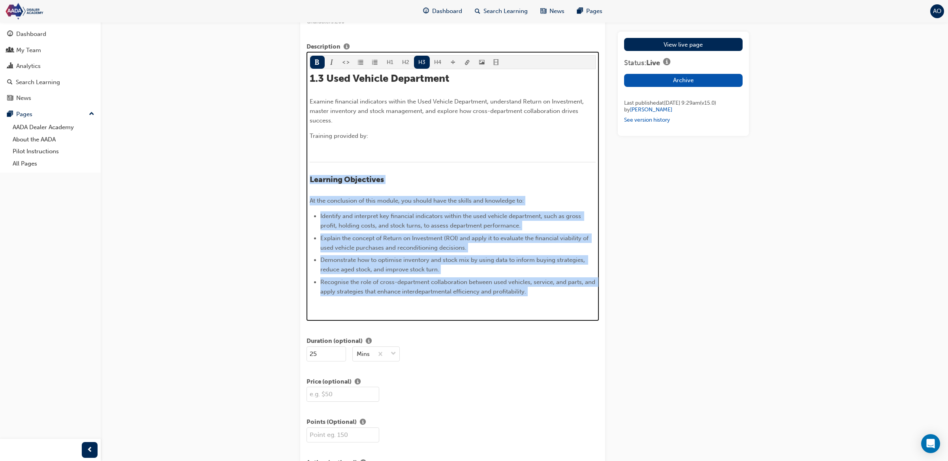
drag, startPoint x: 310, startPoint y: 197, endPoint x: 517, endPoint y: 461, distance: 335.8
click at [516, 461] on div "Detail Information Short description Examine financial indicators within the Us…" at bounding box center [453, 217] width 293 height 532
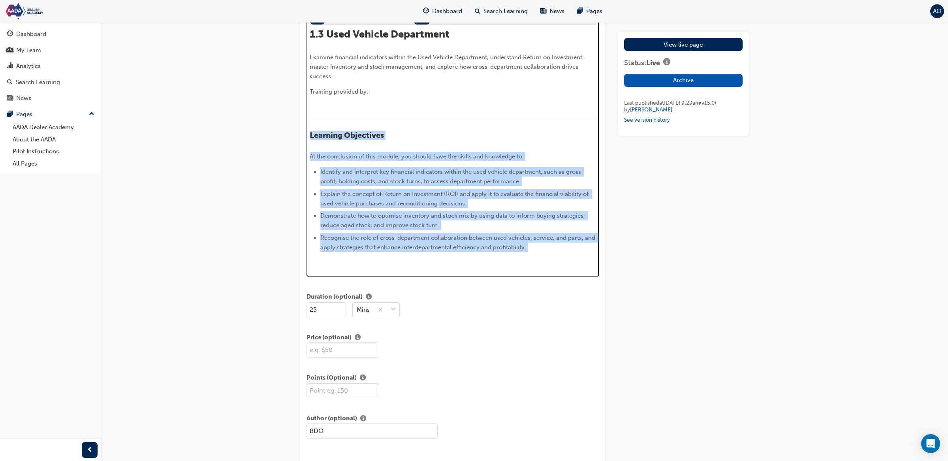
copy div "Learning Objectives At the conclusion of this module, you should have the skill…"
drag, startPoint x: 339, startPoint y: 194, endPoint x: 397, endPoint y: 185, distance: 58.7
click at [341, 185] on span "Identify and interpret key financial indicators within the used vehicle departm…" at bounding box center [451, 176] width 262 height 17
drag, startPoint x: 501, startPoint y: 250, endPoint x: 309, endPoint y: 177, distance: 204.6
click at [310, 177] on div "1.3 Used Vehicle Department Examine financial indicators within the Used Vehicl…" at bounding box center [453, 147] width 286 height 239
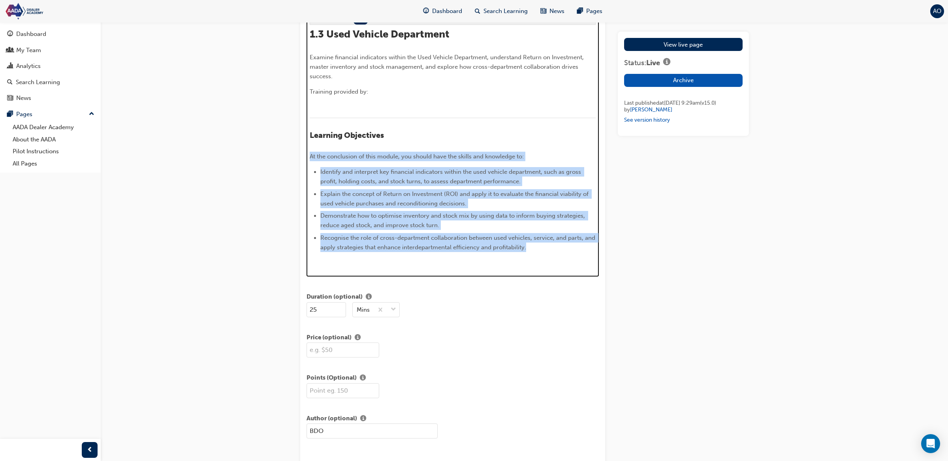
copy div "At the conclusion of this module, you should have the skills and knowledge to: …"
click at [310, 265] on img at bounding box center [310, 265] width 0 height 0
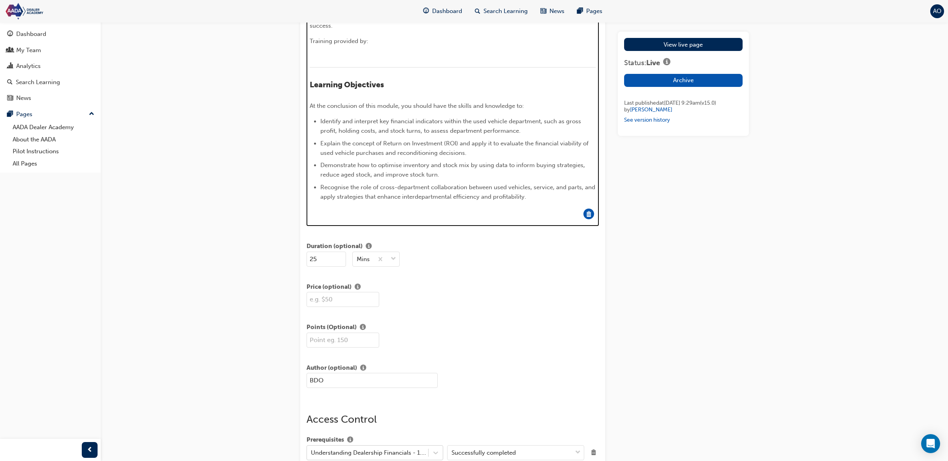
click at [310, 214] on img at bounding box center [310, 214] width 0 height 0
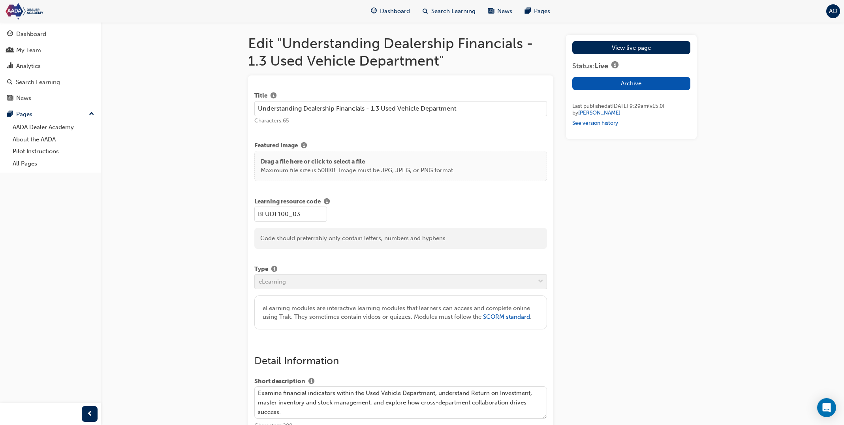
scroll to position [491, 0]
